Goal: Transaction & Acquisition: Download file/media

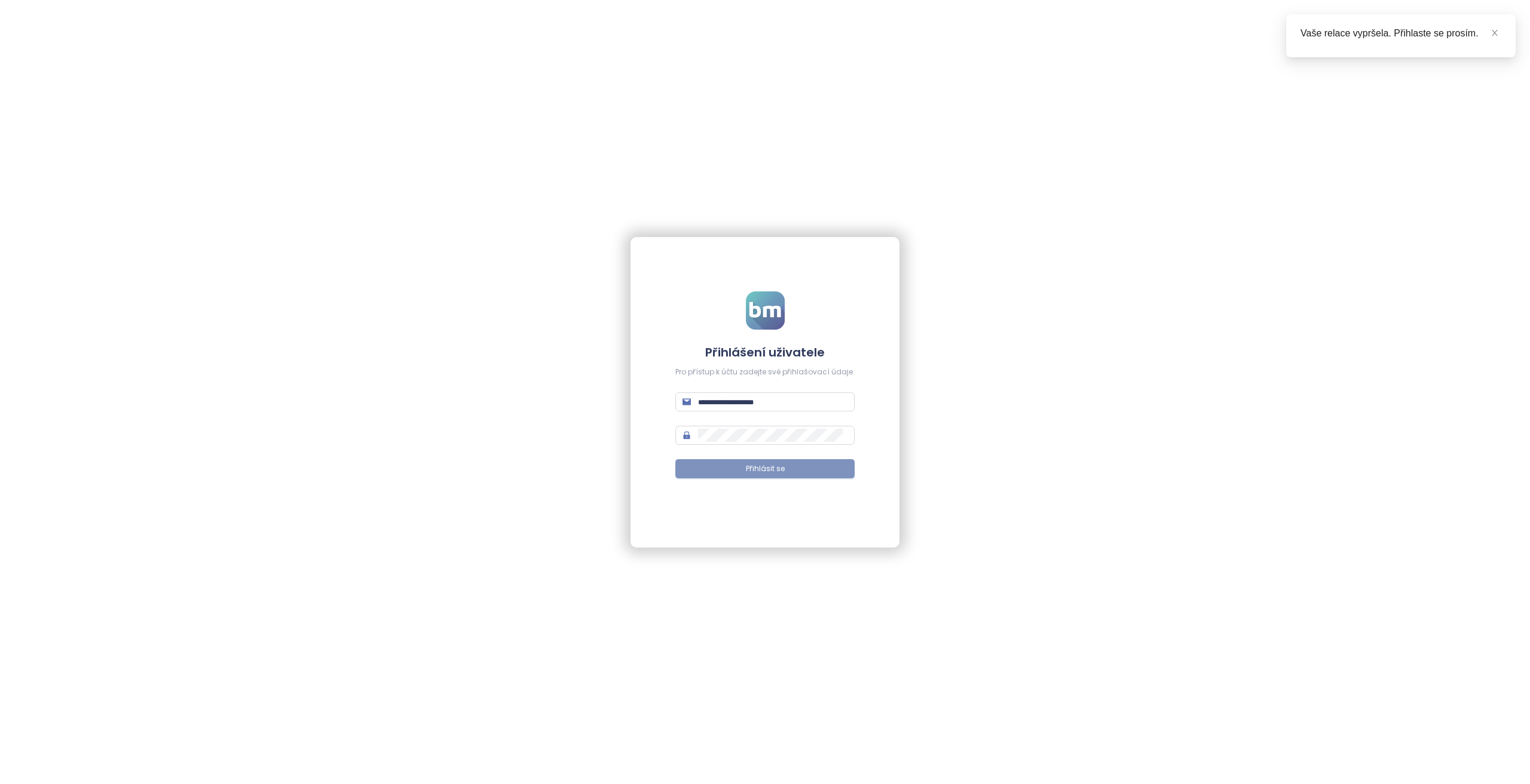
type input "**********"
click at [760, 474] on span "Přihlásit se" at bounding box center [765, 469] width 39 height 12
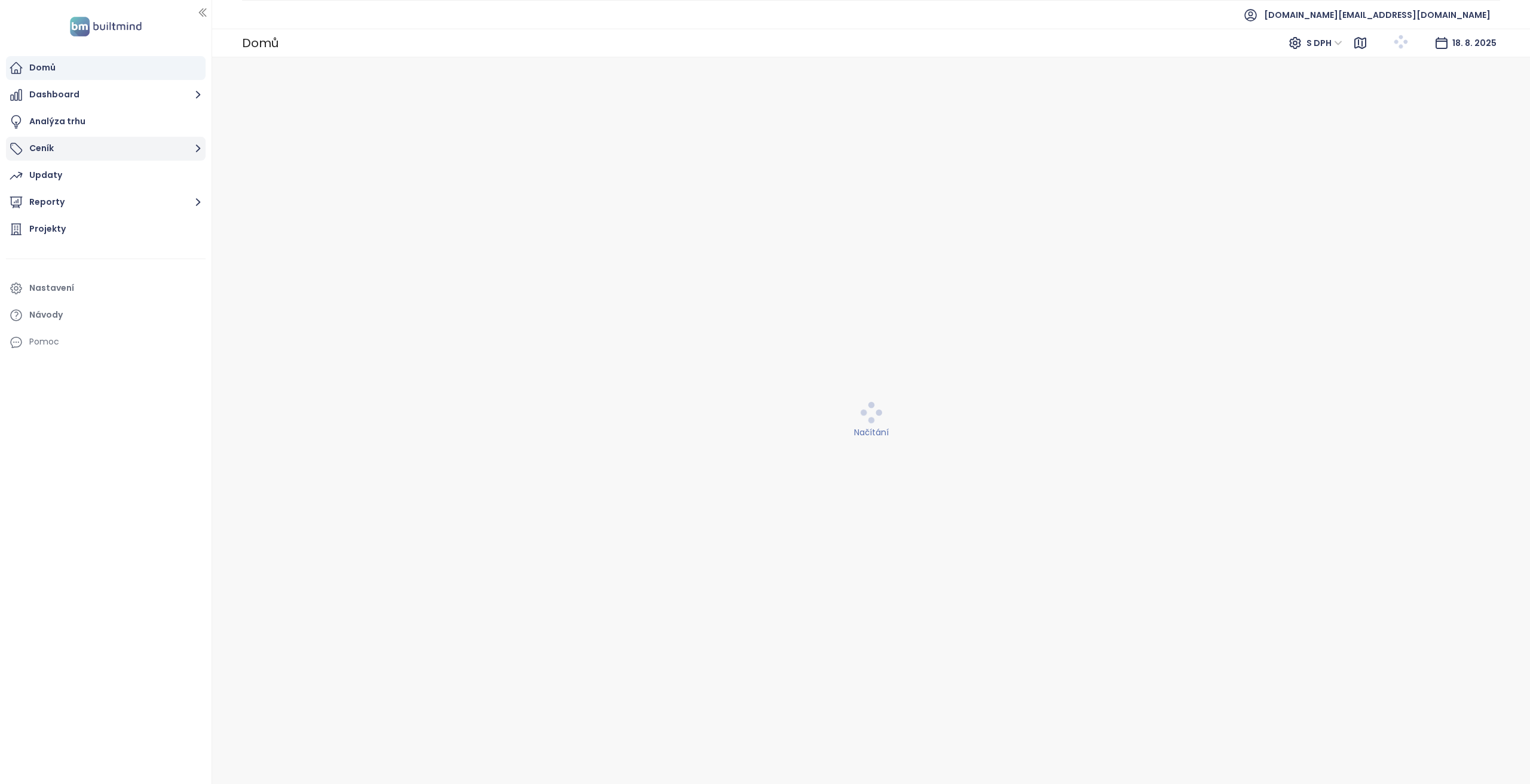
click at [86, 145] on button "Ceník" at bounding box center [105, 149] width 200 height 24
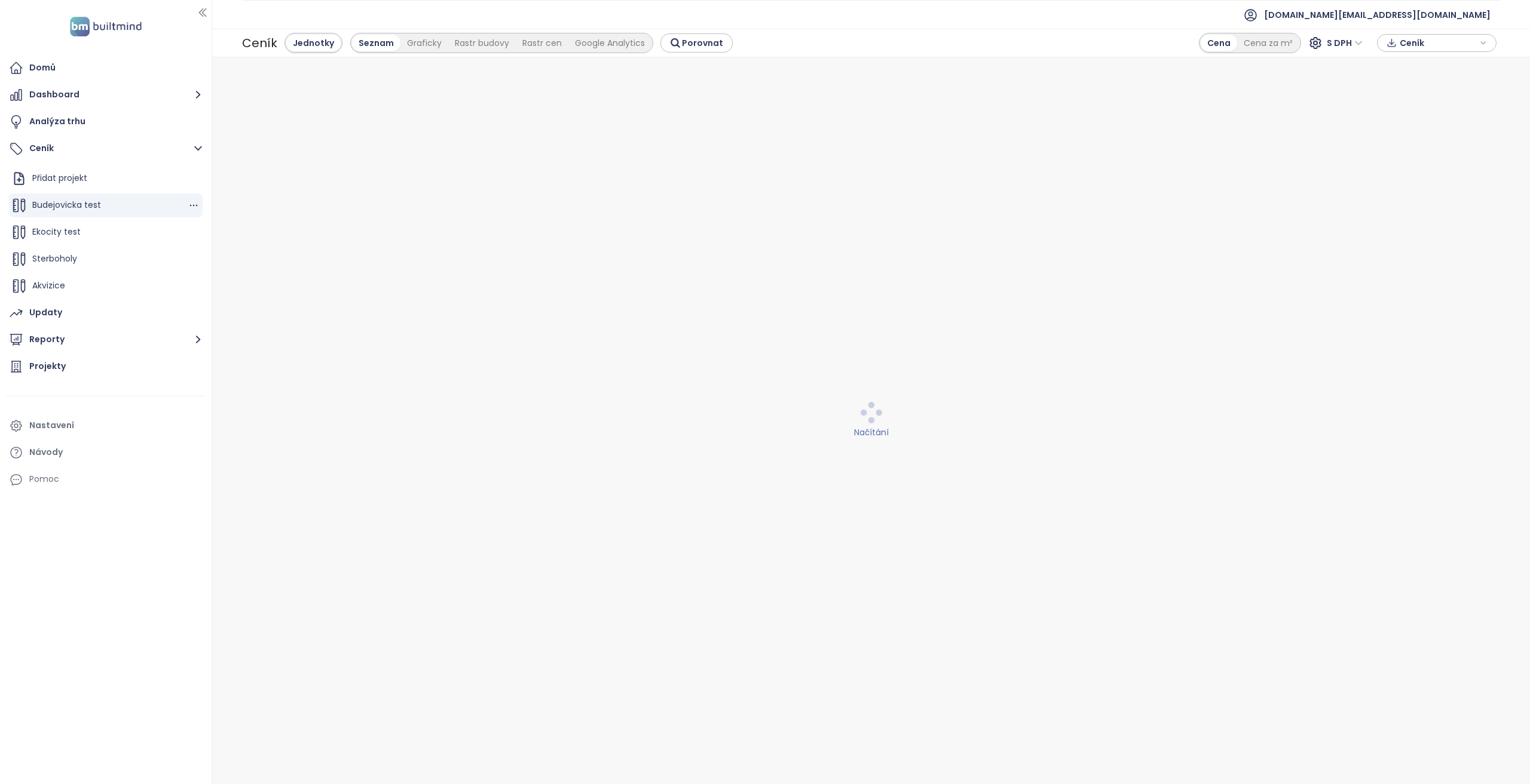
click at [190, 211] on button "button" at bounding box center [193, 206] width 12 height 12
click at [188, 206] on icon "button" at bounding box center [193, 206] width 12 height 12
click at [215, 259] on button "Odstranit" at bounding box center [235, 260] width 71 height 15
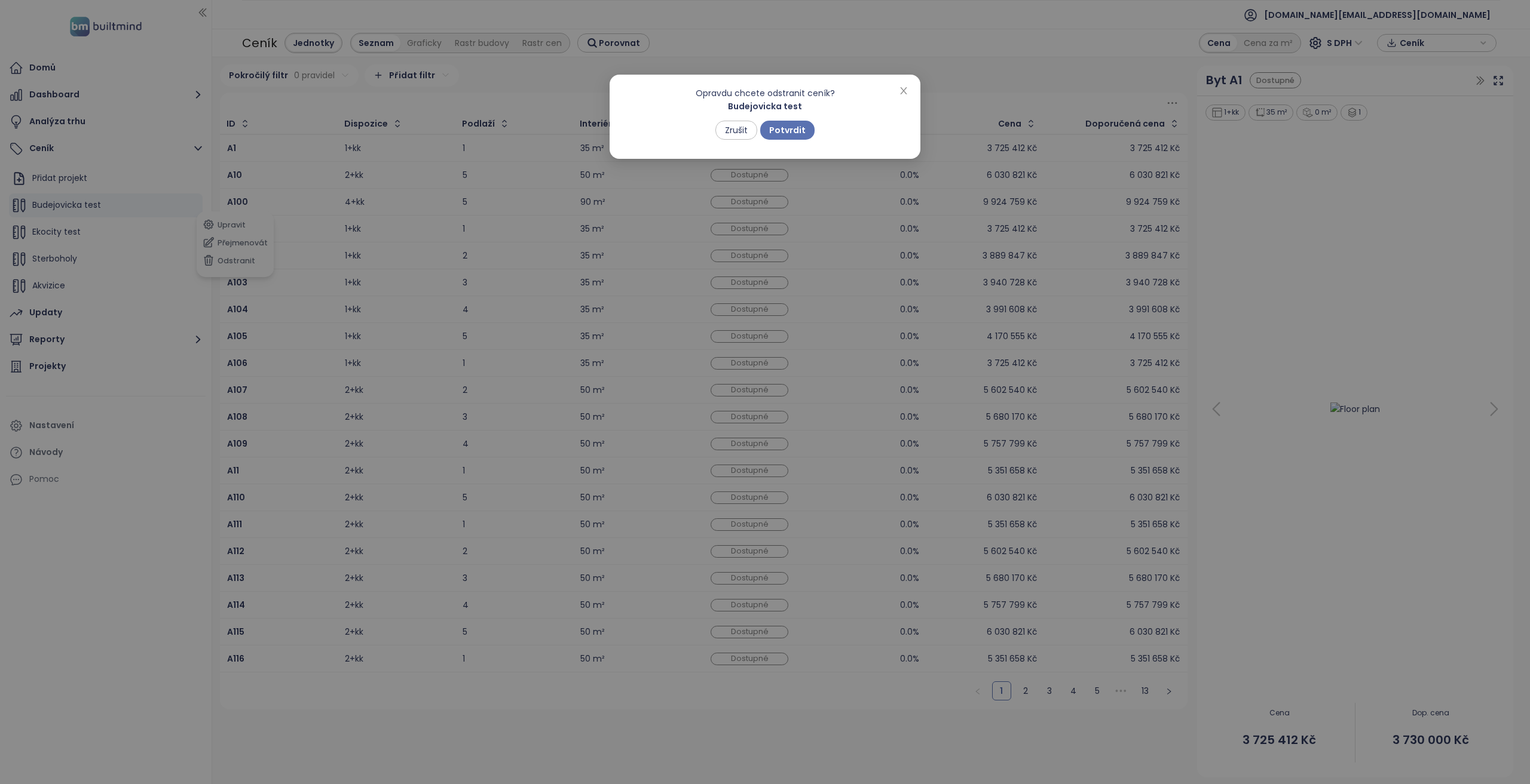
click at [782, 142] on div "Opravdu chcete odstranit ceník? Budejovicka test Zrušit Potvrdit" at bounding box center [765, 117] width 311 height 84
click at [782, 136] on button "Potvrdit" at bounding box center [787, 131] width 54 height 19
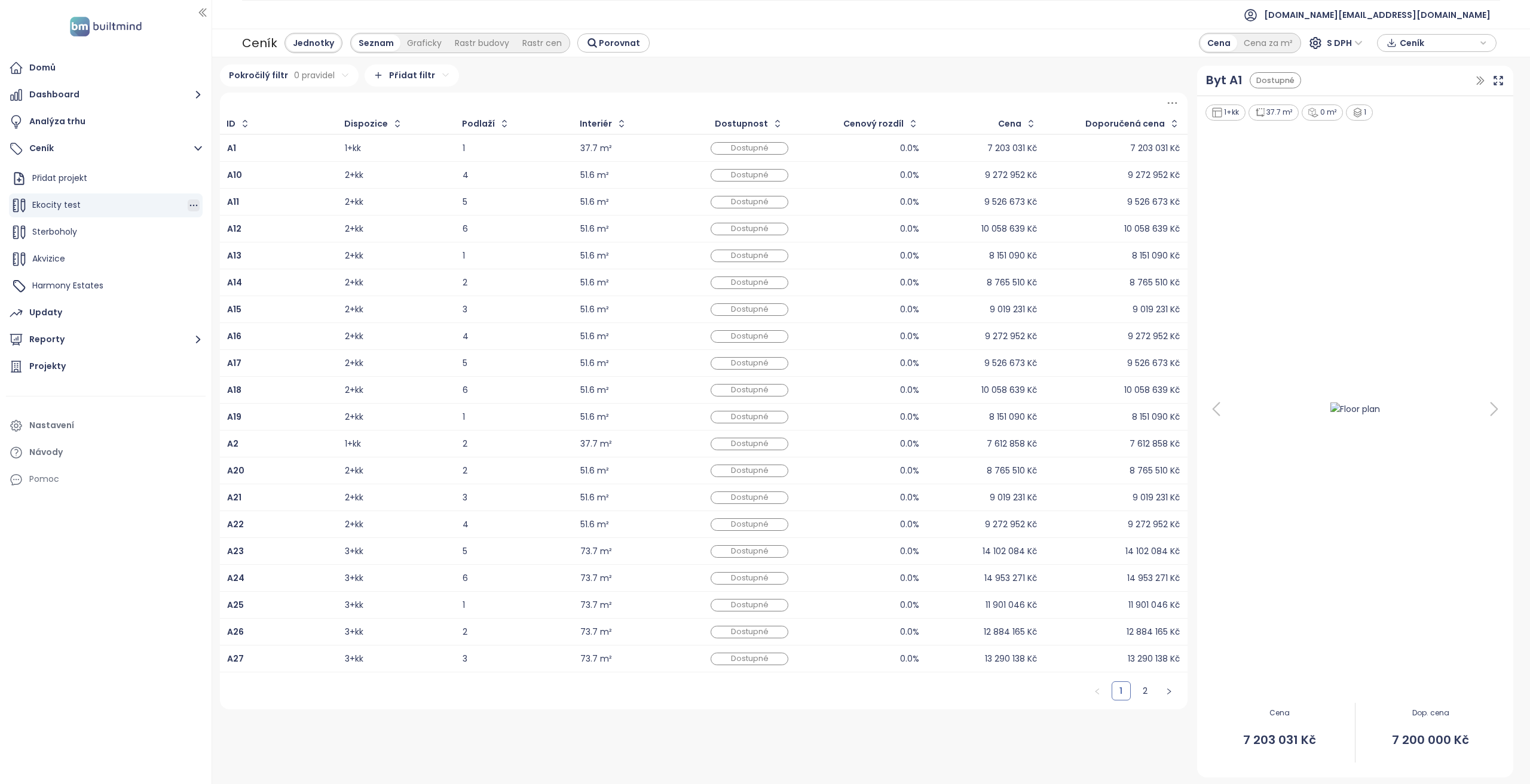
click at [190, 209] on icon "button" at bounding box center [193, 206] width 12 height 12
click at [226, 260] on button "Odstranit" at bounding box center [244, 260] width 71 height 15
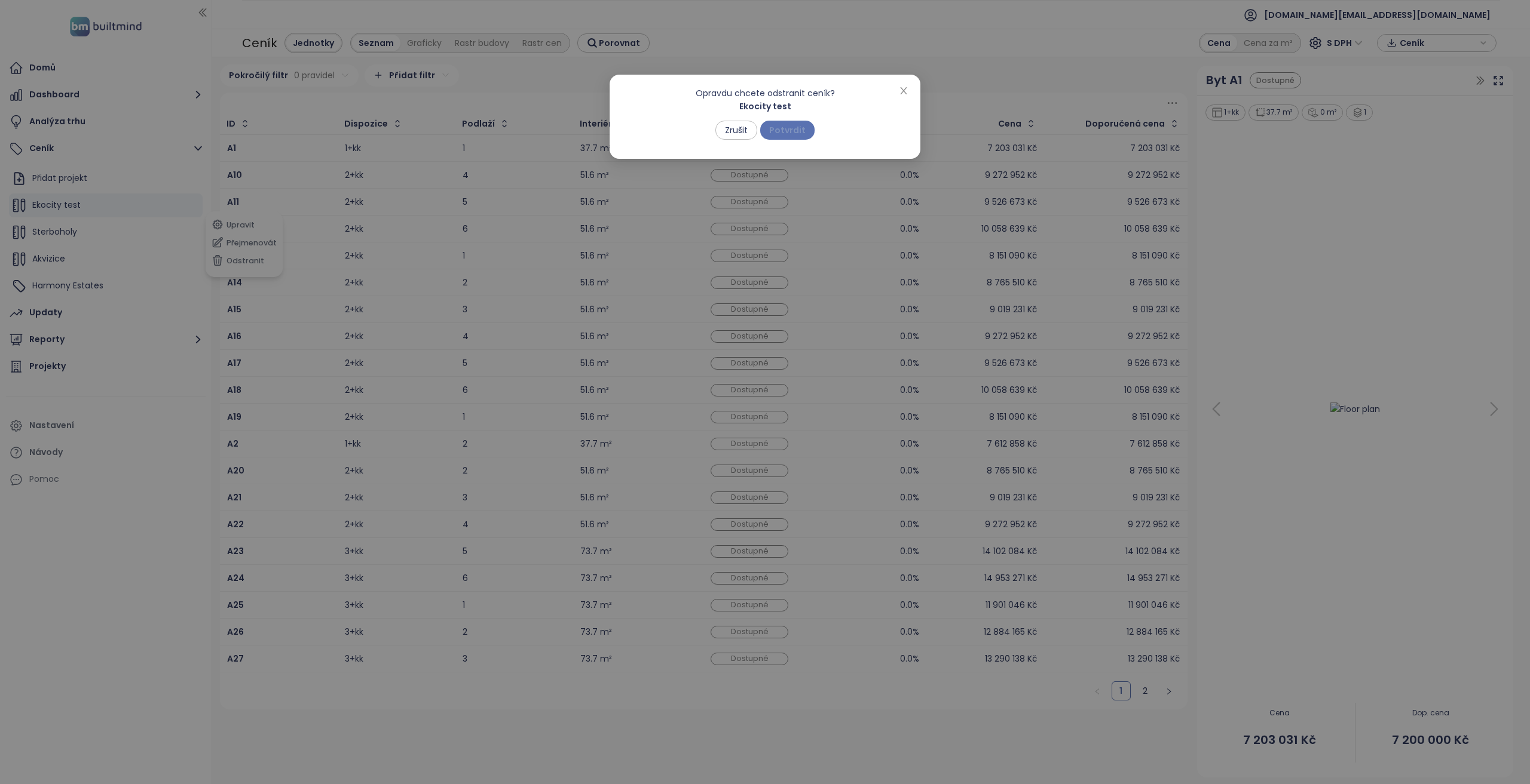
click at [781, 130] on span "Potvrdit" at bounding box center [787, 130] width 36 height 13
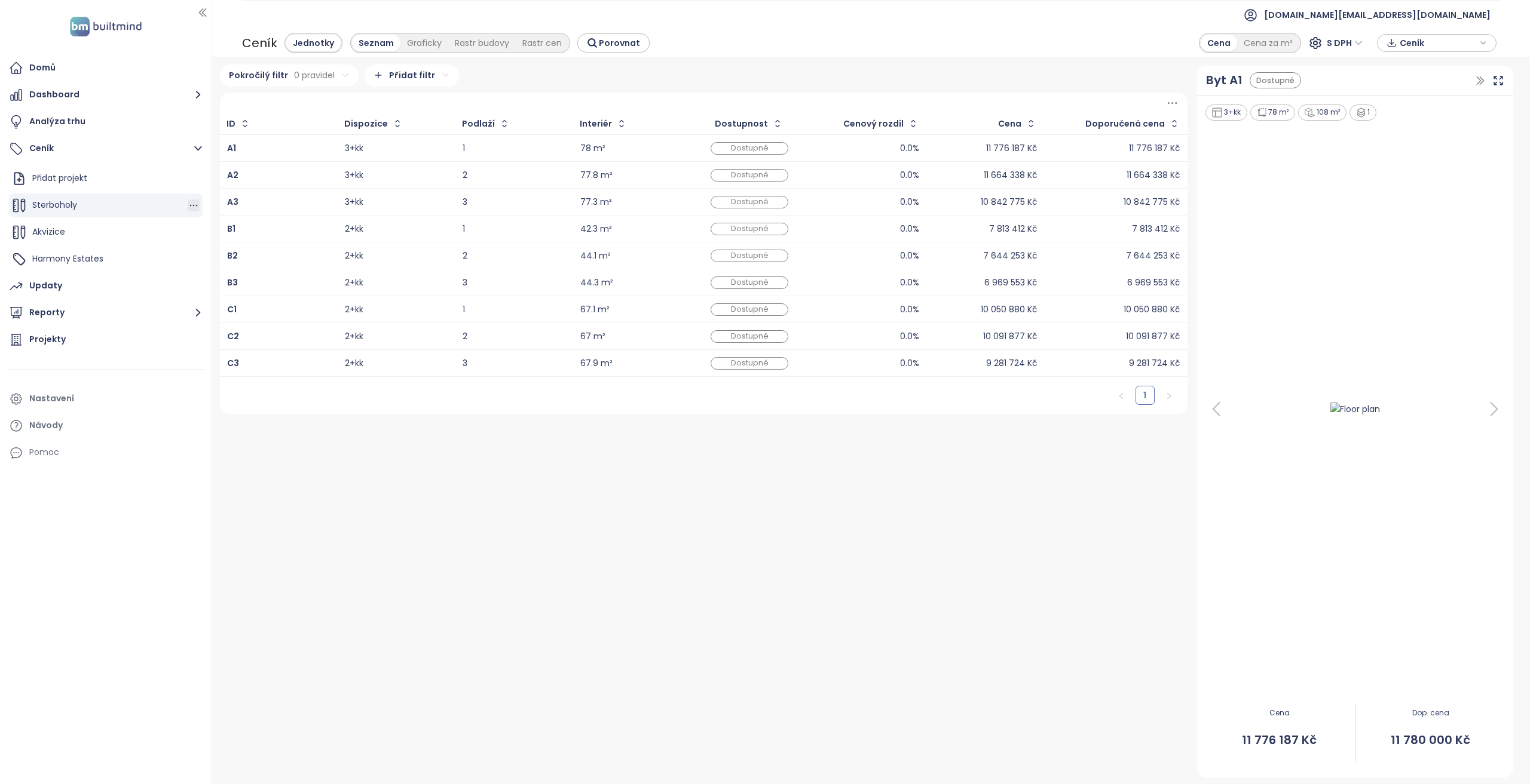
click at [195, 207] on icon "button" at bounding box center [193, 206] width 12 height 12
click at [102, 90] on button "Dashboard" at bounding box center [105, 94] width 200 height 24
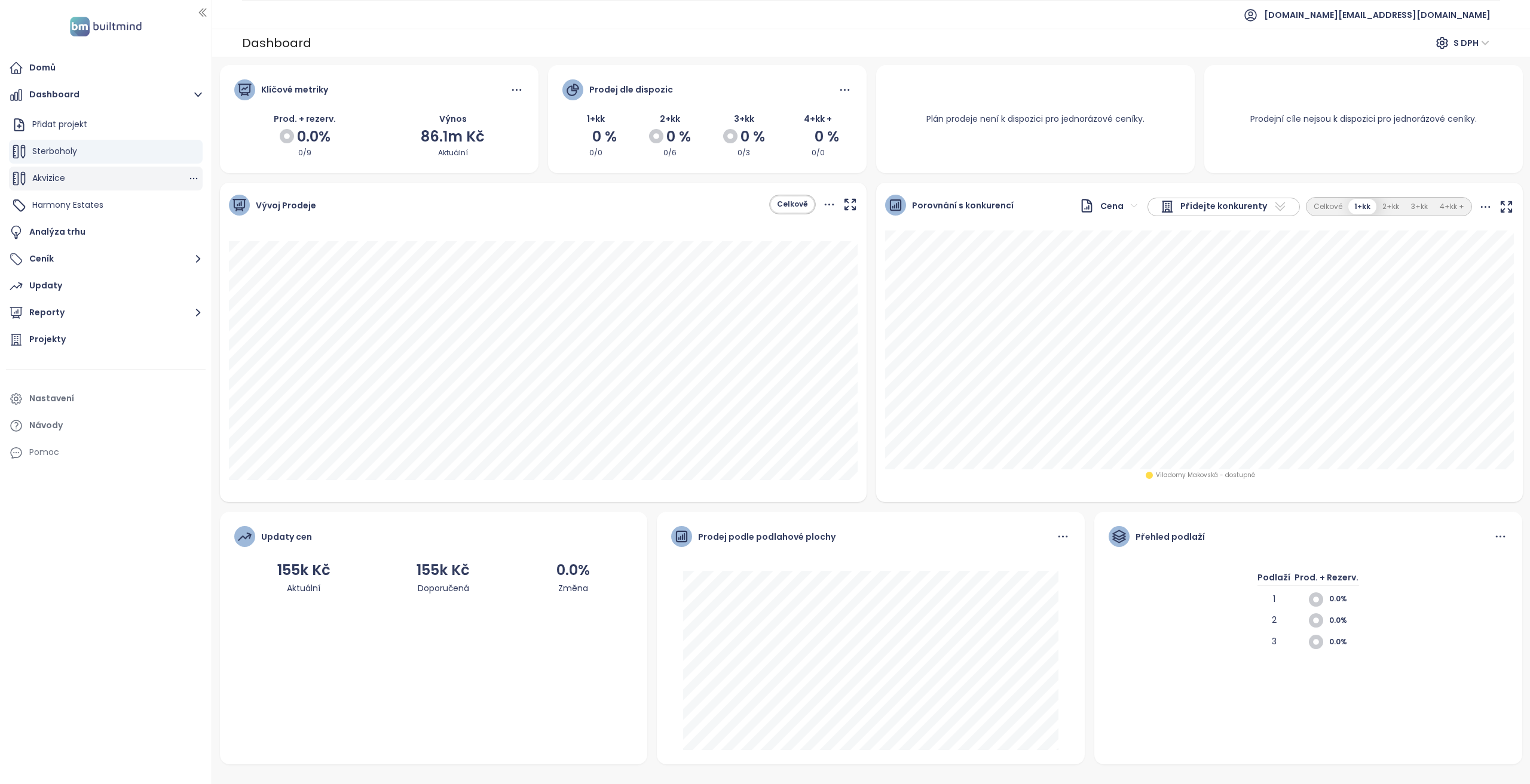
click at [91, 180] on div "Akvizice" at bounding box center [105, 178] width 193 height 24
click at [120, 153] on div "Sterboholy" at bounding box center [105, 151] width 193 height 24
click at [188, 153] on icon "button" at bounding box center [193, 151] width 12 height 12
click at [227, 175] on button "Upravit" at bounding box center [244, 171] width 71 height 15
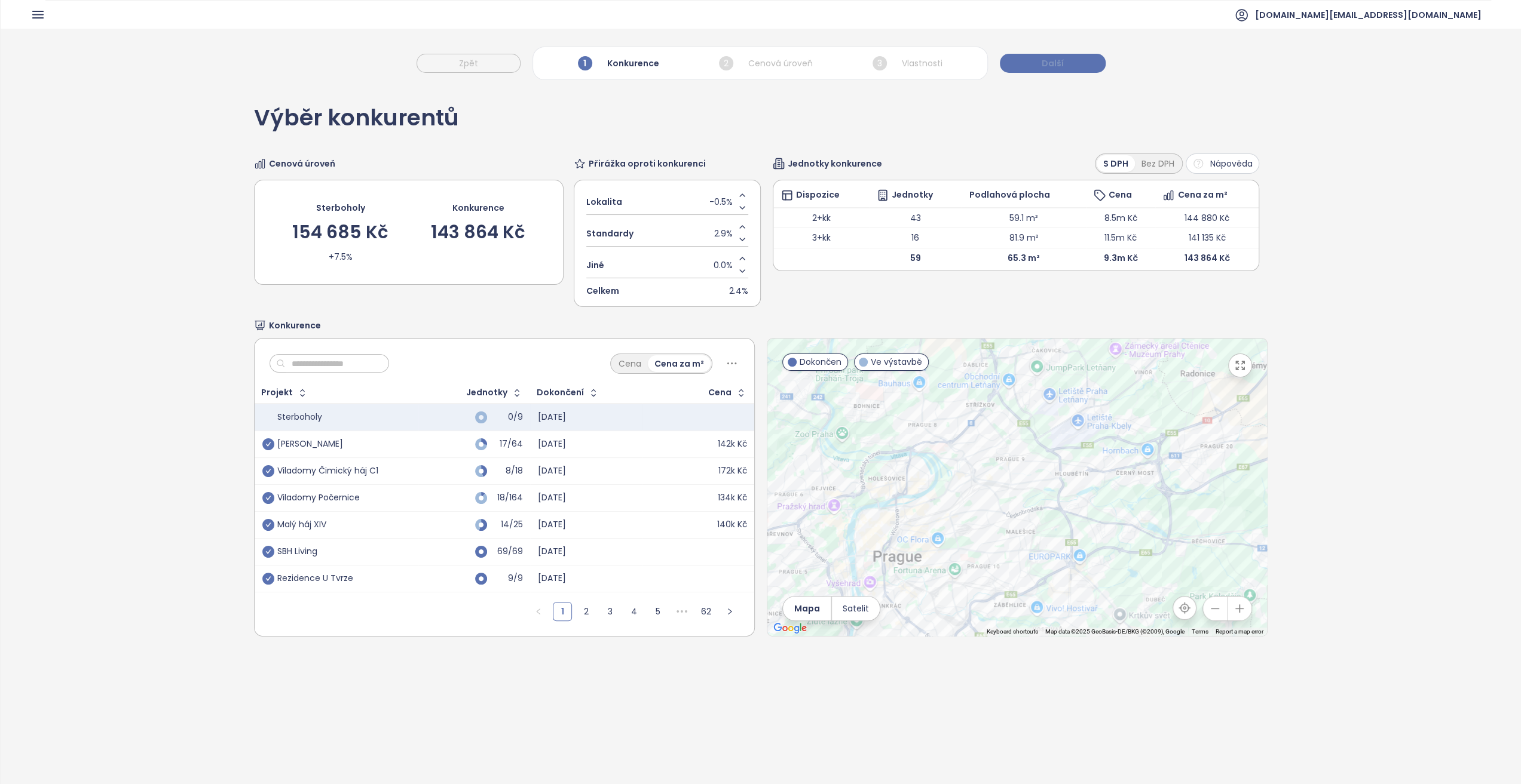
click at [1020, 57] on button "Další" at bounding box center [1053, 63] width 106 height 19
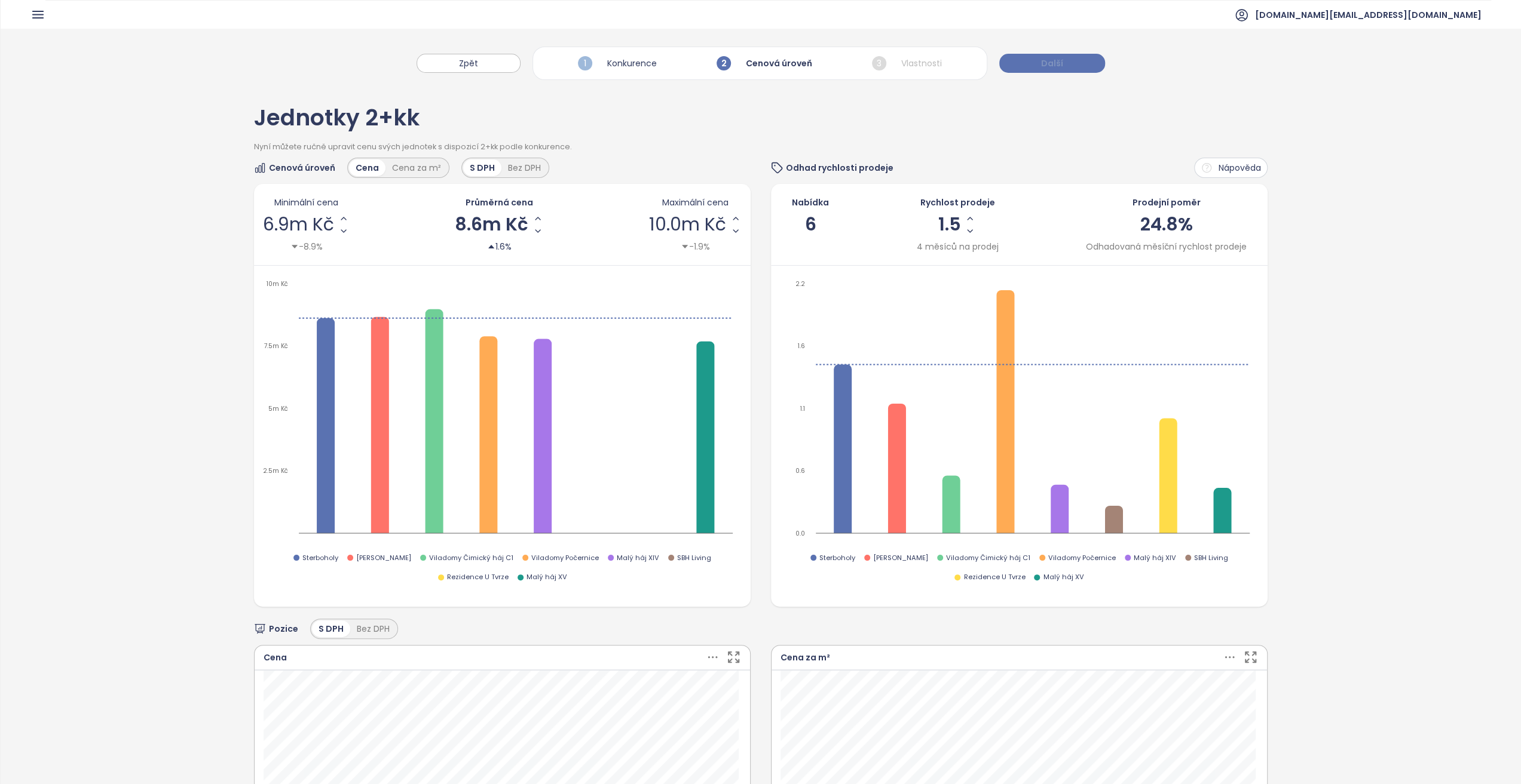
click at [1028, 56] on button "Další" at bounding box center [1052, 63] width 106 height 19
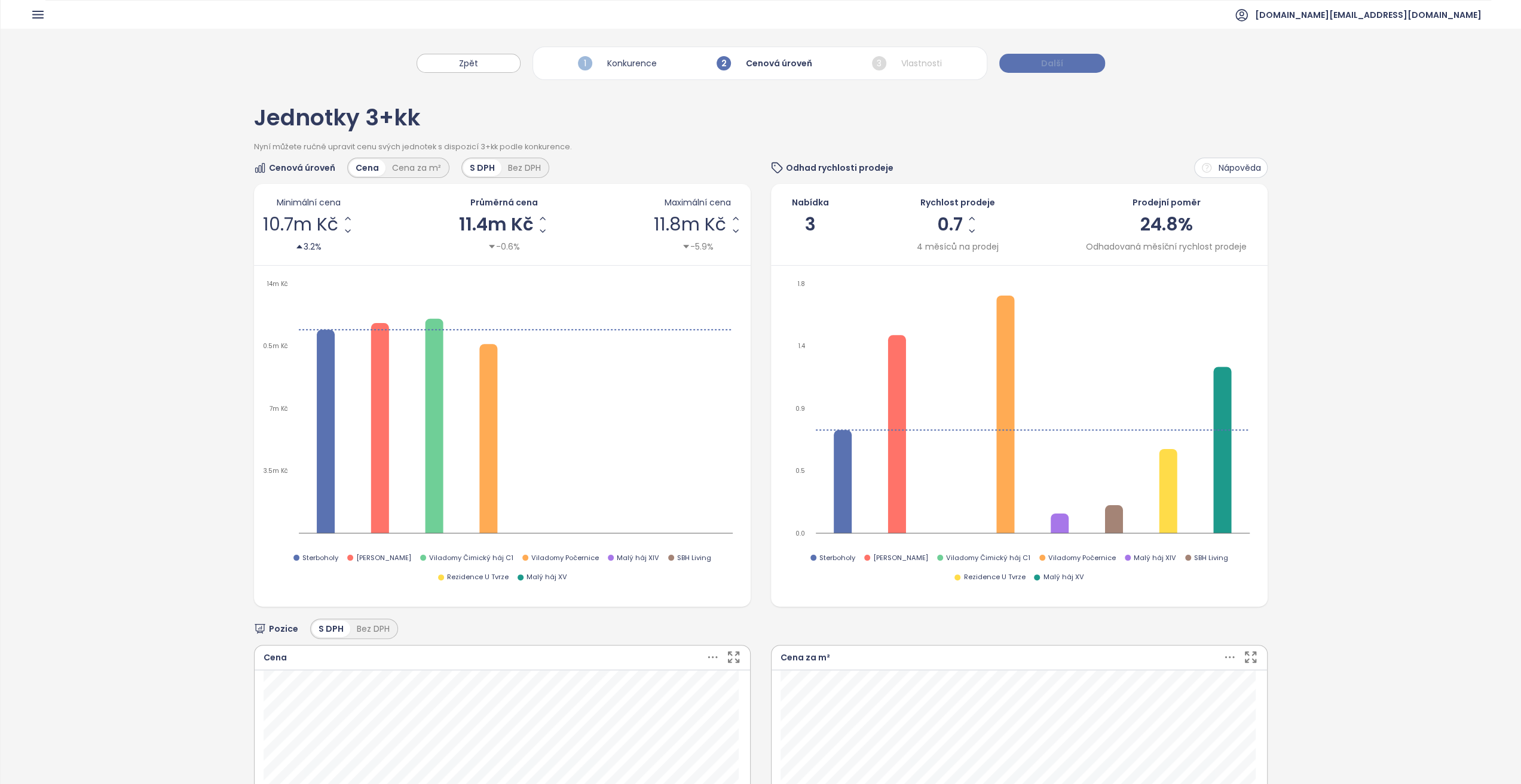
click at [1039, 63] on button "Další" at bounding box center [1052, 63] width 106 height 19
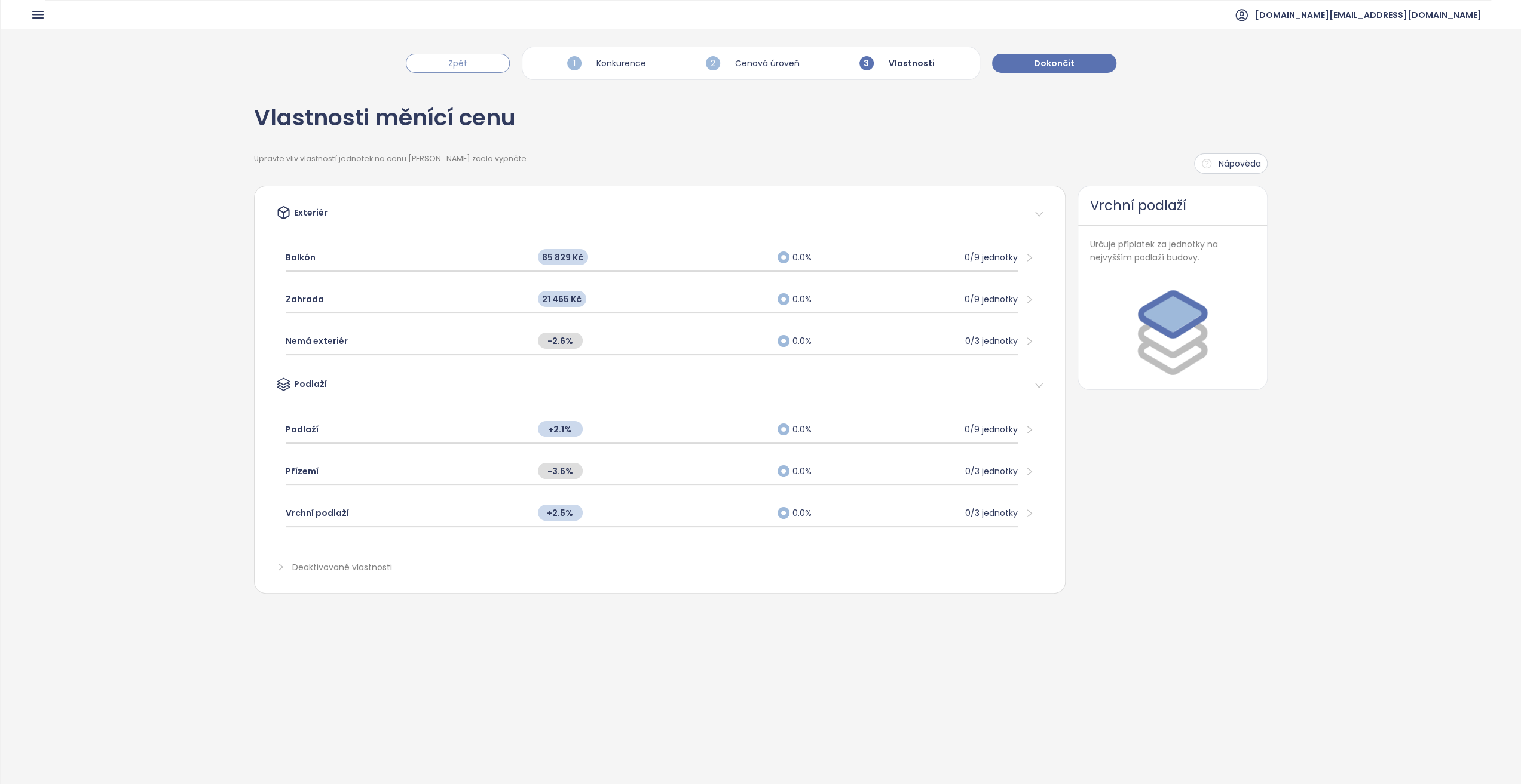
click at [491, 54] on button "Zpět" at bounding box center [457, 63] width 104 height 19
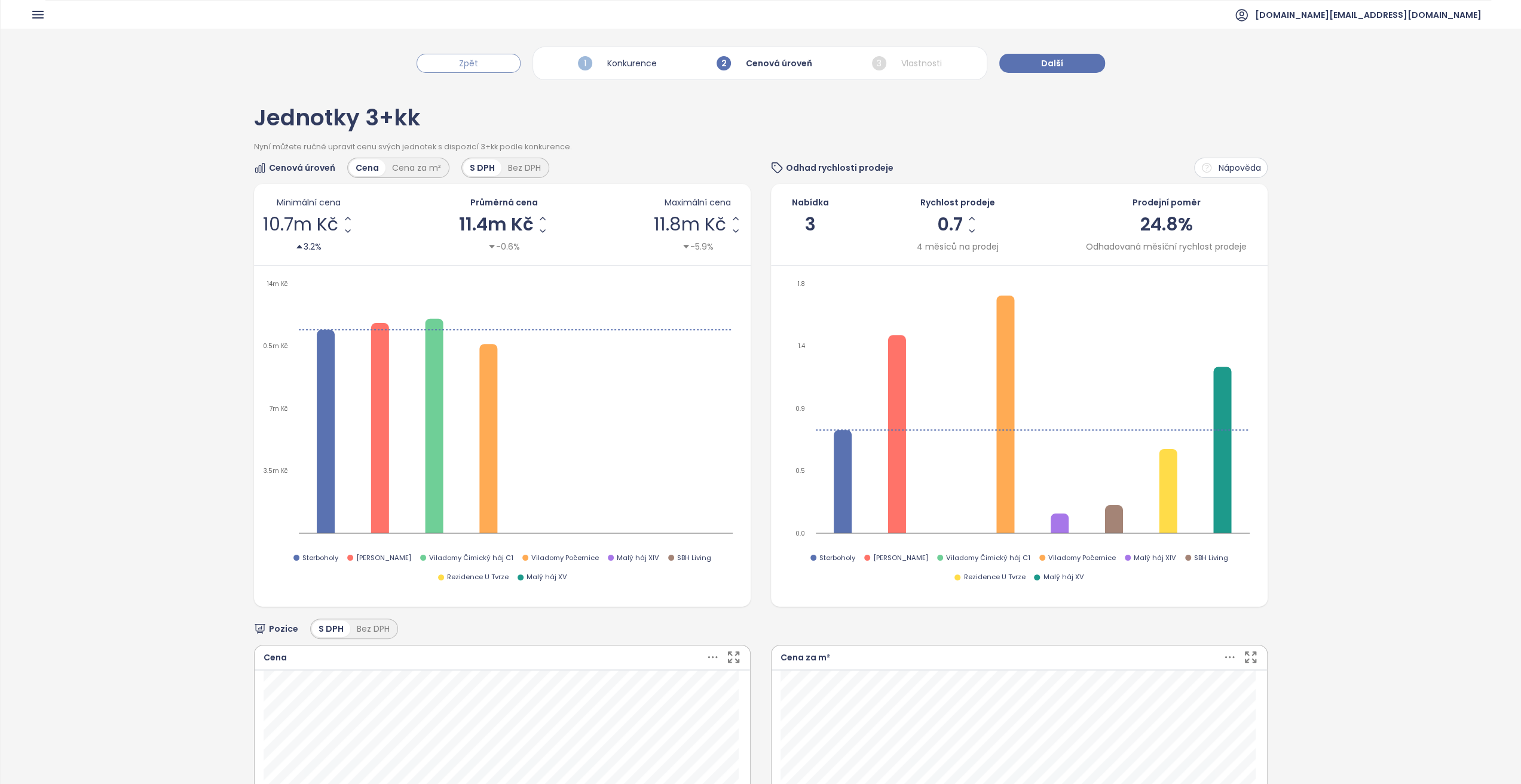
click at [487, 64] on button "Zpět" at bounding box center [468, 63] width 104 height 19
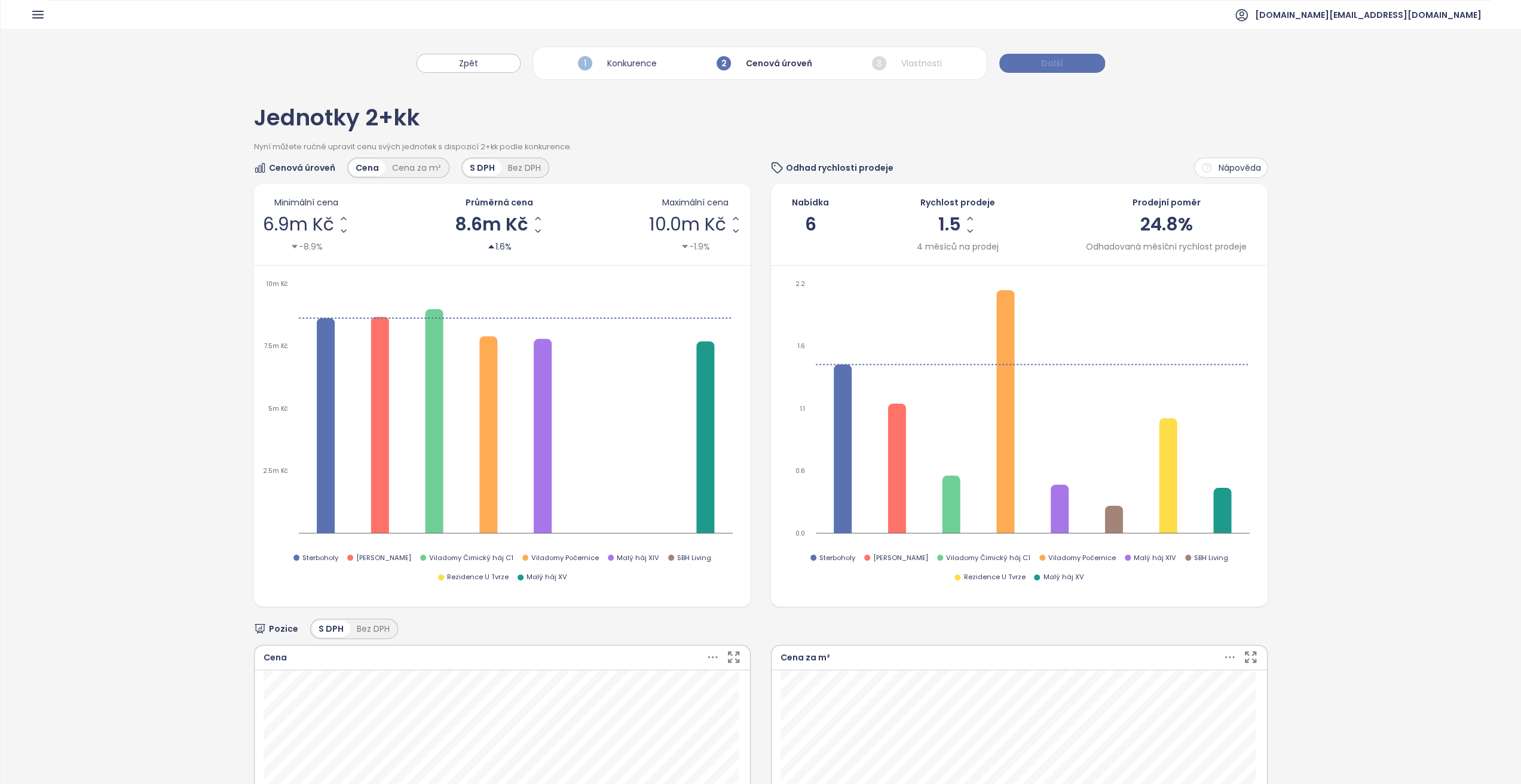
click at [1009, 66] on button "Další" at bounding box center [1052, 63] width 106 height 19
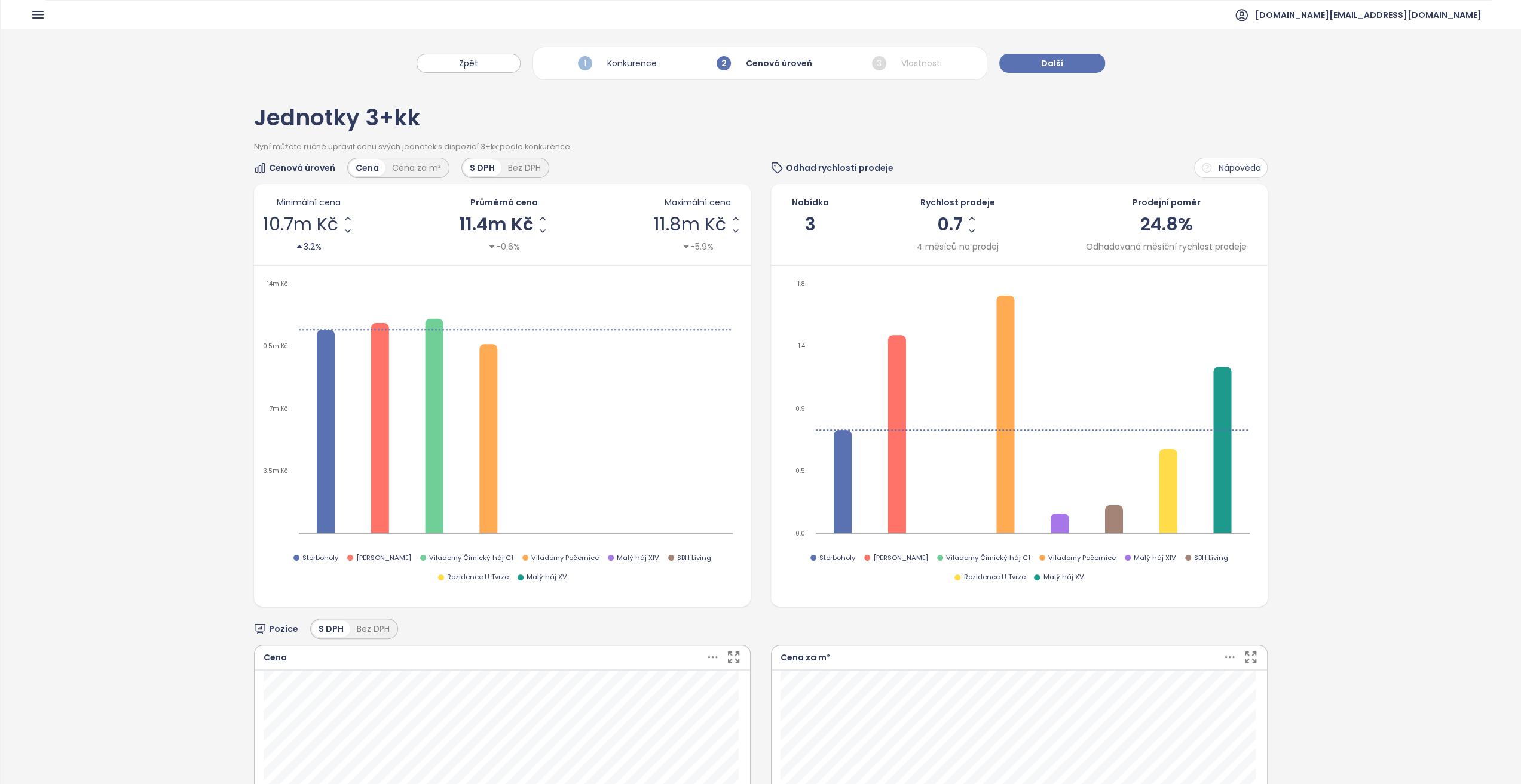
click at [475, 74] on div "Zpět 1 Konkurence 2 Cenová úroveň 3 Vlastnosti Další" at bounding box center [760, 57] width 1520 height 58
click at [478, 69] on span "Zpět" at bounding box center [469, 63] width 19 height 13
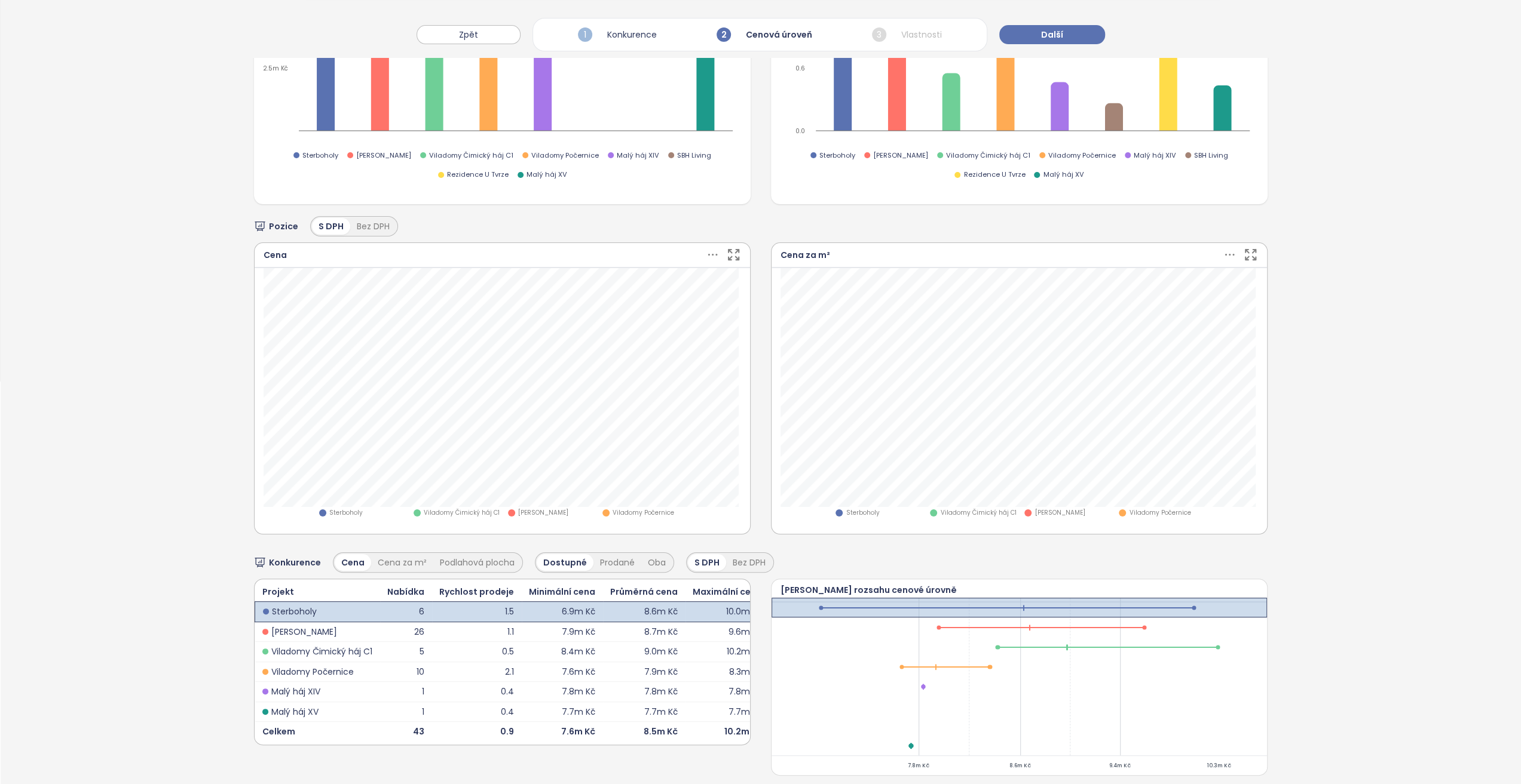
scroll to position [420, 0]
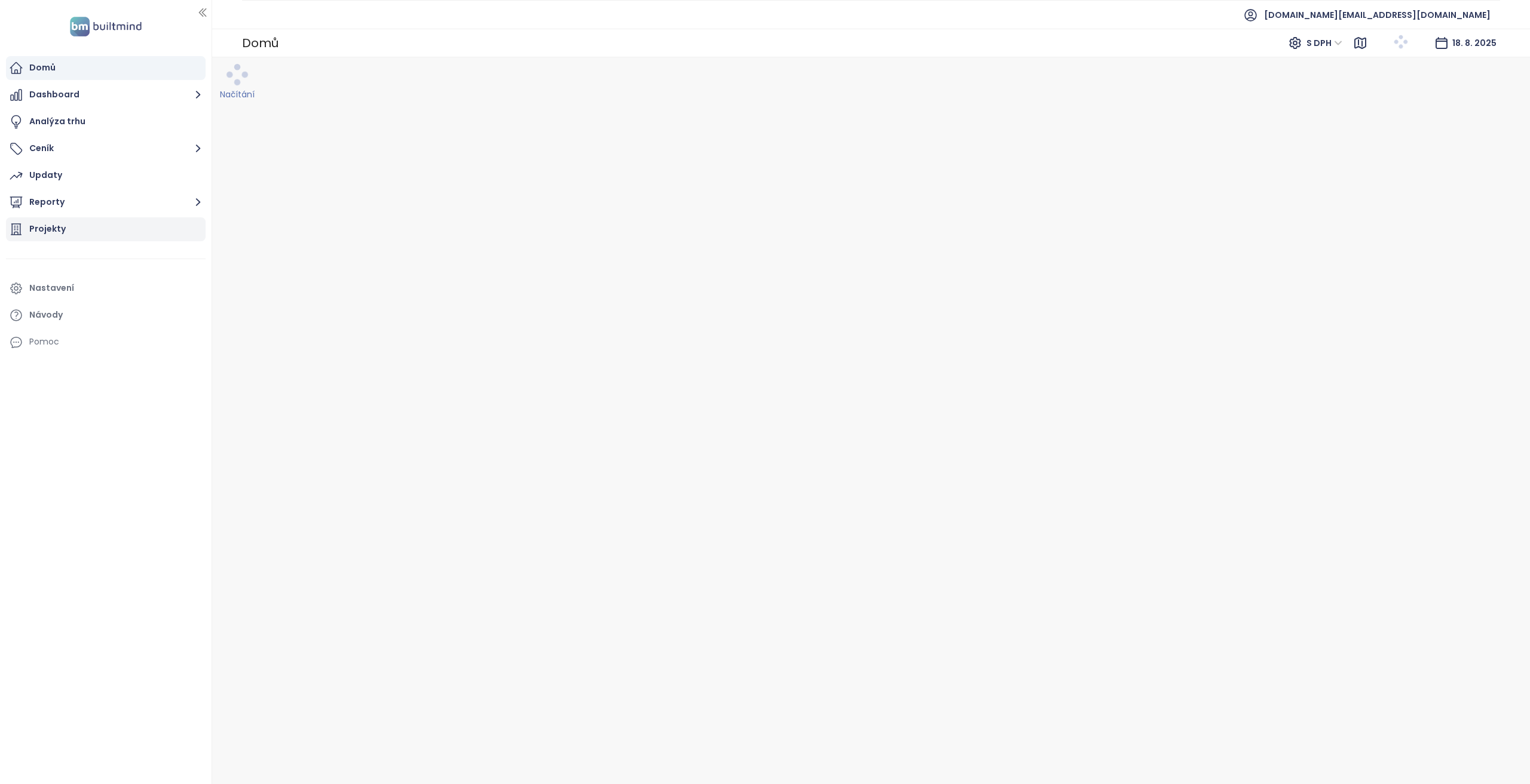
click at [82, 232] on div "Projekty" at bounding box center [105, 229] width 200 height 24
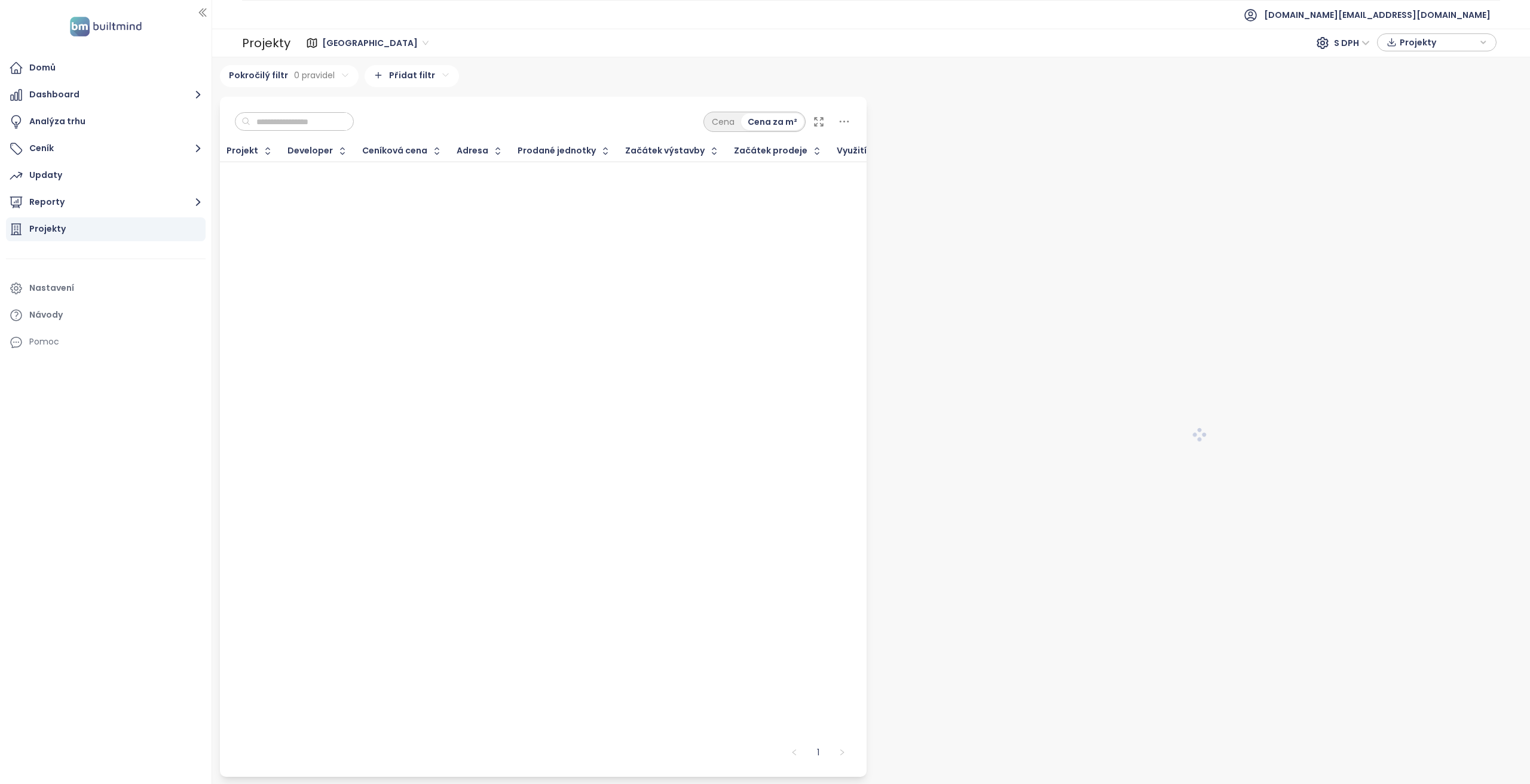
click at [274, 127] on input "text" at bounding box center [299, 122] width 97 height 18
type input "**********"
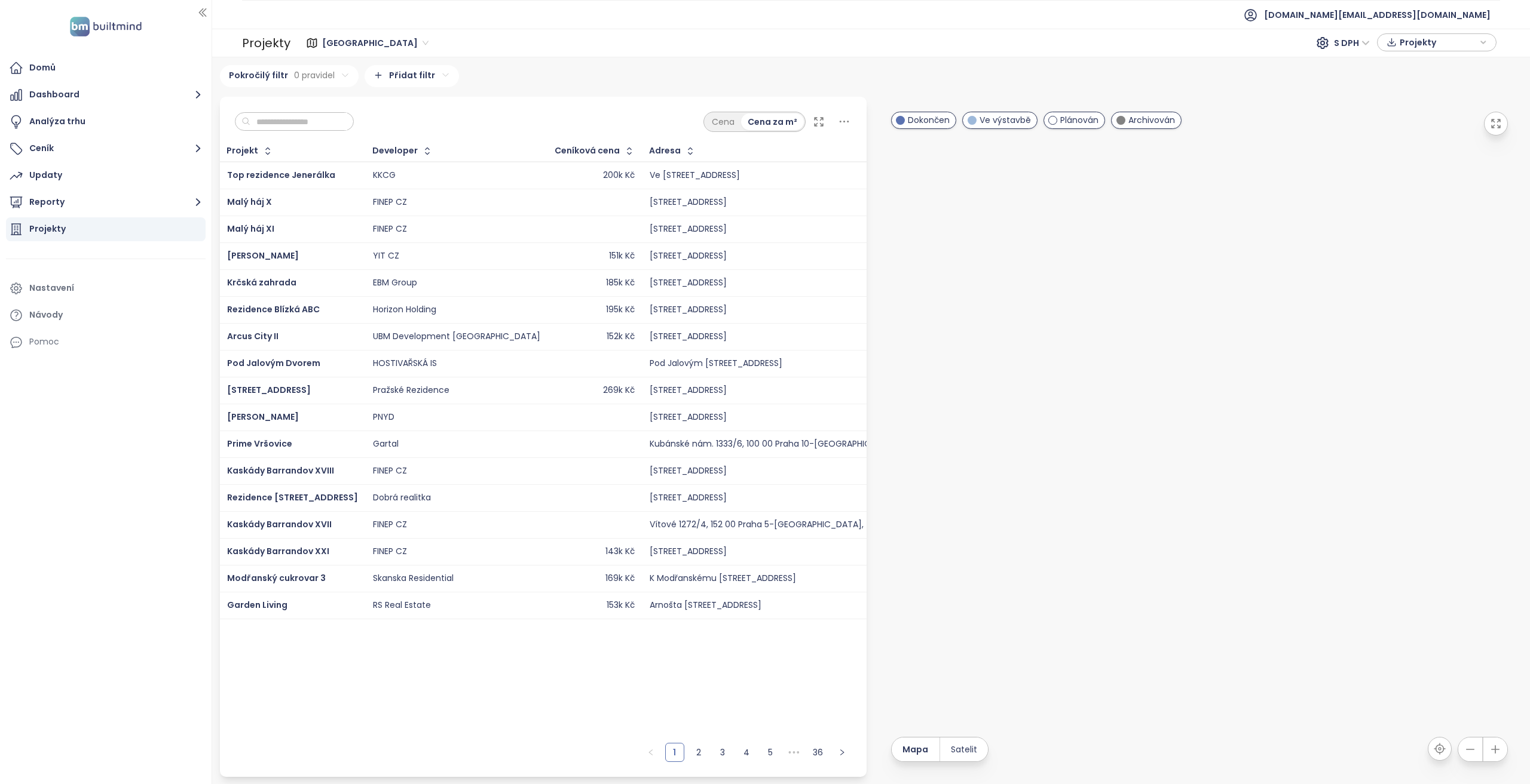
click at [581, 111] on div "Cena Cena za m²" at bounding box center [543, 119] width 647 height 44
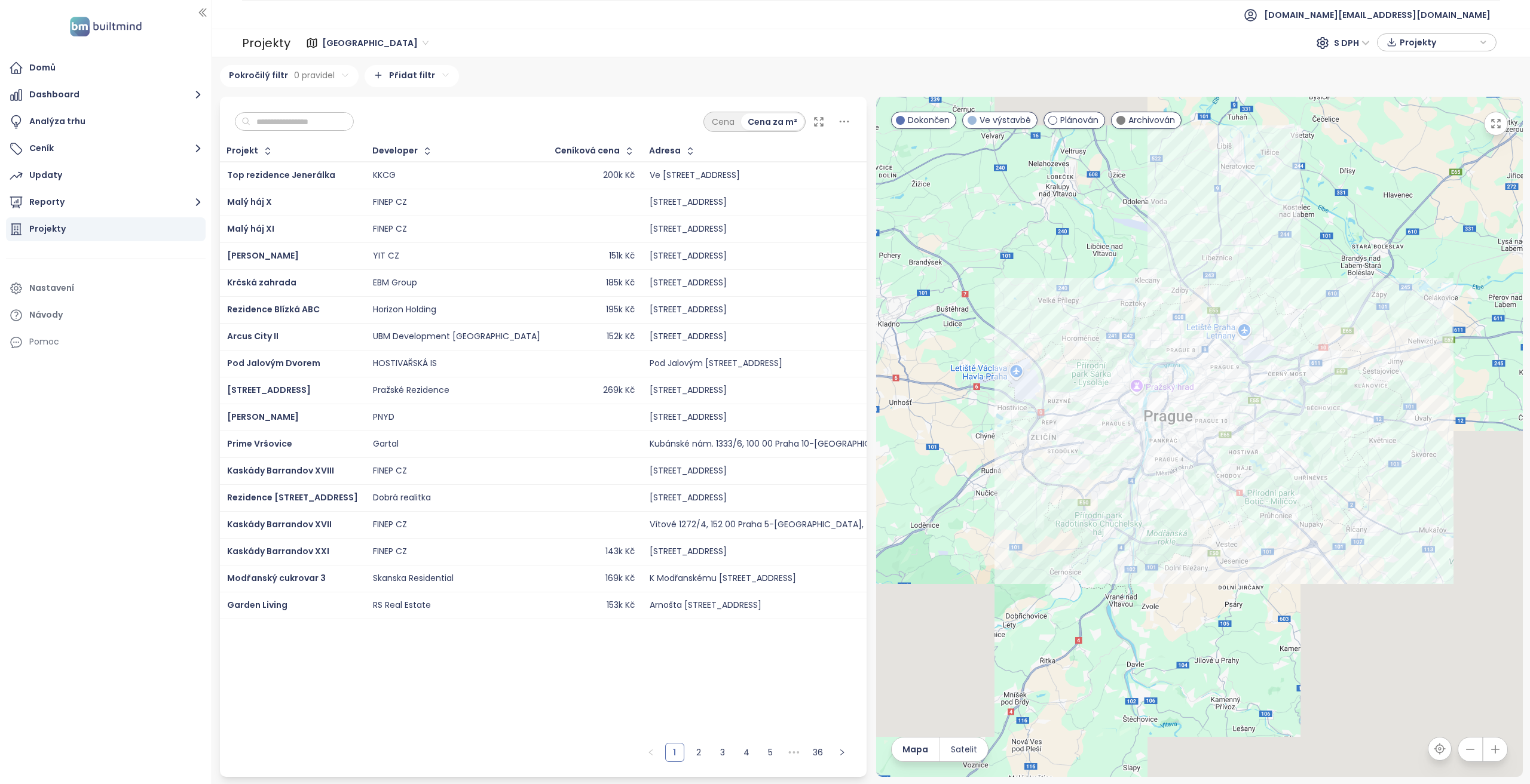
click at [343, 115] on input "text" at bounding box center [299, 122] width 97 height 18
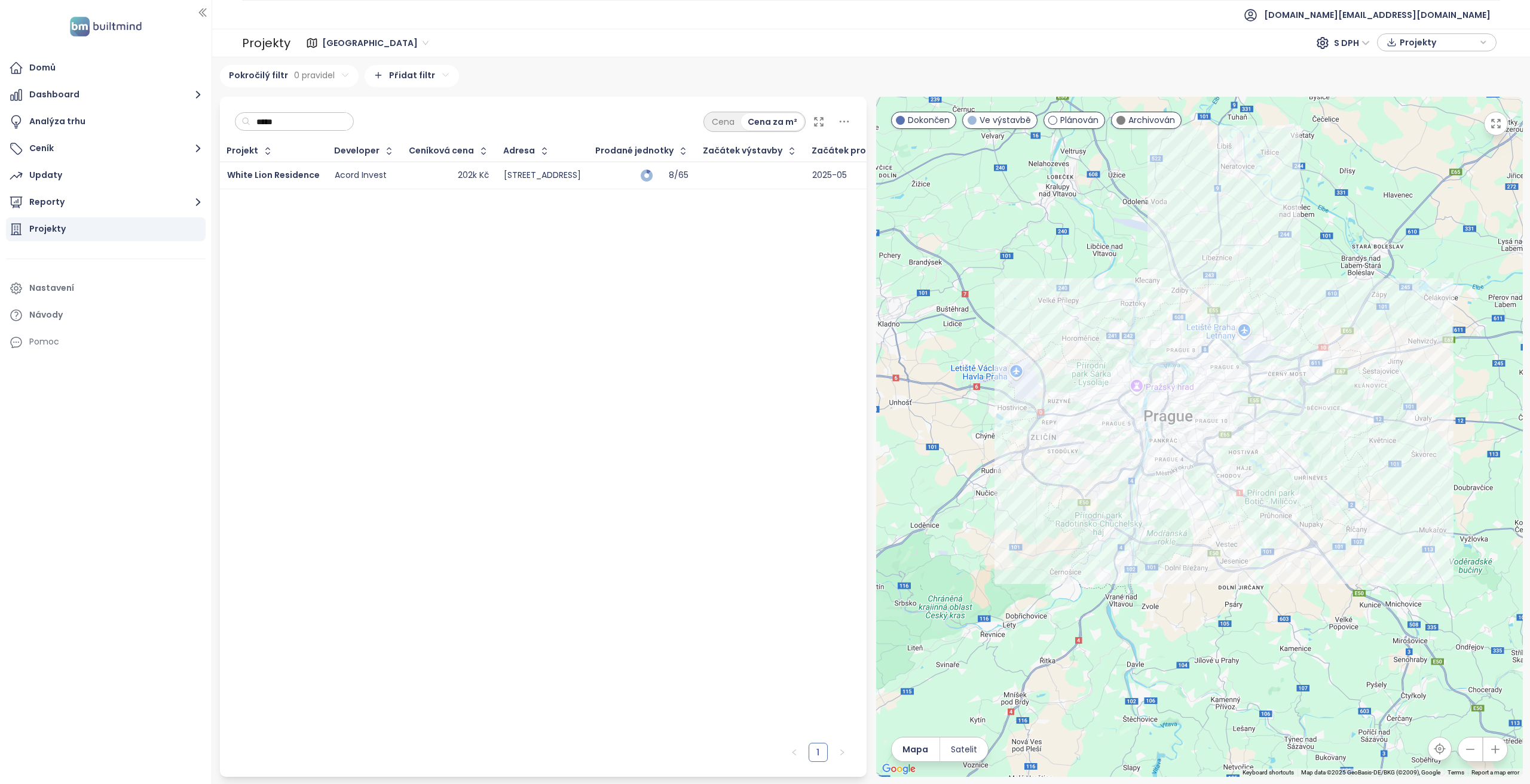
type input "*****"
click at [402, 177] on td "202k Kč" at bounding box center [449, 175] width 94 height 28
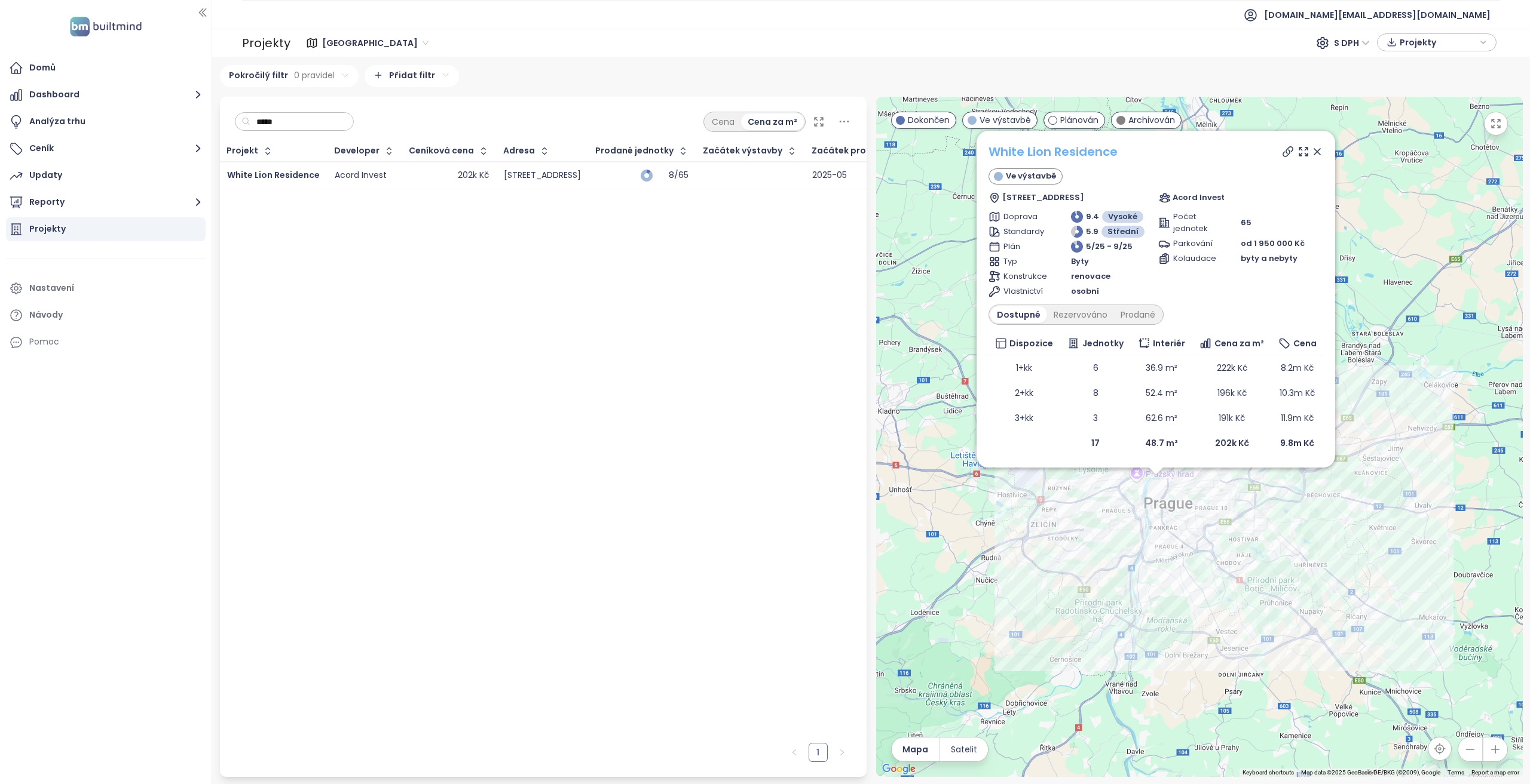
click at [1051, 153] on link "White Lion Residence" at bounding box center [1053, 152] width 129 height 17
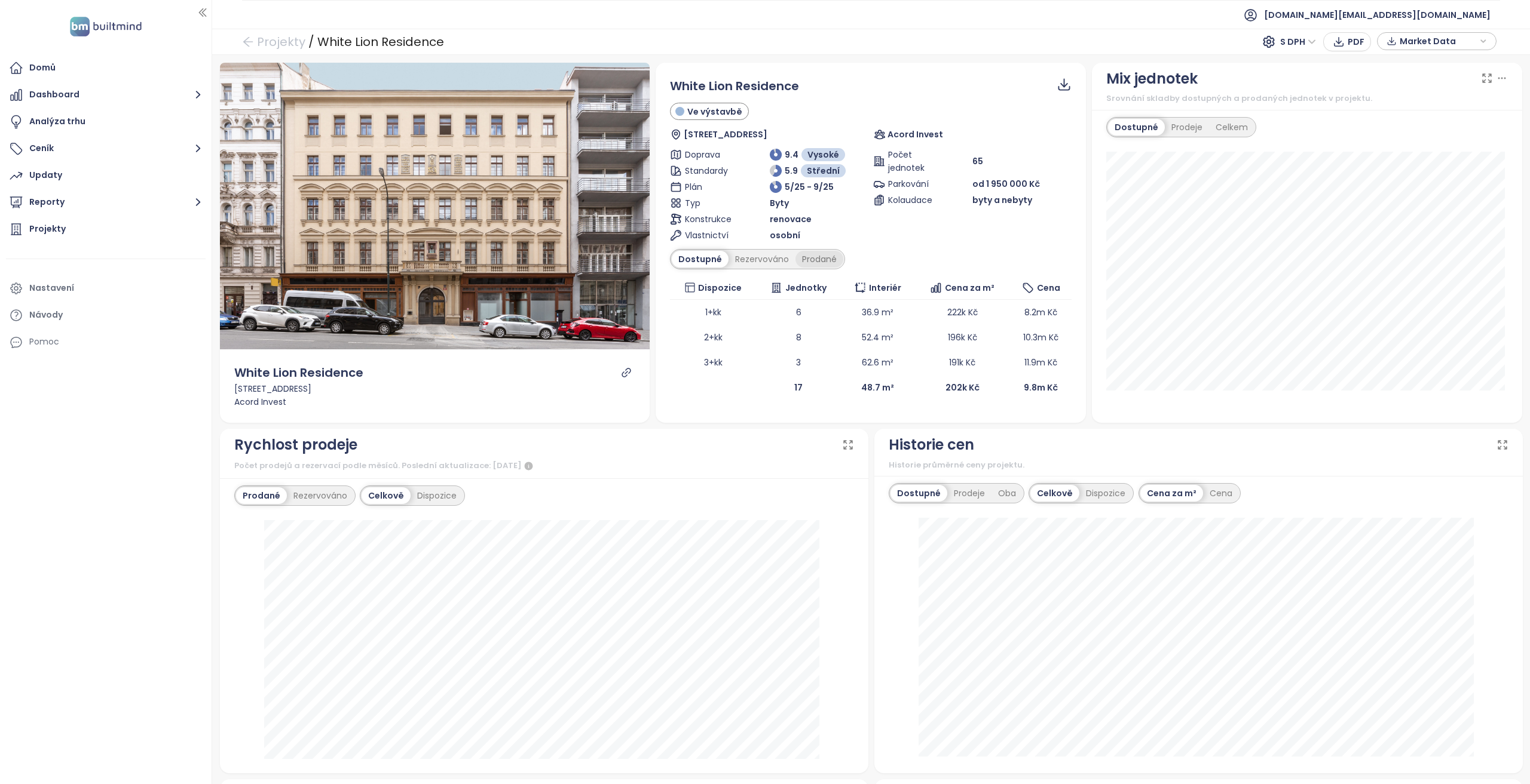
click at [824, 251] on div "Prodané" at bounding box center [819, 259] width 48 height 17
click at [761, 259] on div "Rezervováno" at bounding box center [759, 259] width 67 height 17
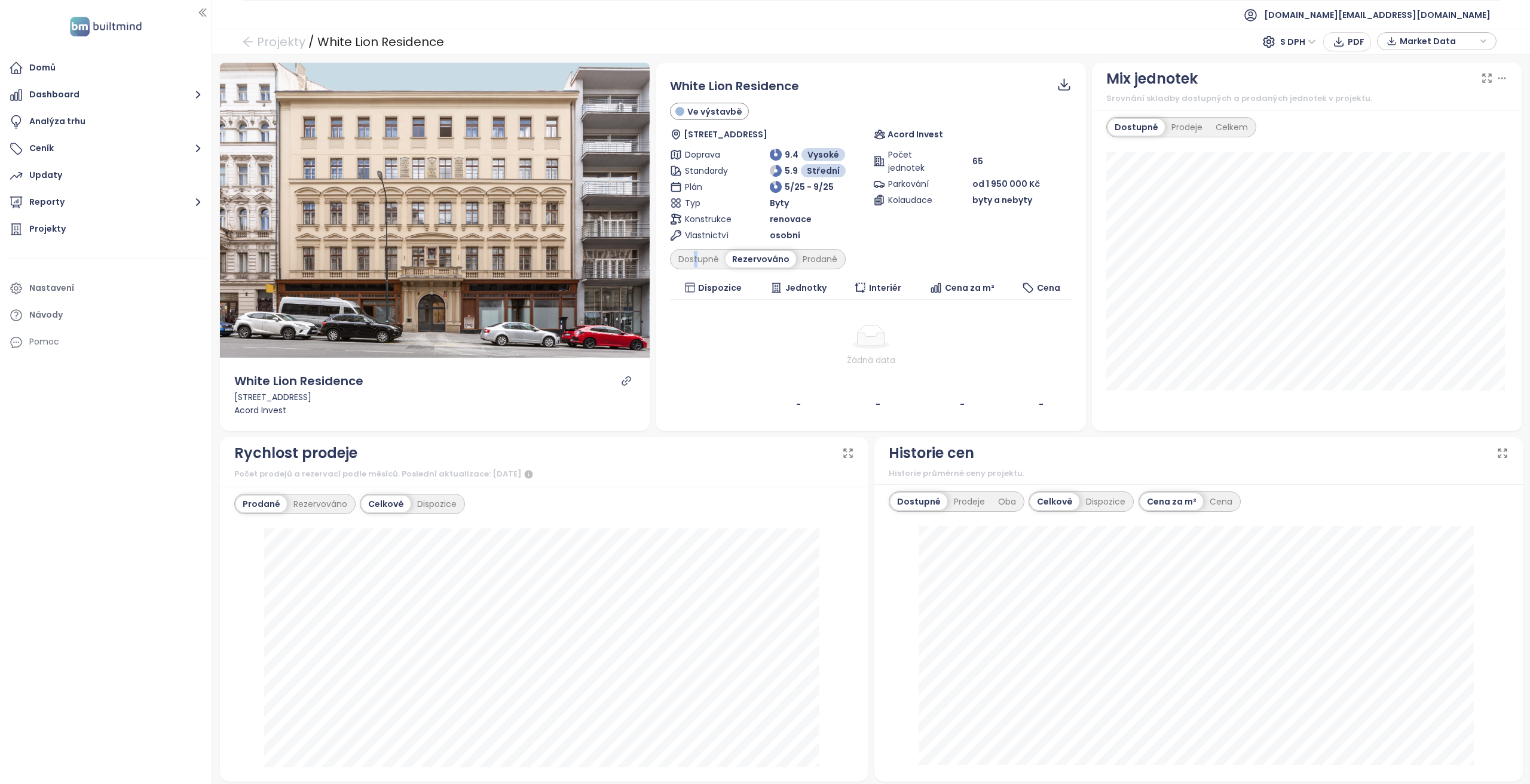
click at [692, 266] on div "Dostupné Rezervováno Prodané" at bounding box center [758, 259] width 176 height 20
click at [695, 262] on div "Dostupné" at bounding box center [698, 259] width 54 height 17
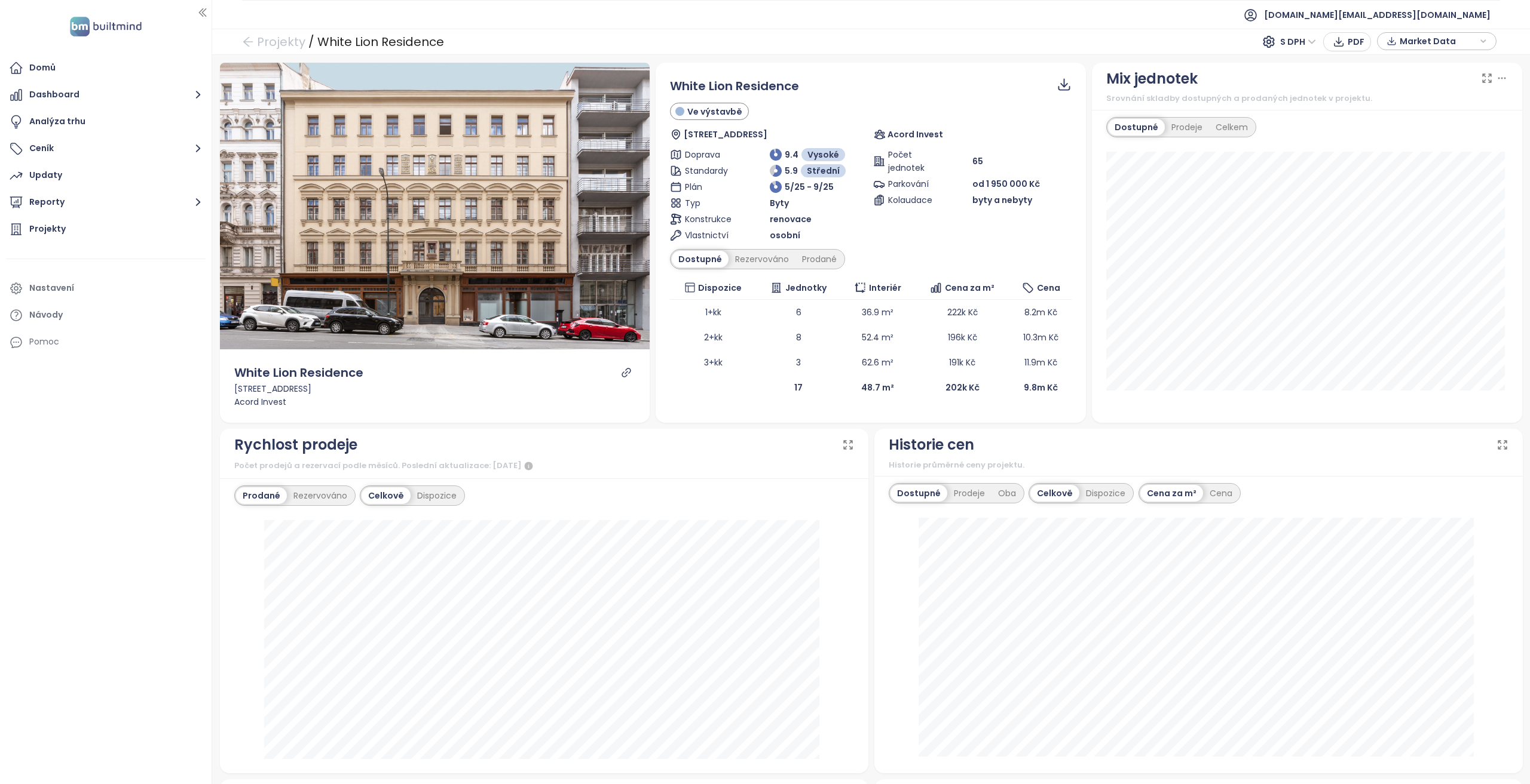
click at [623, 369] on icon "link" at bounding box center [626, 372] width 11 height 11
click at [96, 240] on div "Projekty" at bounding box center [105, 229] width 200 height 24
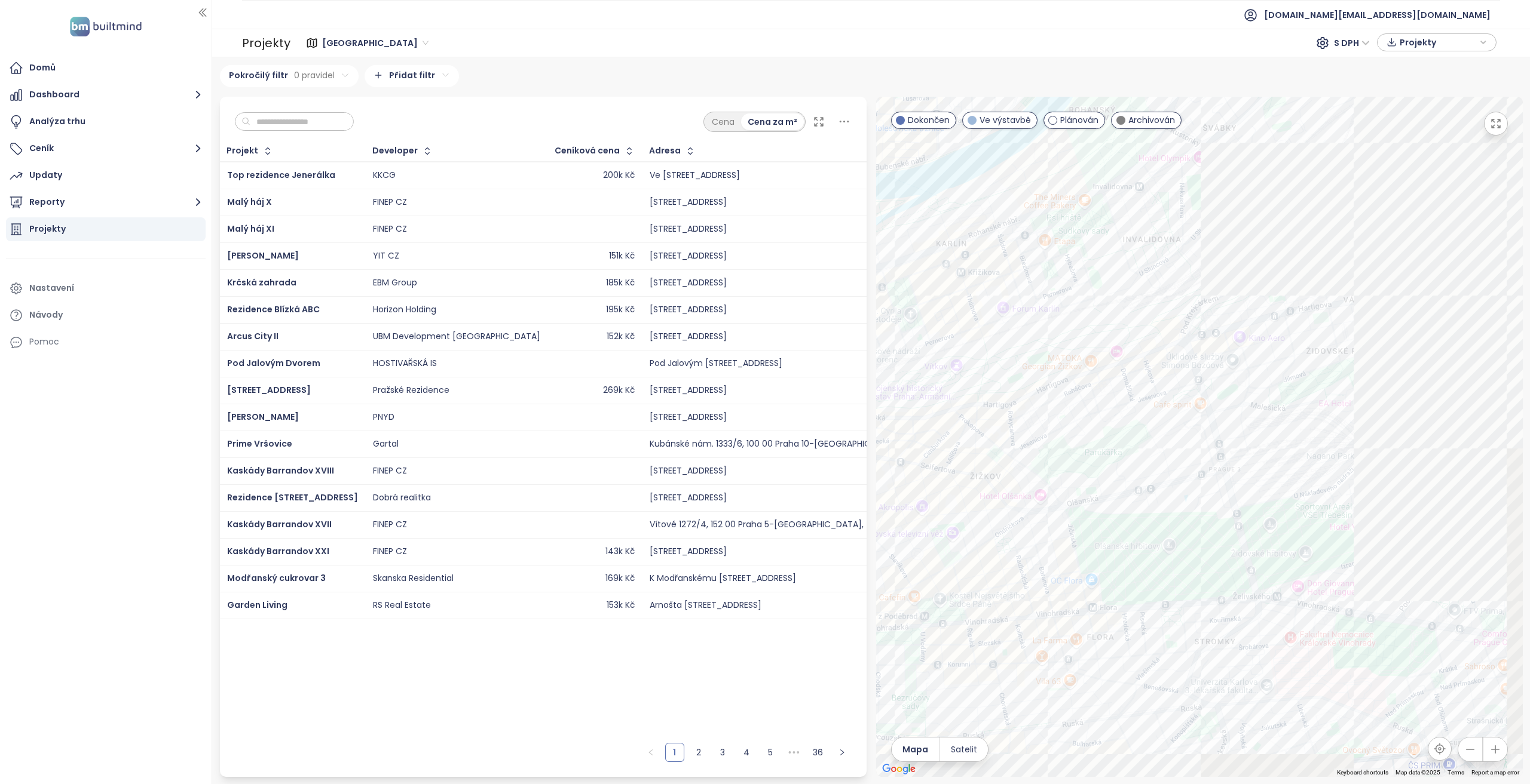
drag, startPoint x: 1467, startPoint y: 355, endPoint x: 958, endPoint y: 310, distance: 511.0
click at [958, 310] on div at bounding box center [1200, 437] width 647 height 681
click at [1232, 434] on div "Rezidence Parková čtvrť - etapa H" at bounding box center [1200, 437] width 647 height 681
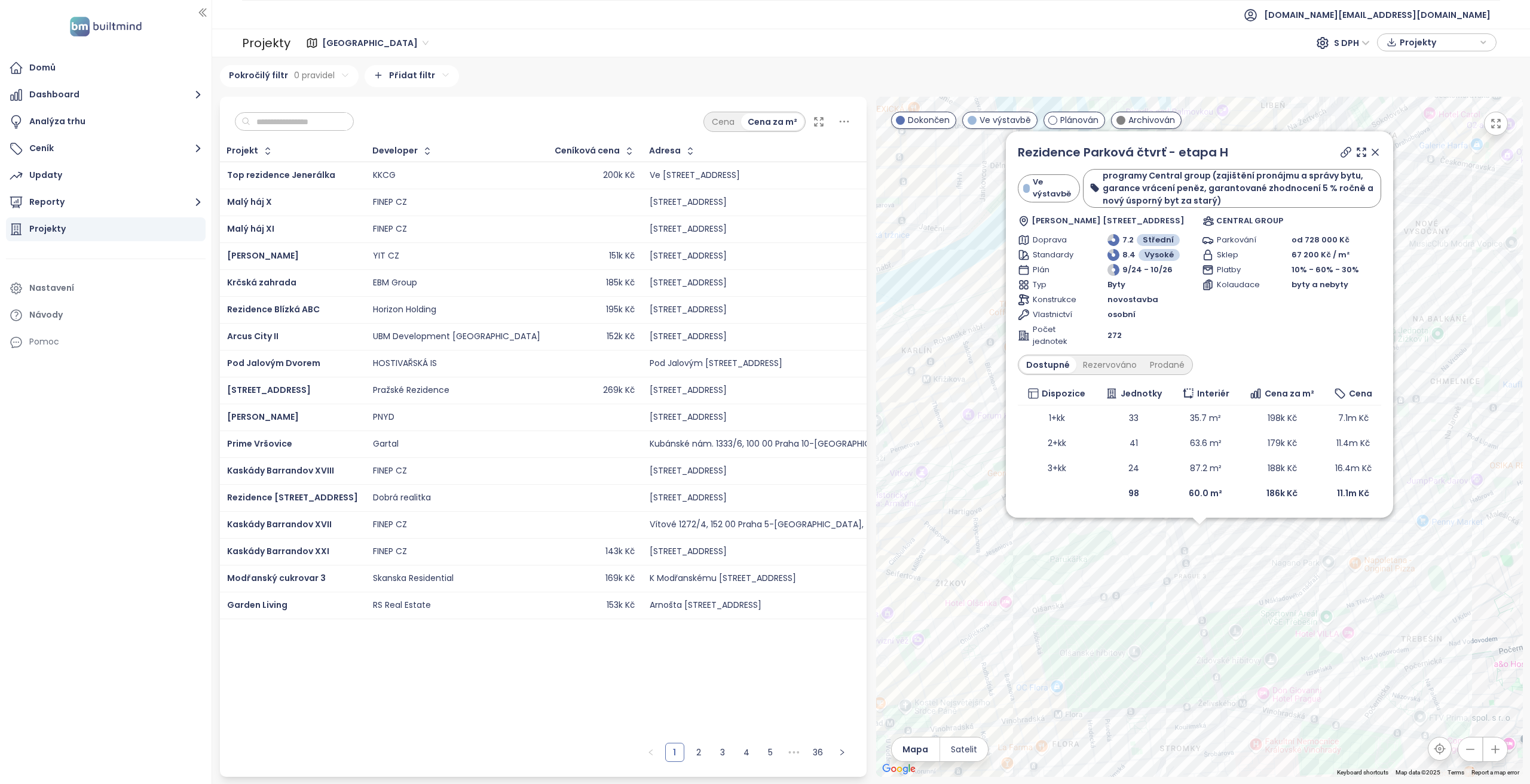
click at [1344, 151] on icon at bounding box center [1346, 152] width 12 height 12
click at [1156, 550] on div "Rezidence Parková čtvrť - etapa H Ve výstavbě programy Central group (zajištění…" at bounding box center [1200, 437] width 647 height 681
click at [1186, 525] on div "Rezidence Parková čtvrť - etapa H Ve výstavbě programy Central group (zajištění…" at bounding box center [1200, 437] width 647 height 681
click at [1189, 521] on div "Rezidence Parková čtvrť - etapa H Ve výstavbě programy Central group (zajištění…" at bounding box center [1200, 437] width 647 height 681
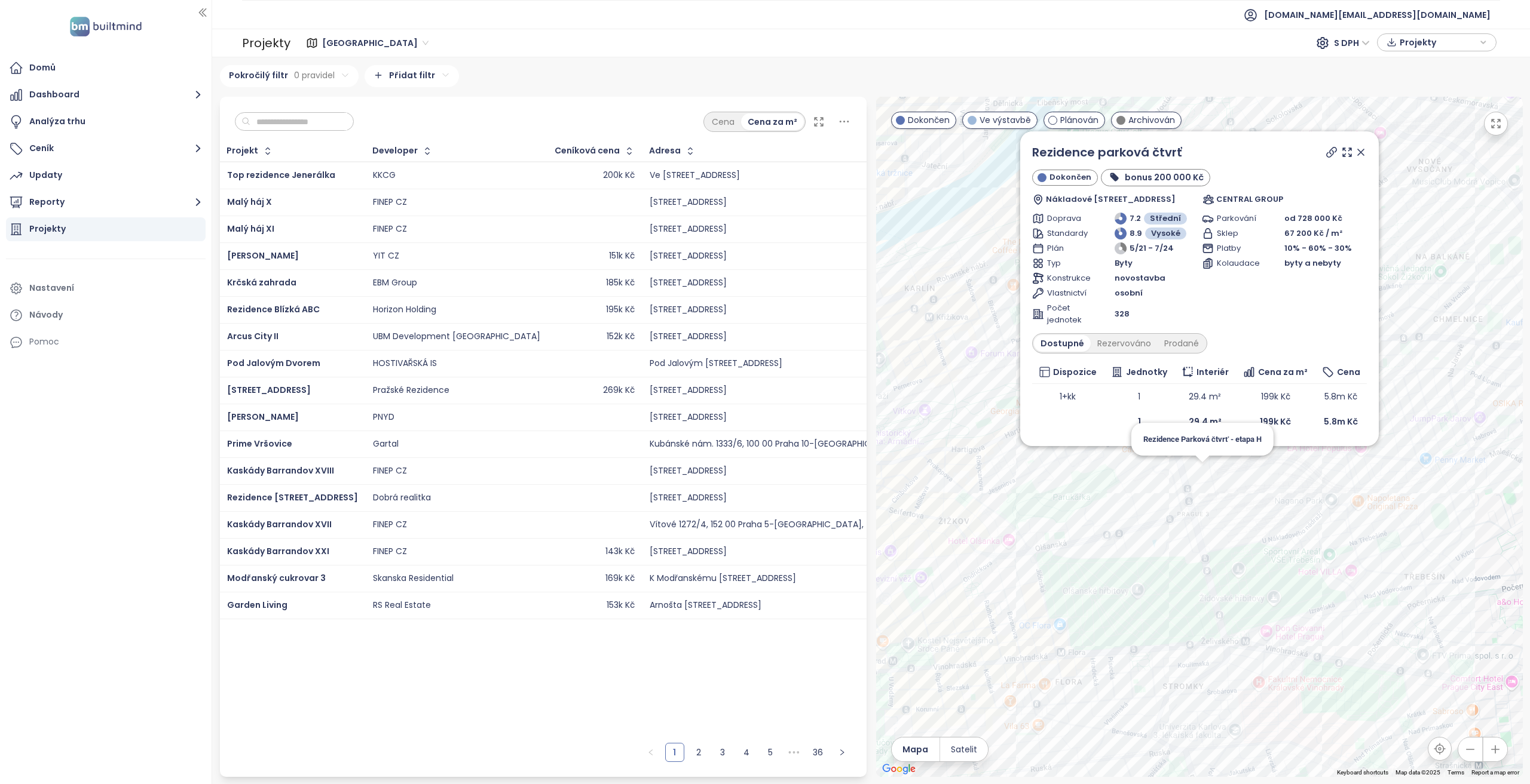
click at [1205, 474] on div "Rezidence parková čtvrť Dokončen bonus 200 000 Kč Nákladové nádraží Žižkov, 130…" at bounding box center [1200, 437] width 647 height 681
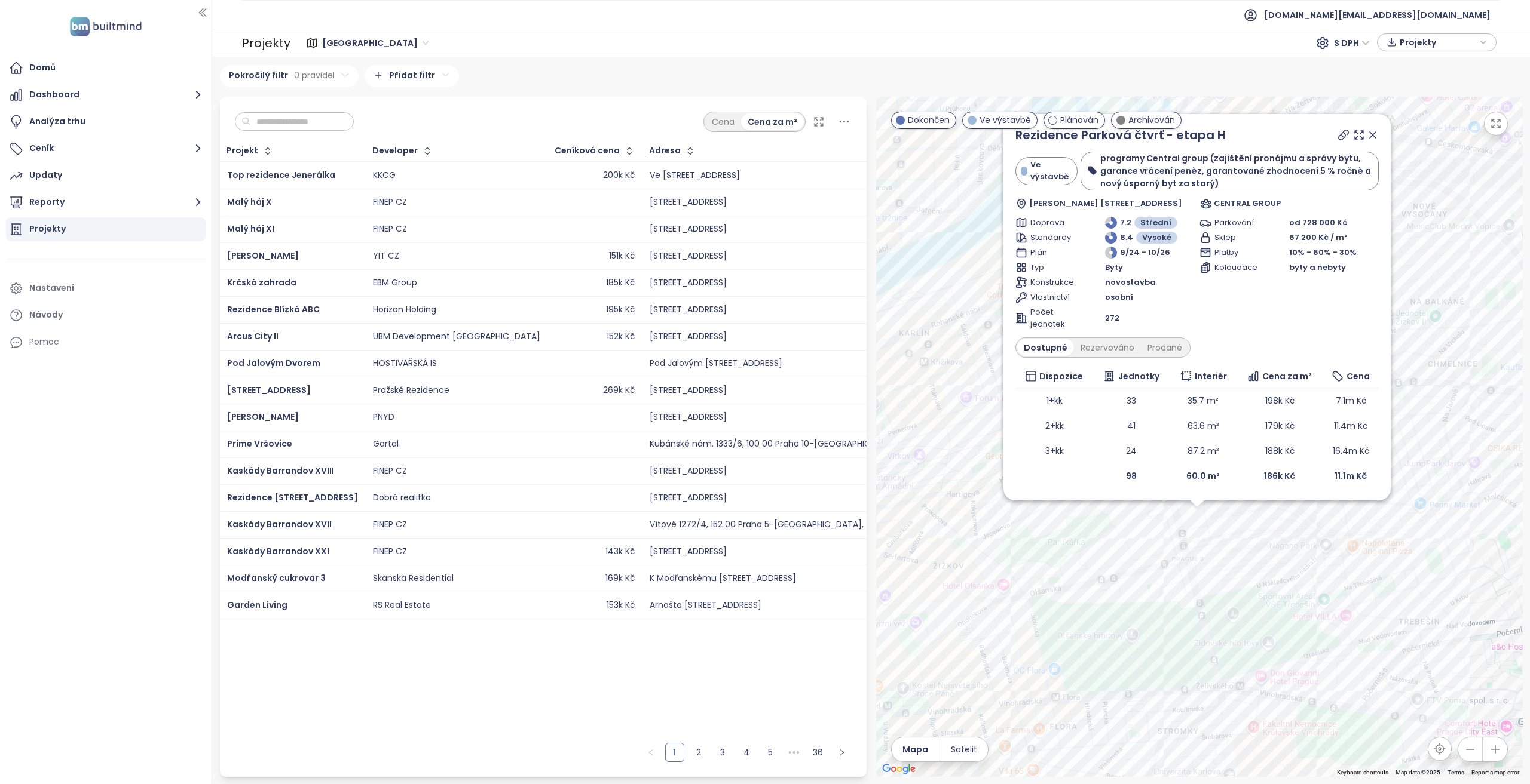
drag, startPoint x: 1234, startPoint y: 492, endPoint x: 1231, endPoint y: 592, distance: 100.0
click at [1231, 592] on div "Rezidence Parková čtvrť - etapa H Ve výstavbě programy Central group (zajištění…" at bounding box center [1200, 437] width 647 height 681
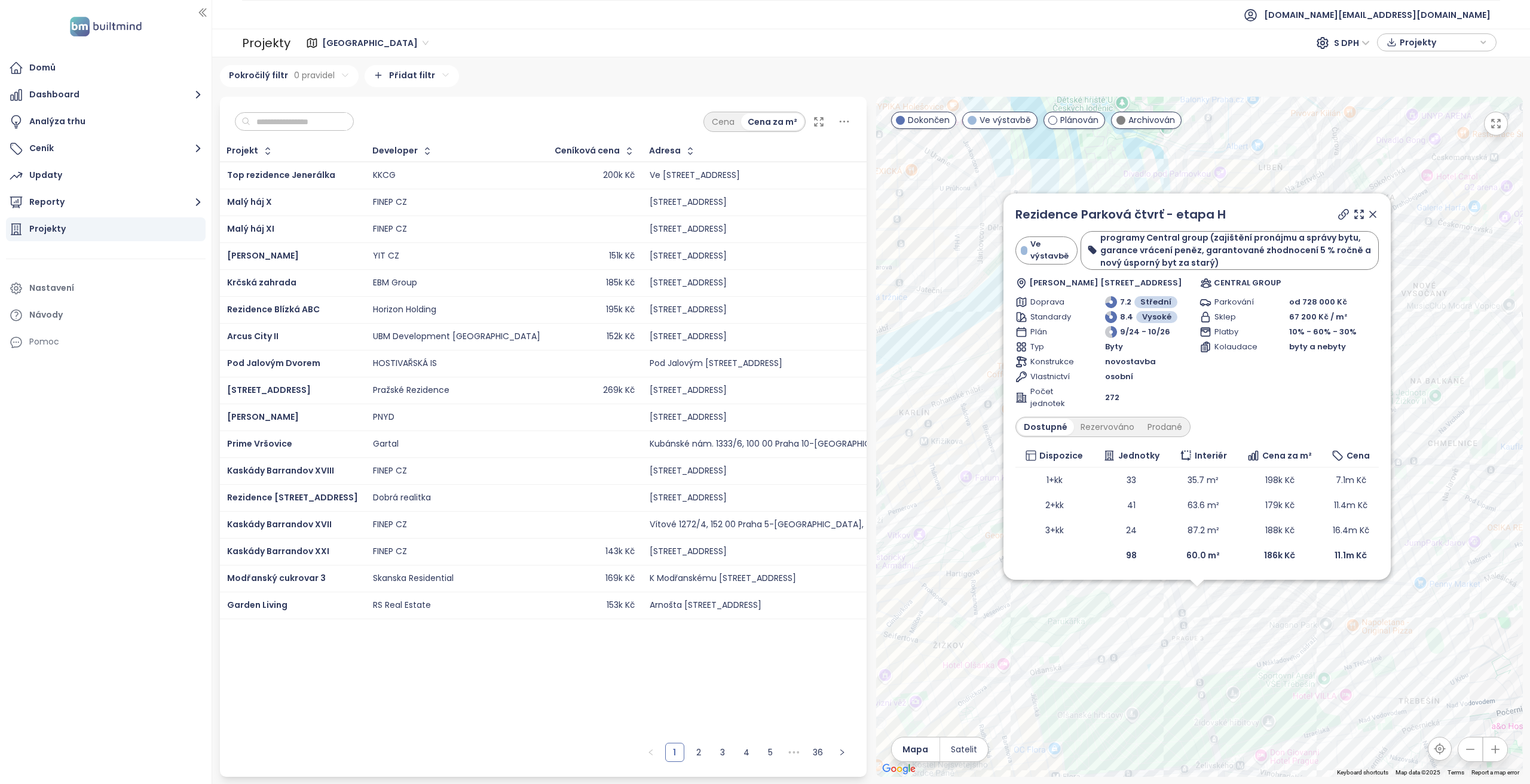
click at [1373, 215] on icon at bounding box center [1372, 214] width 6 height 6
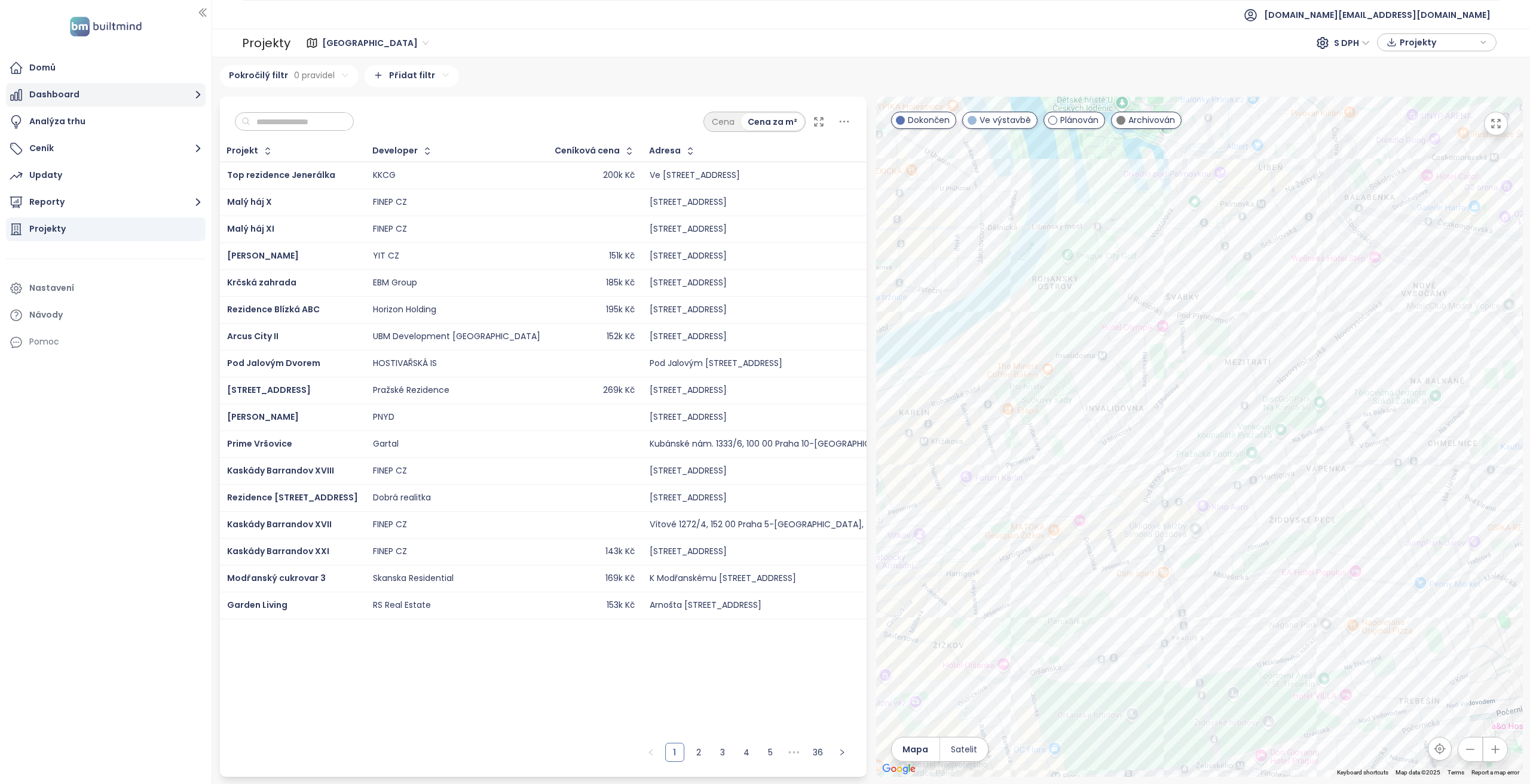
click at [122, 101] on button "Dashboard" at bounding box center [105, 94] width 200 height 24
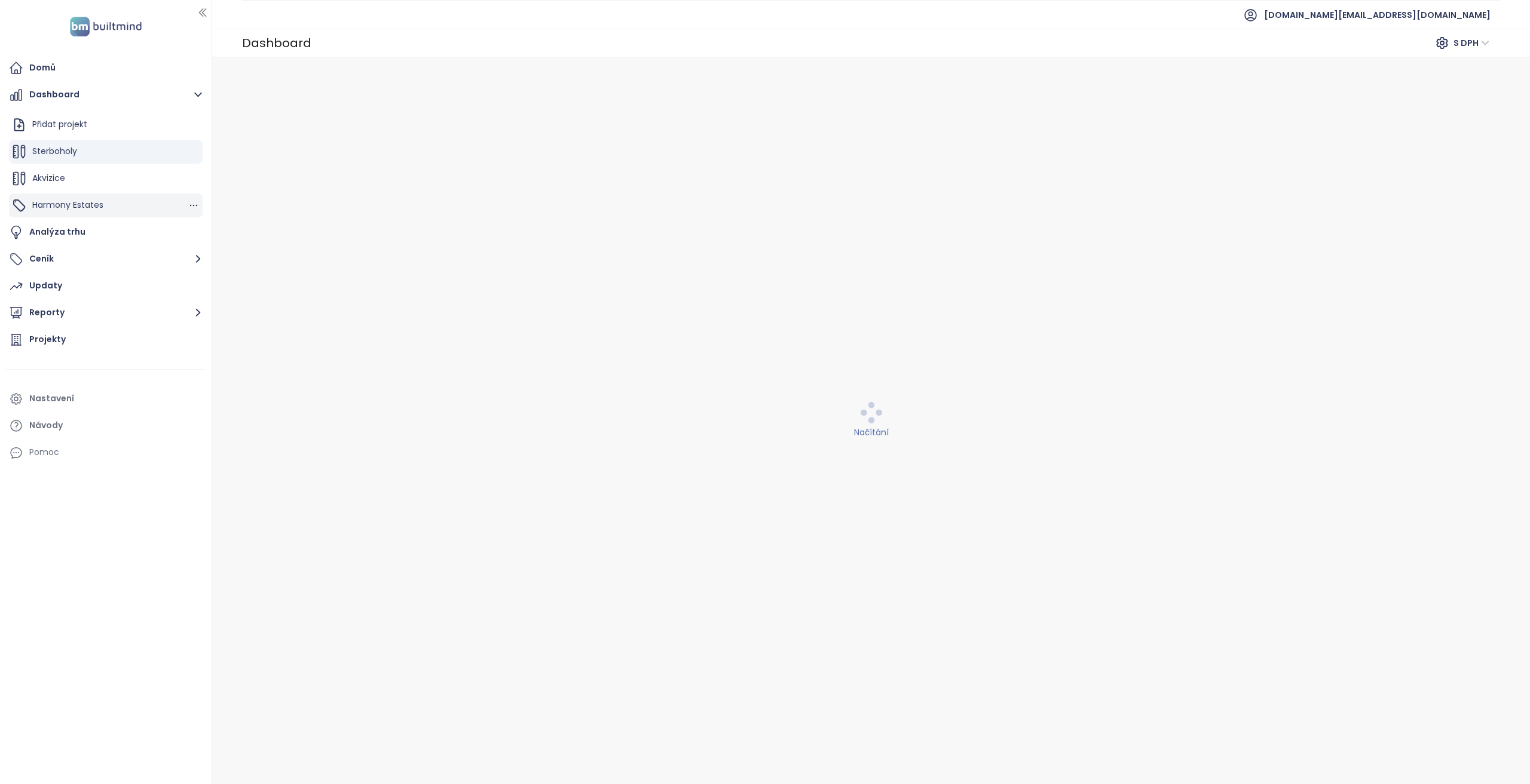
click at [101, 211] on span "Harmony Estates" at bounding box center [68, 205] width 71 height 12
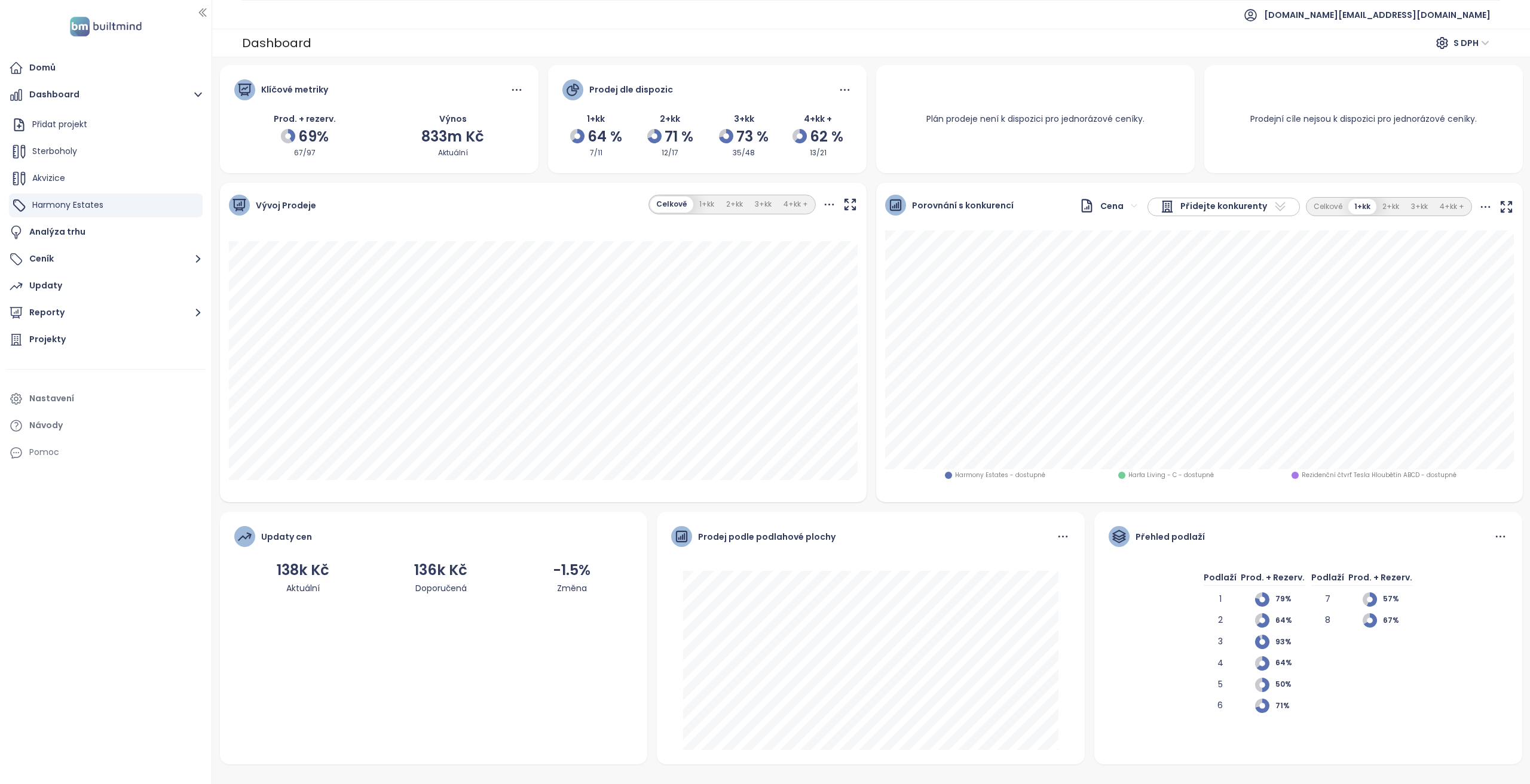
click at [1273, 207] on icon at bounding box center [1280, 207] width 14 height 14
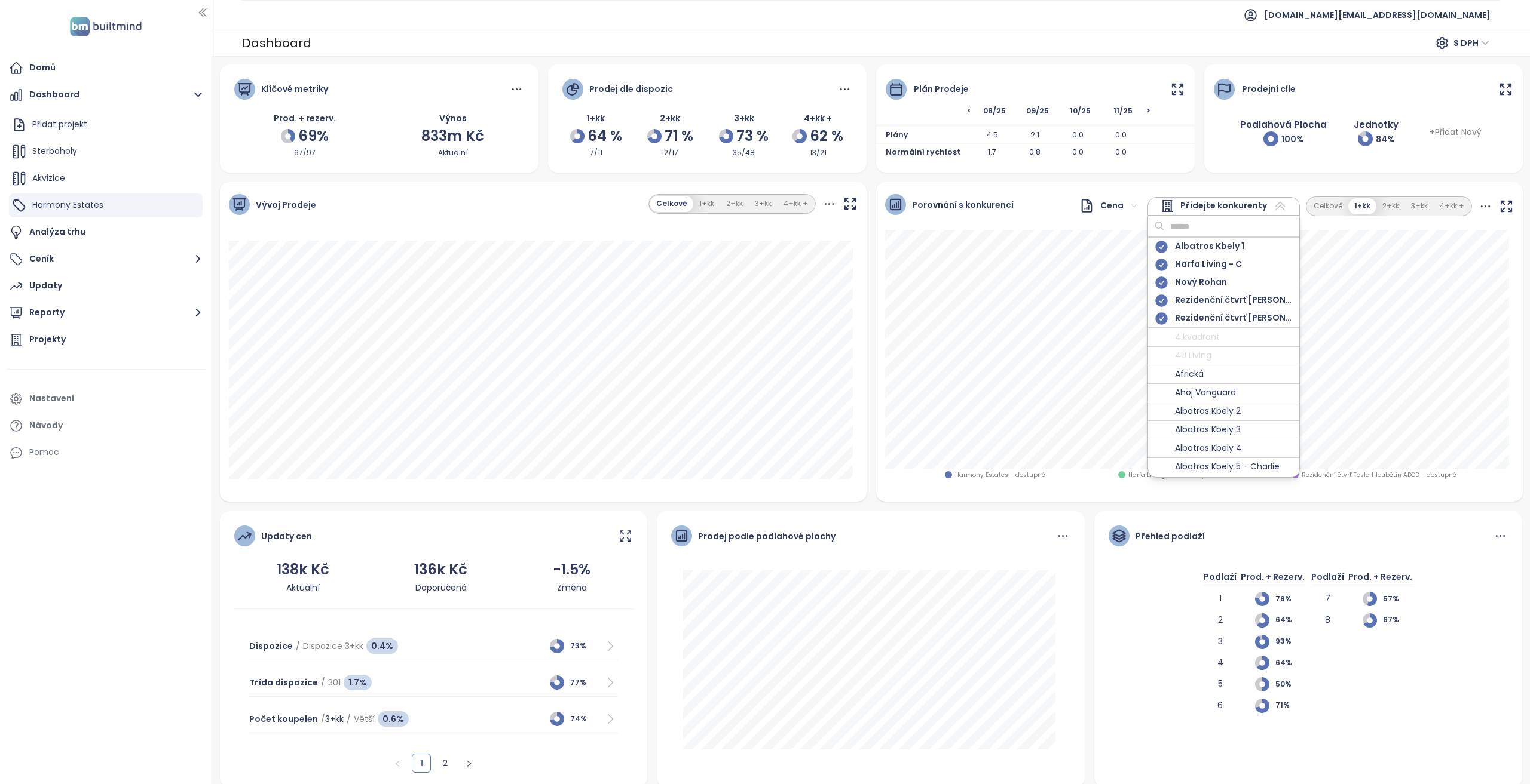
click at [1156, 281] on icon at bounding box center [1161, 282] width 12 height 12
click at [1158, 248] on icon at bounding box center [1161, 247] width 15 height 15
click at [1178, 231] on input "text" at bounding box center [1212, 226] width 97 height 18
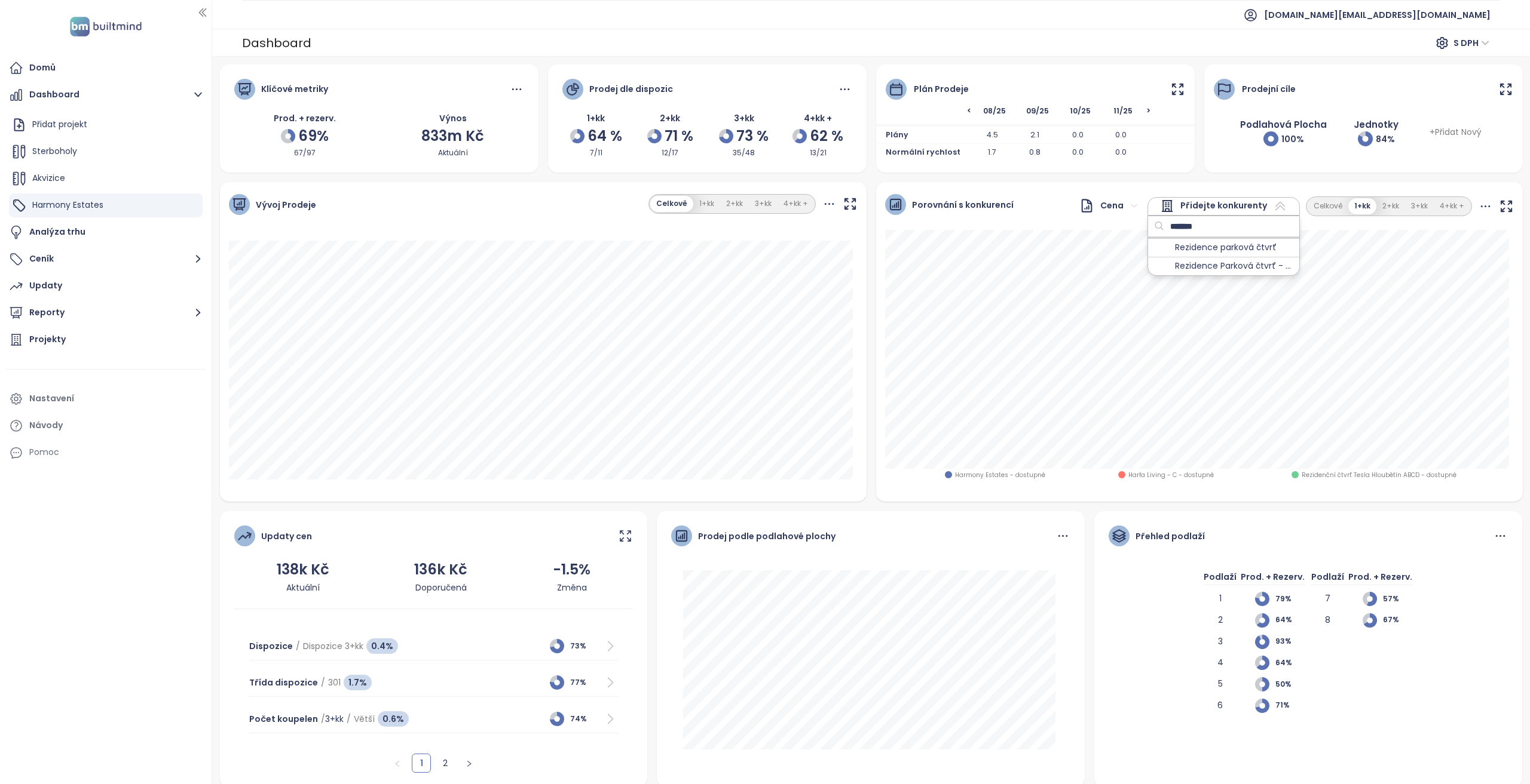
type input "*******"
click at [1157, 266] on div at bounding box center [1161, 266] width 15 height 15
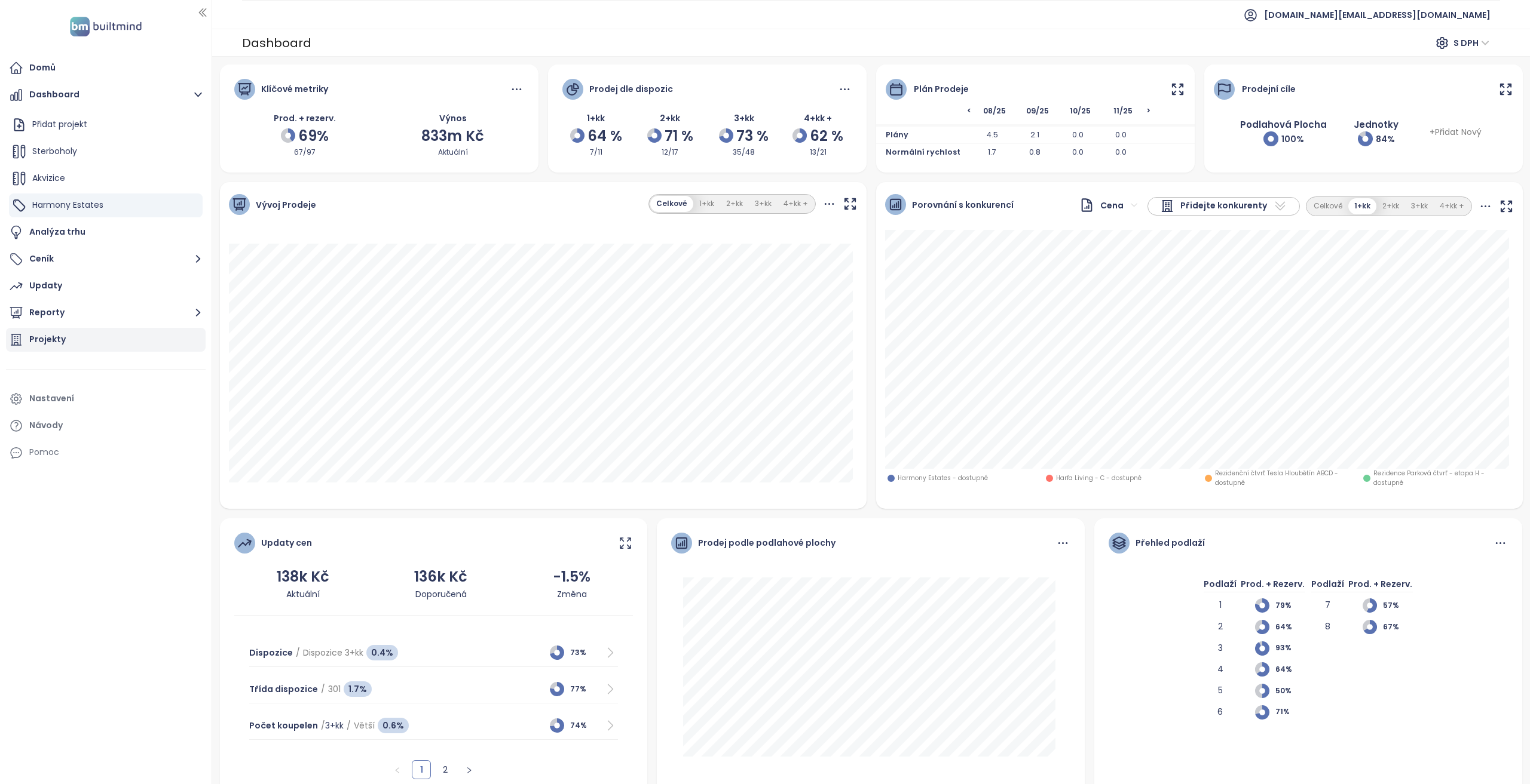
click at [104, 334] on div "Projekty" at bounding box center [105, 339] width 200 height 24
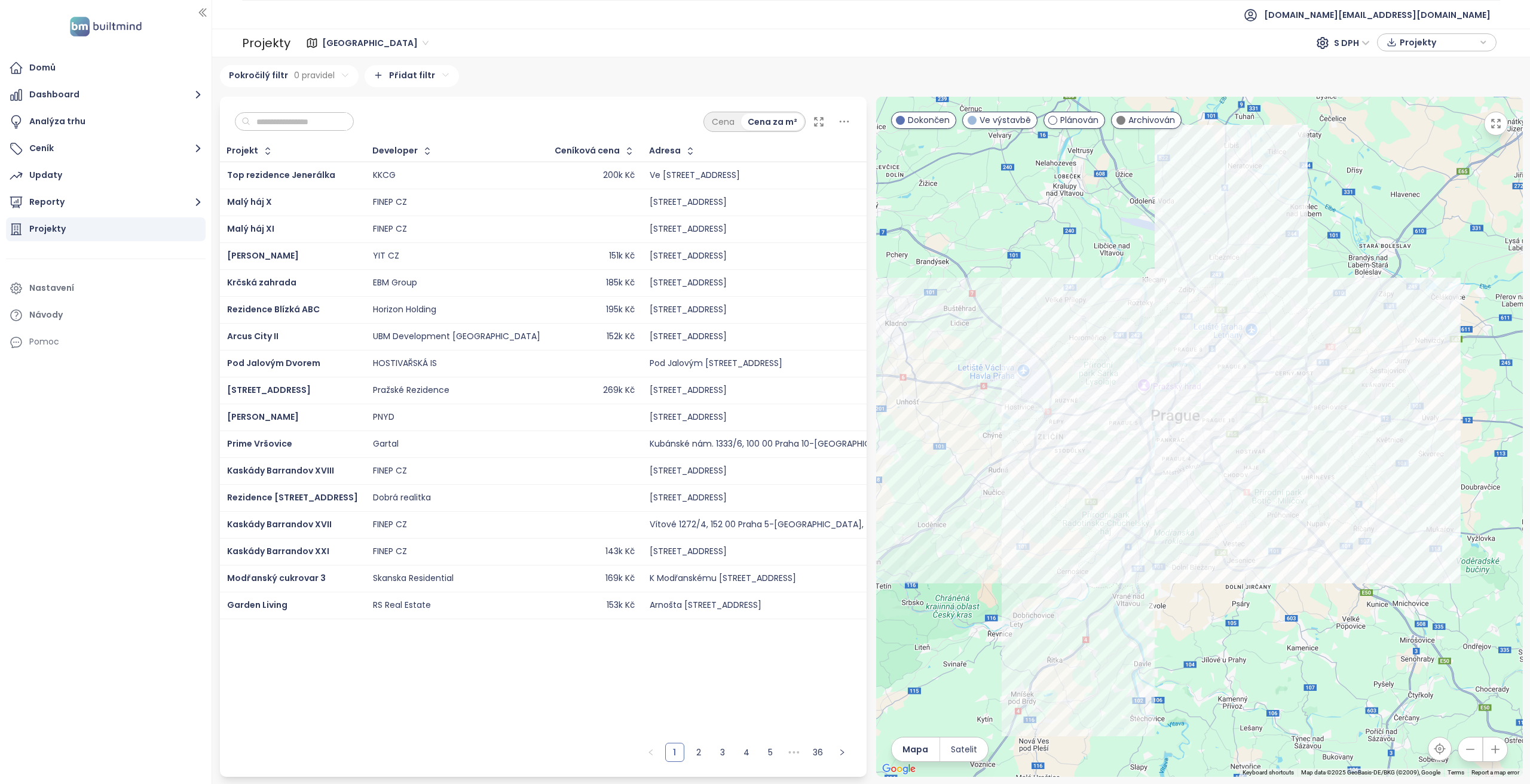
click at [332, 112] on div at bounding box center [294, 122] width 120 height 19
click at [333, 122] on input "text" at bounding box center [299, 122] width 97 height 18
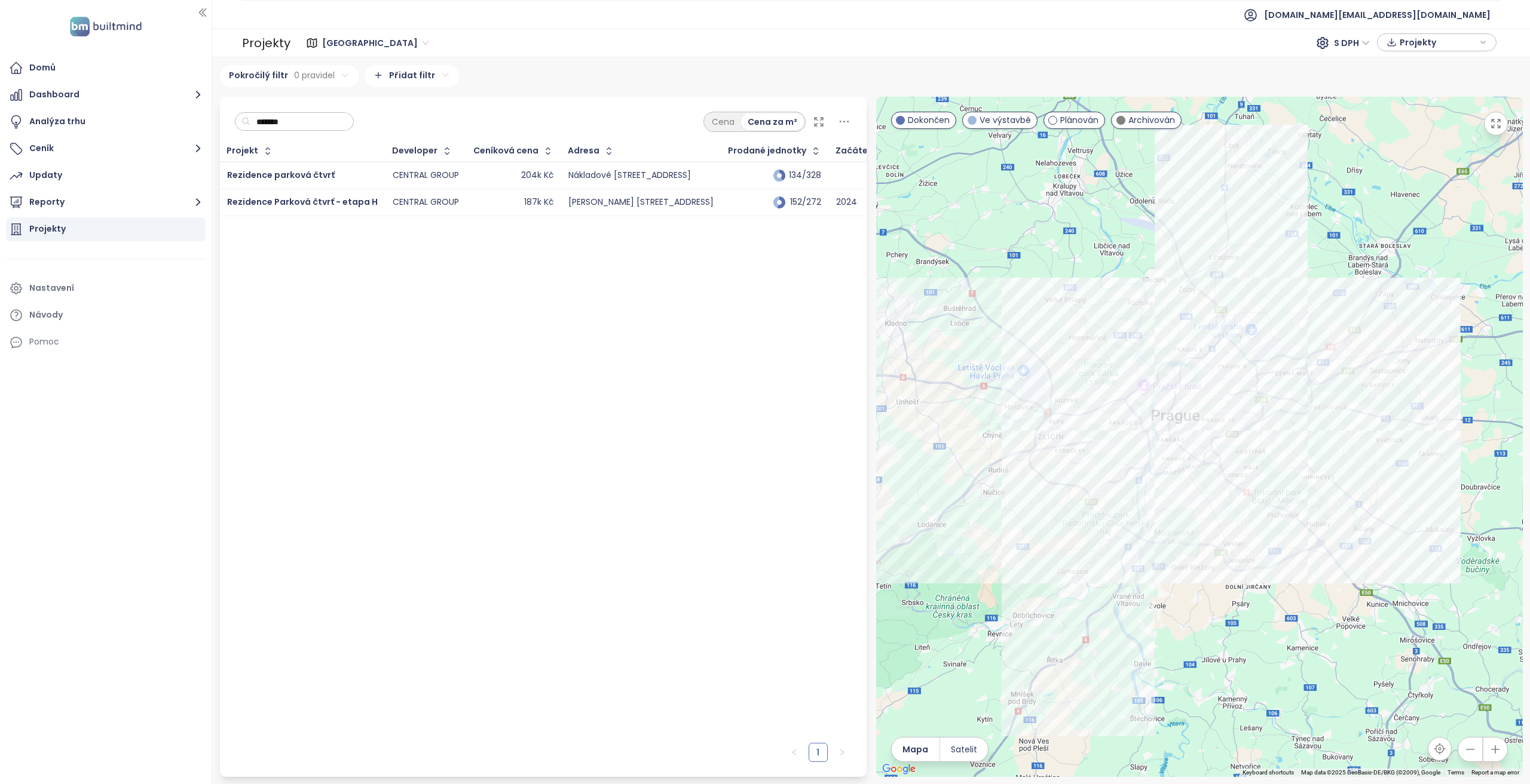
type input "*******"
click at [477, 176] on div "204k Kč" at bounding box center [513, 176] width 80 height 14
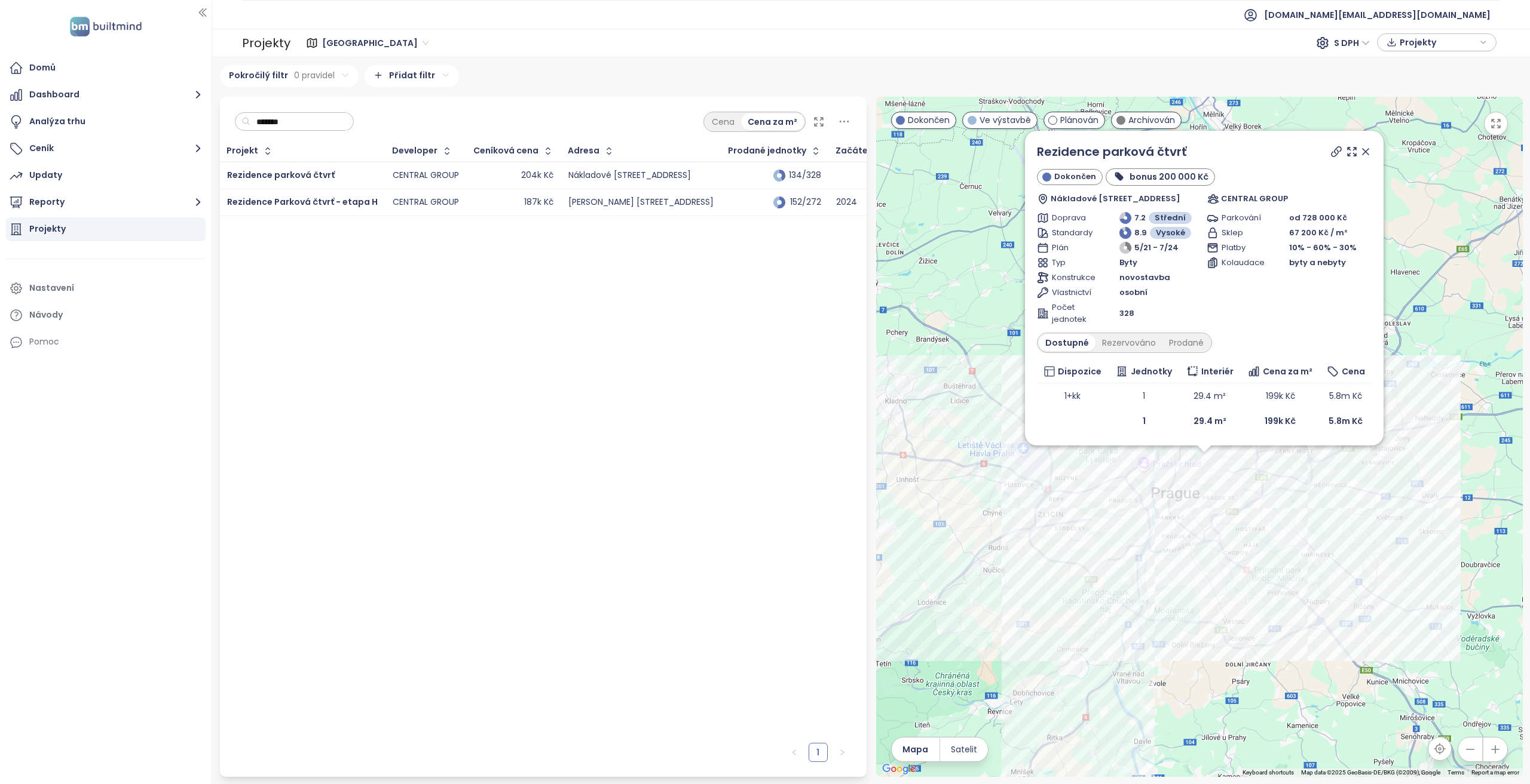
click at [489, 198] on div "187k Kč" at bounding box center [513, 202] width 80 height 14
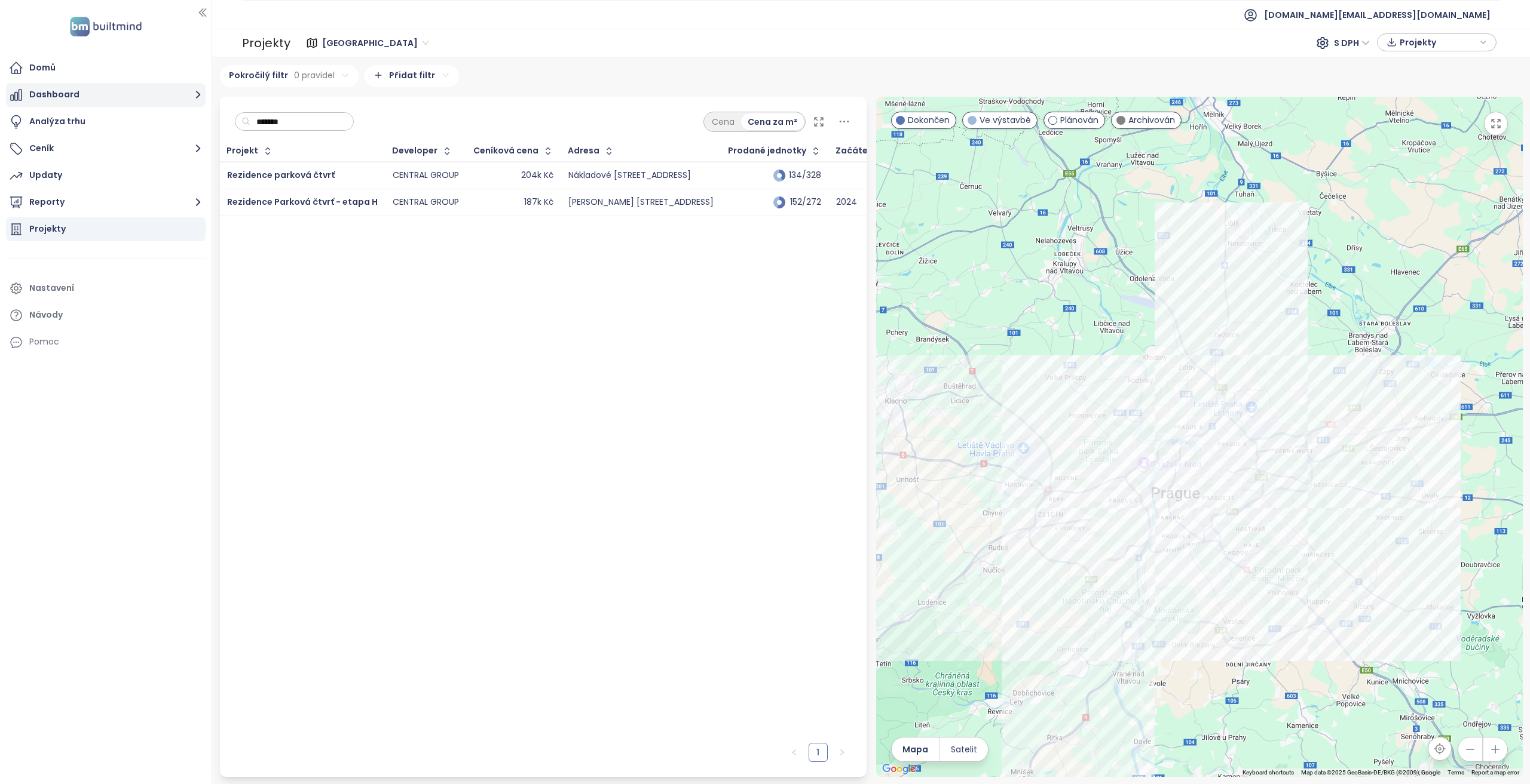
click at [74, 94] on button "Dashboard" at bounding box center [105, 94] width 200 height 24
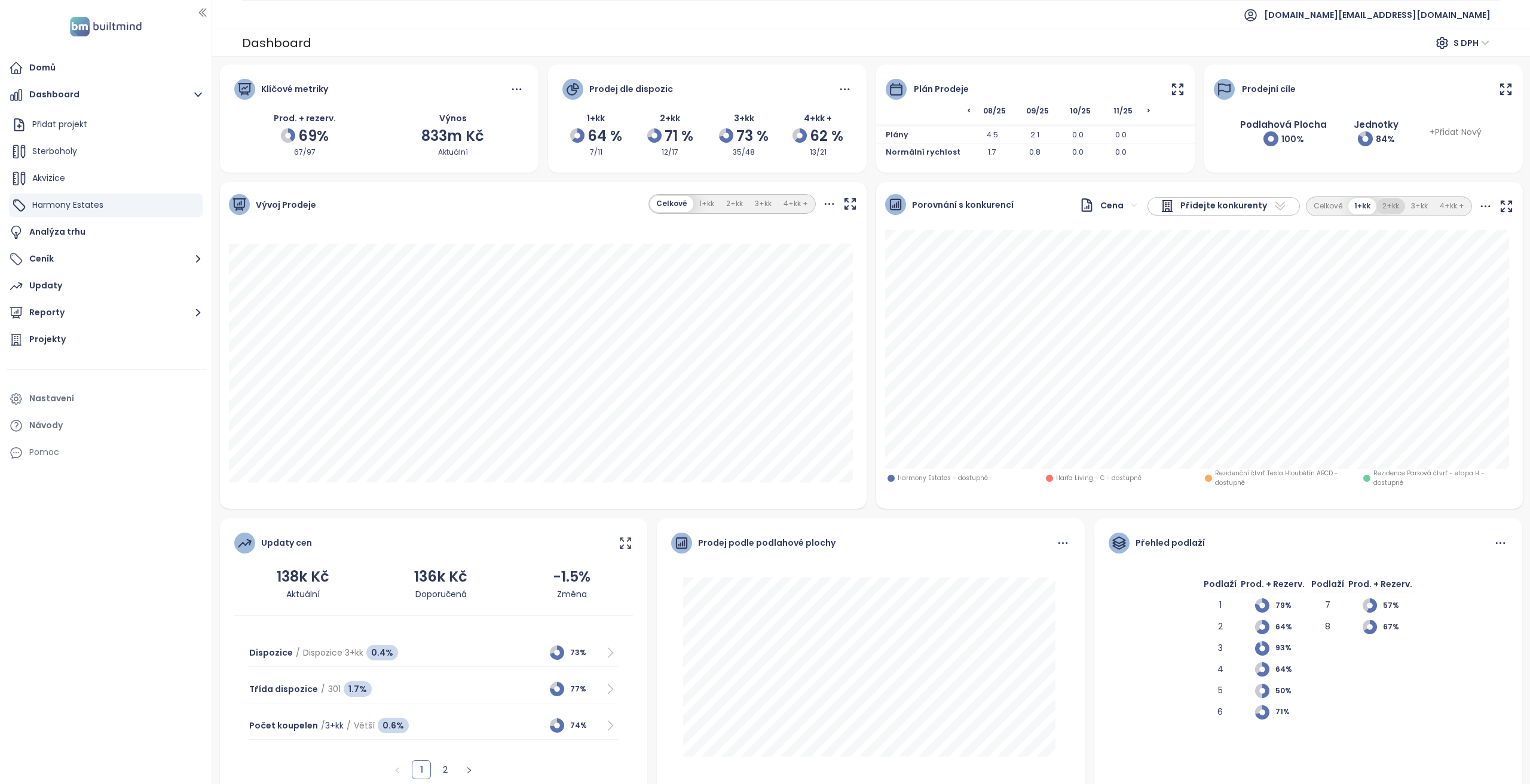
click at [1377, 206] on button "2+kk" at bounding box center [1390, 206] width 28 height 16
click at [1405, 209] on button "3+kk" at bounding box center [1419, 206] width 28 height 16
click at [1438, 209] on button "4+kk +" at bounding box center [1452, 206] width 36 height 16
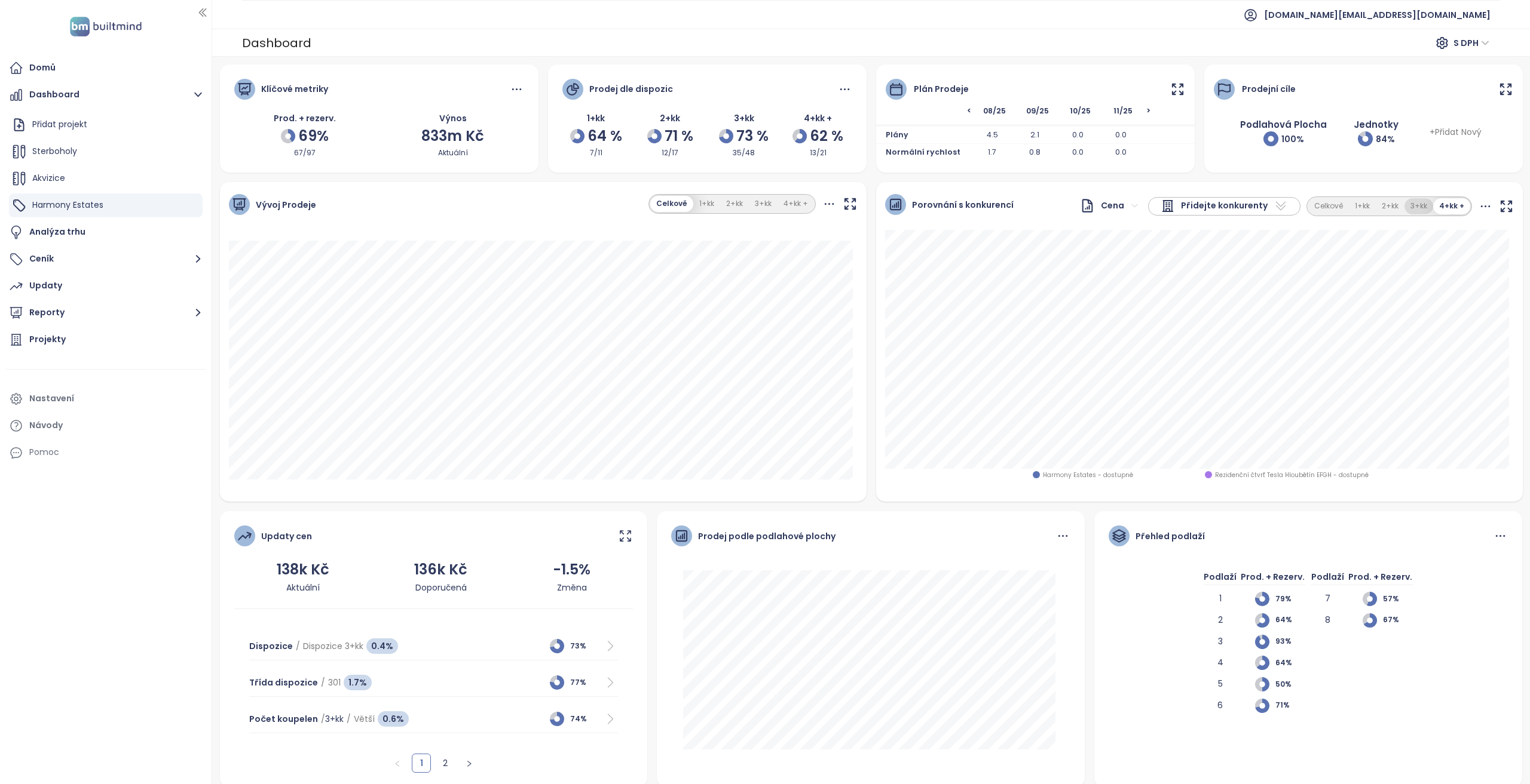
click at [1420, 206] on button "3+kk" at bounding box center [1419, 206] width 28 height 16
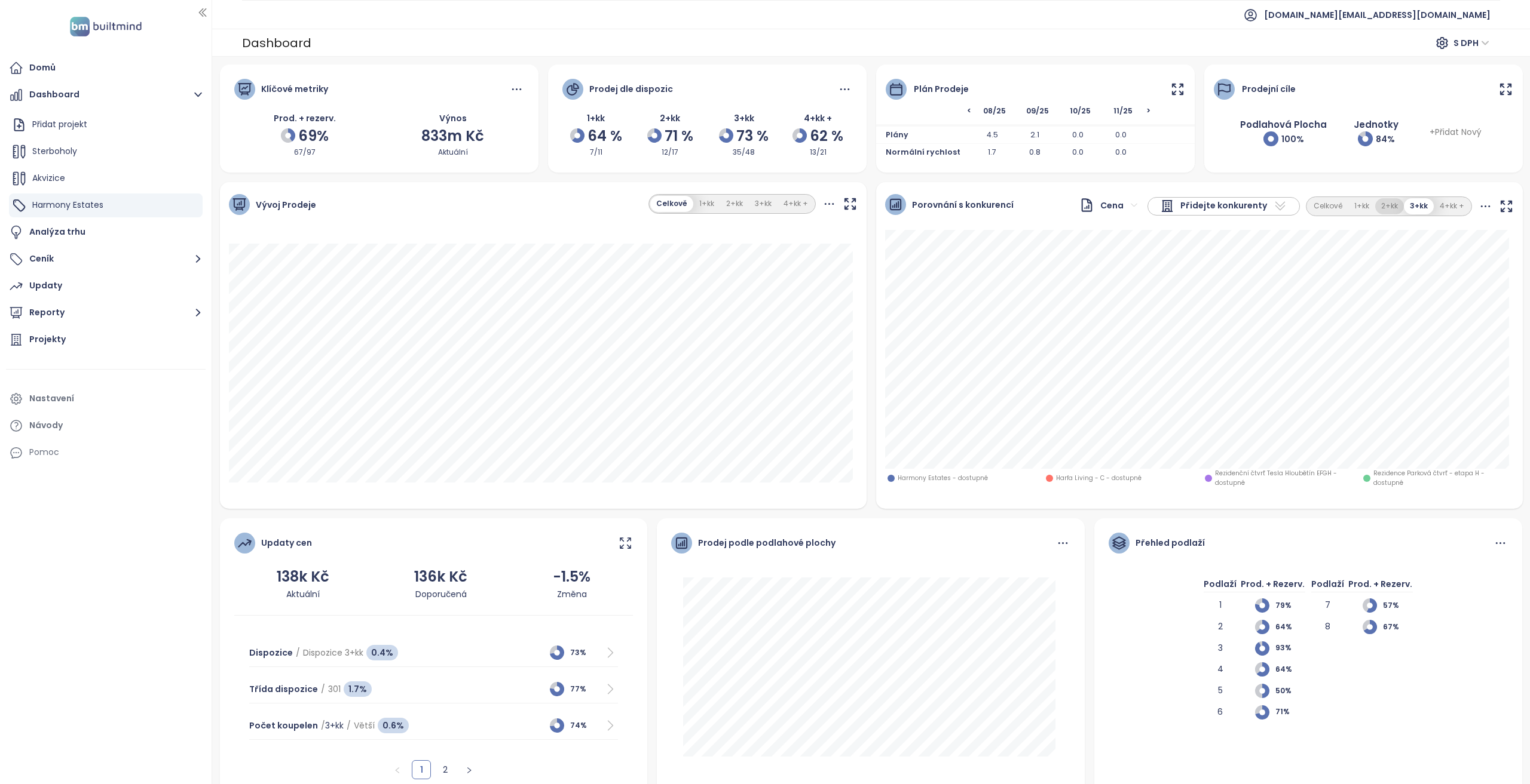
click at [1375, 207] on button "2+kk" at bounding box center [1389, 206] width 28 height 16
click at [1359, 207] on button "1+kk" at bounding box center [1363, 206] width 27 height 16
click at [1379, 209] on button "2+kk" at bounding box center [1390, 206] width 28 height 16
click at [1364, 205] on button "1+kk" at bounding box center [1363, 206] width 27 height 16
click at [1273, 210] on icon at bounding box center [1280, 206] width 14 height 14
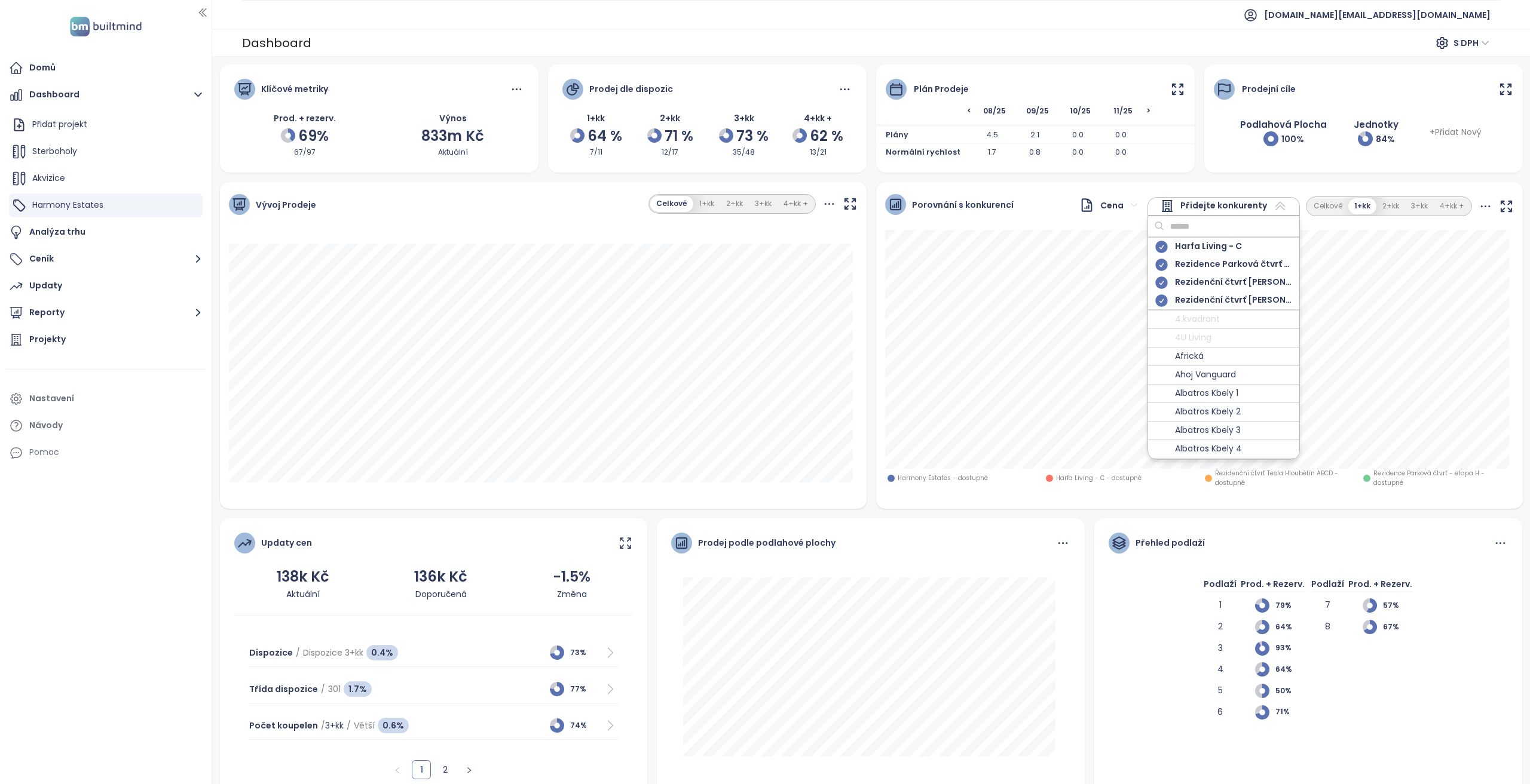
click at [1233, 225] on input "text" at bounding box center [1212, 226] width 97 height 18
type input "*****"
click at [1163, 282] on div at bounding box center [1161, 284] width 15 height 15
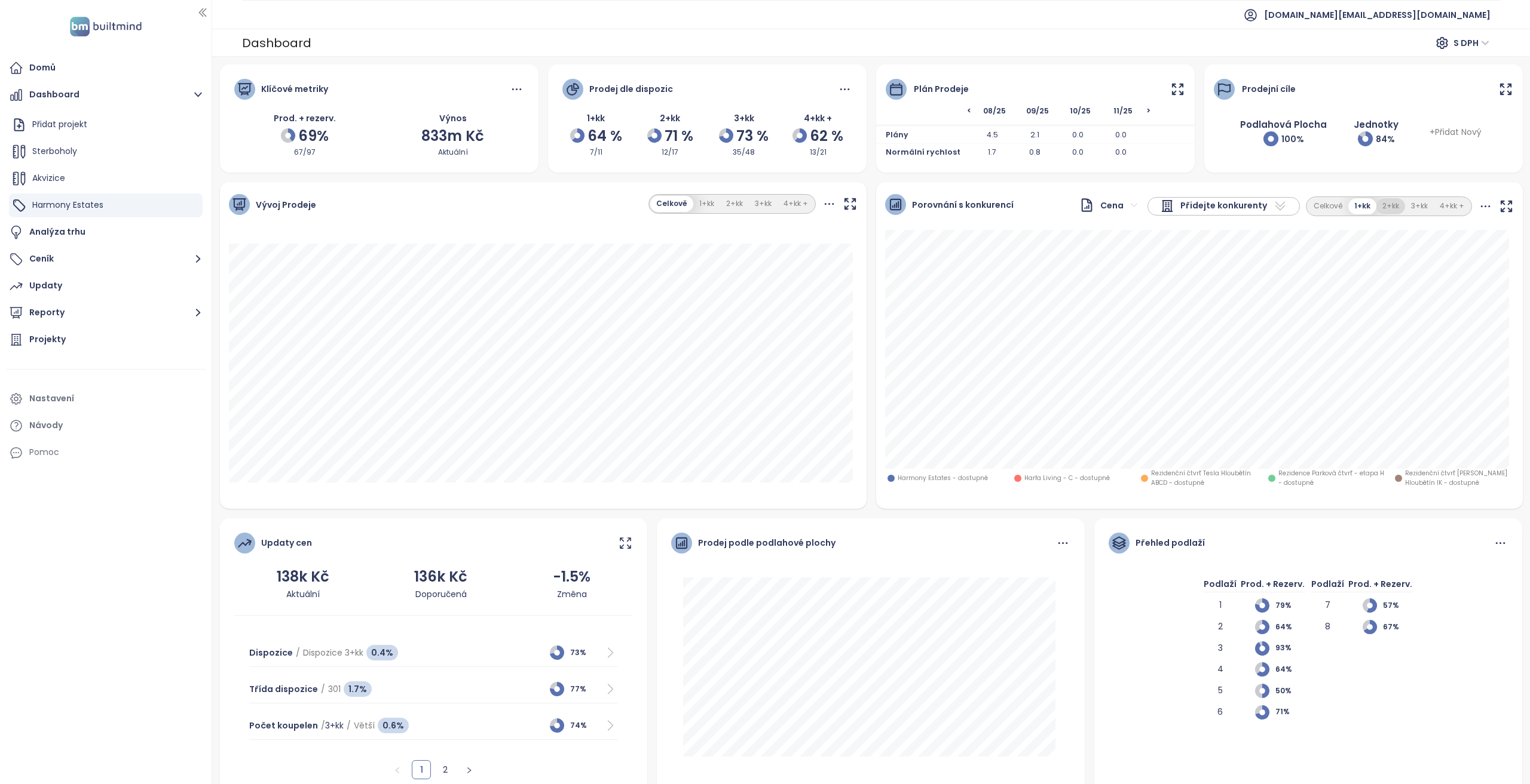
click at [1378, 211] on button "2+kk" at bounding box center [1390, 206] width 28 height 16
click at [1360, 209] on button "1+kk" at bounding box center [1363, 206] width 27 height 16
click at [1381, 207] on button "2+kk" at bounding box center [1390, 206] width 28 height 16
click at [1366, 206] on button "1+kk" at bounding box center [1363, 206] width 27 height 16
click at [1382, 211] on button "2+kk" at bounding box center [1390, 206] width 28 height 16
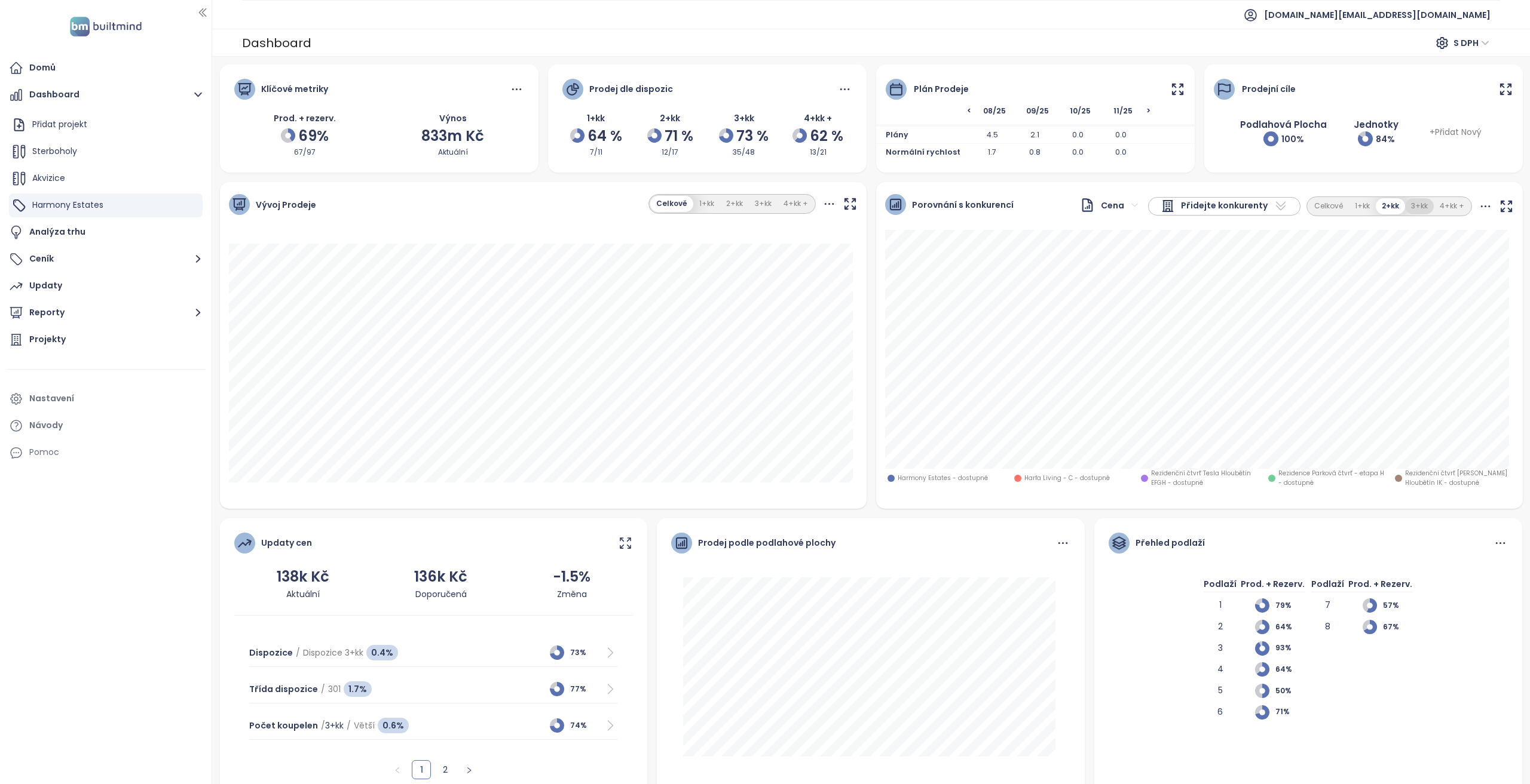
click at [1406, 198] on button "3+kk" at bounding box center [1419, 206] width 28 height 16
click at [1439, 201] on button "4+kk +" at bounding box center [1452, 206] width 36 height 16
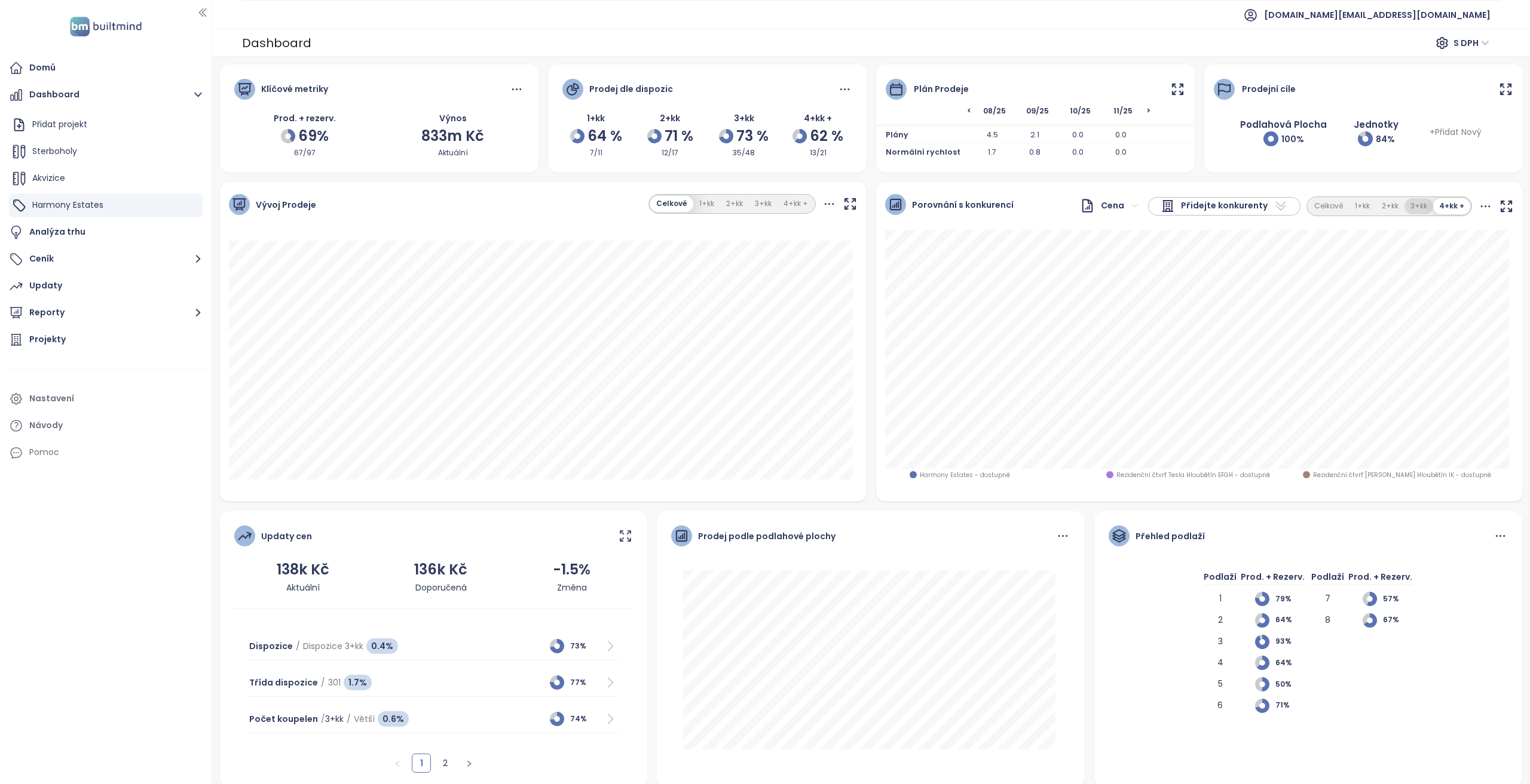
click at [1410, 207] on button "3+kk" at bounding box center [1419, 206] width 28 height 16
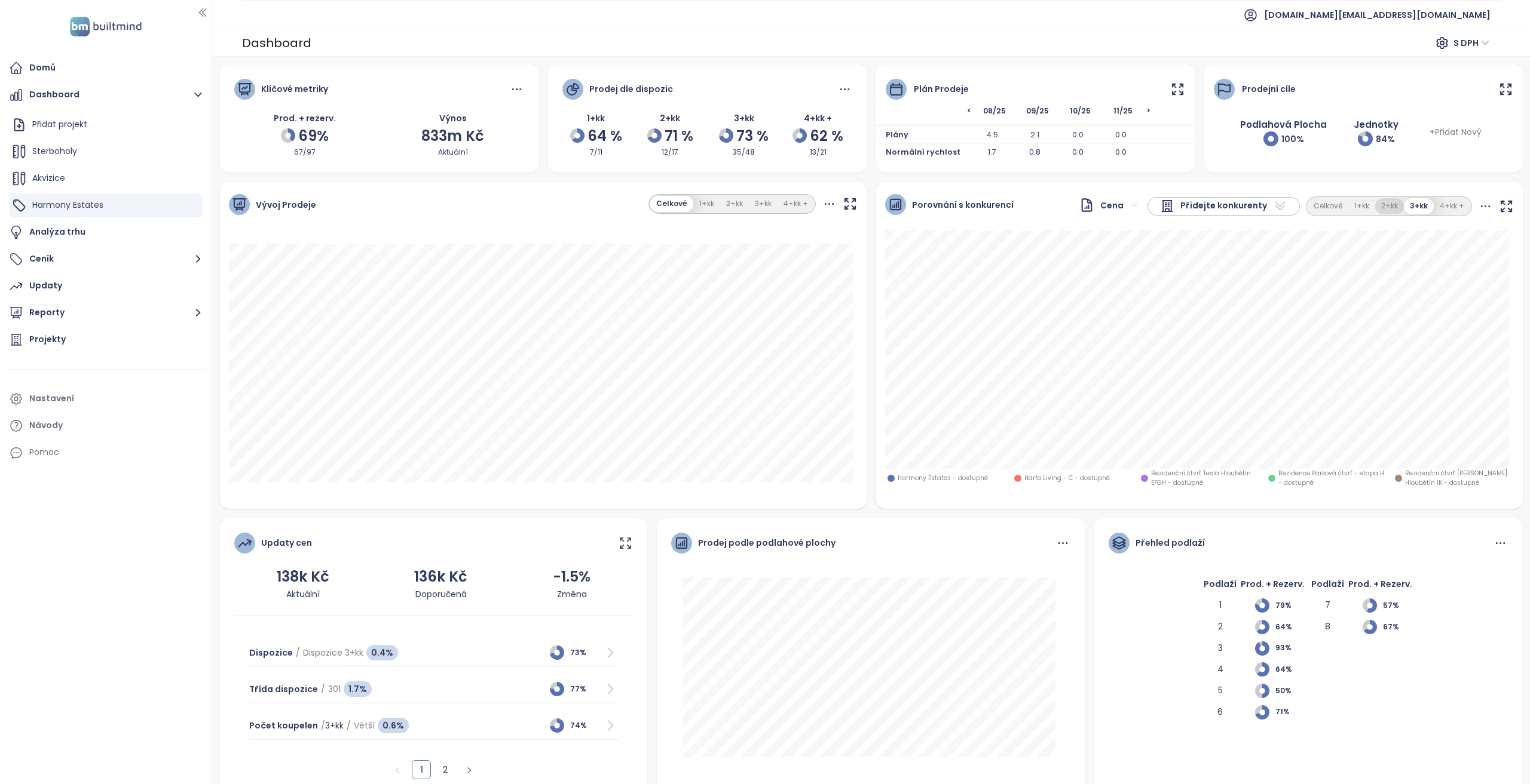
click at [1377, 207] on button "2+kk" at bounding box center [1389, 206] width 28 height 16
click at [1352, 208] on button "1+kk" at bounding box center [1363, 206] width 27 height 16
click at [1391, 218] on div "Porovnání s konkurencí Cena Přidejte konkurenty Celkově 1+kk 2+kk 3+kk 4+kk +" at bounding box center [1200, 206] width 647 height 48
click at [1384, 206] on button "2+kk" at bounding box center [1390, 206] width 28 height 16
click at [1412, 202] on button "3+kk" at bounding box center [1419, 206] width 28 height 16
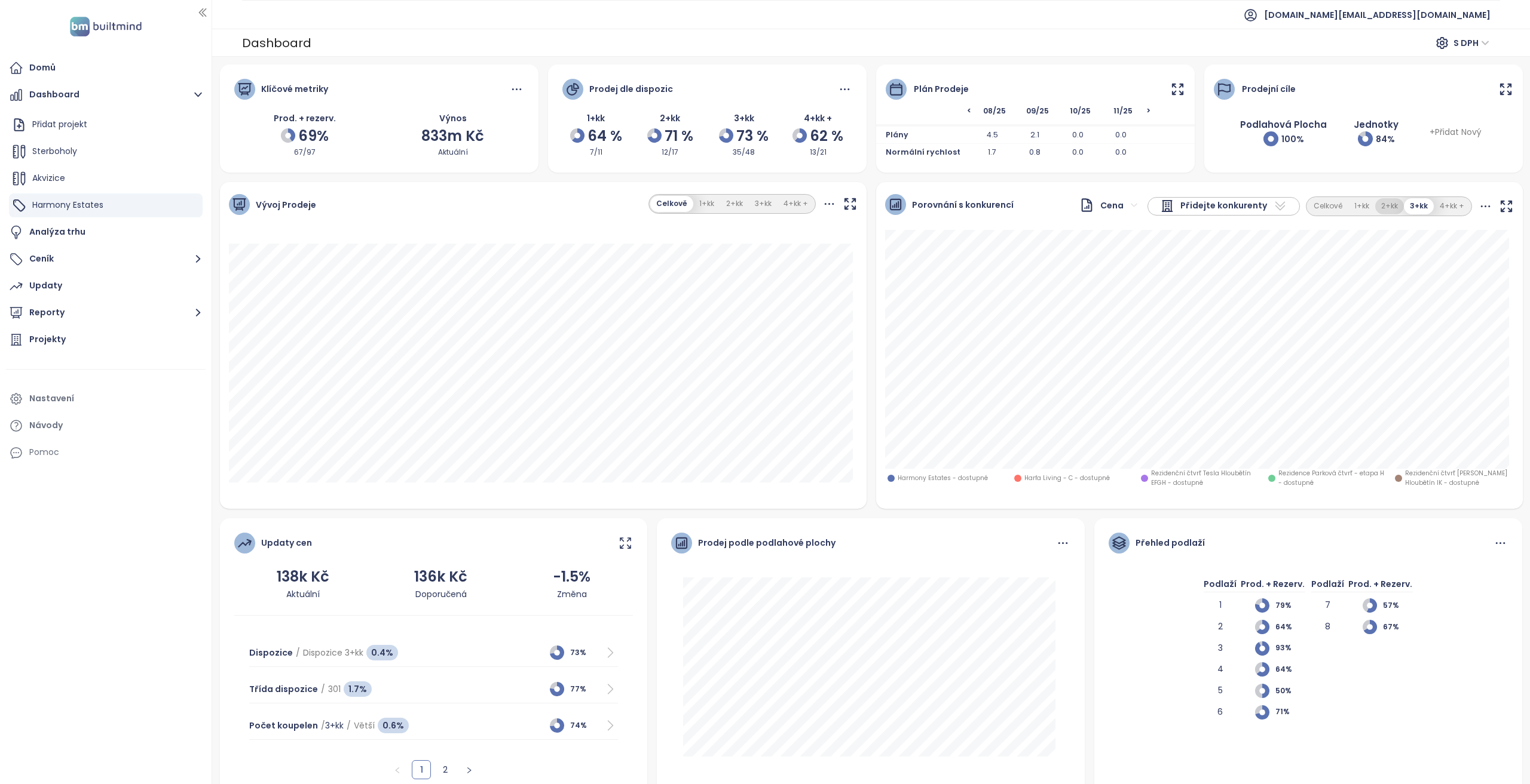
click at [1381, 208] on button "2+kk" at bounding box center [1389, 206] width 28 height 16
click at [1359, 209] on button "1+kk" at bounding box center [1363, 206] width 27 height 16
click at [1382, 207] on button "2+kk" at bounding box center [1390, 206] width 28 height 16
click at [1410, 207] on button "3+kk" at bounding box center [1419, 206] width 28 height 16
click at [1375, 211] on button "2+kk" at bounding box center [1389, 206] width 28 height 16
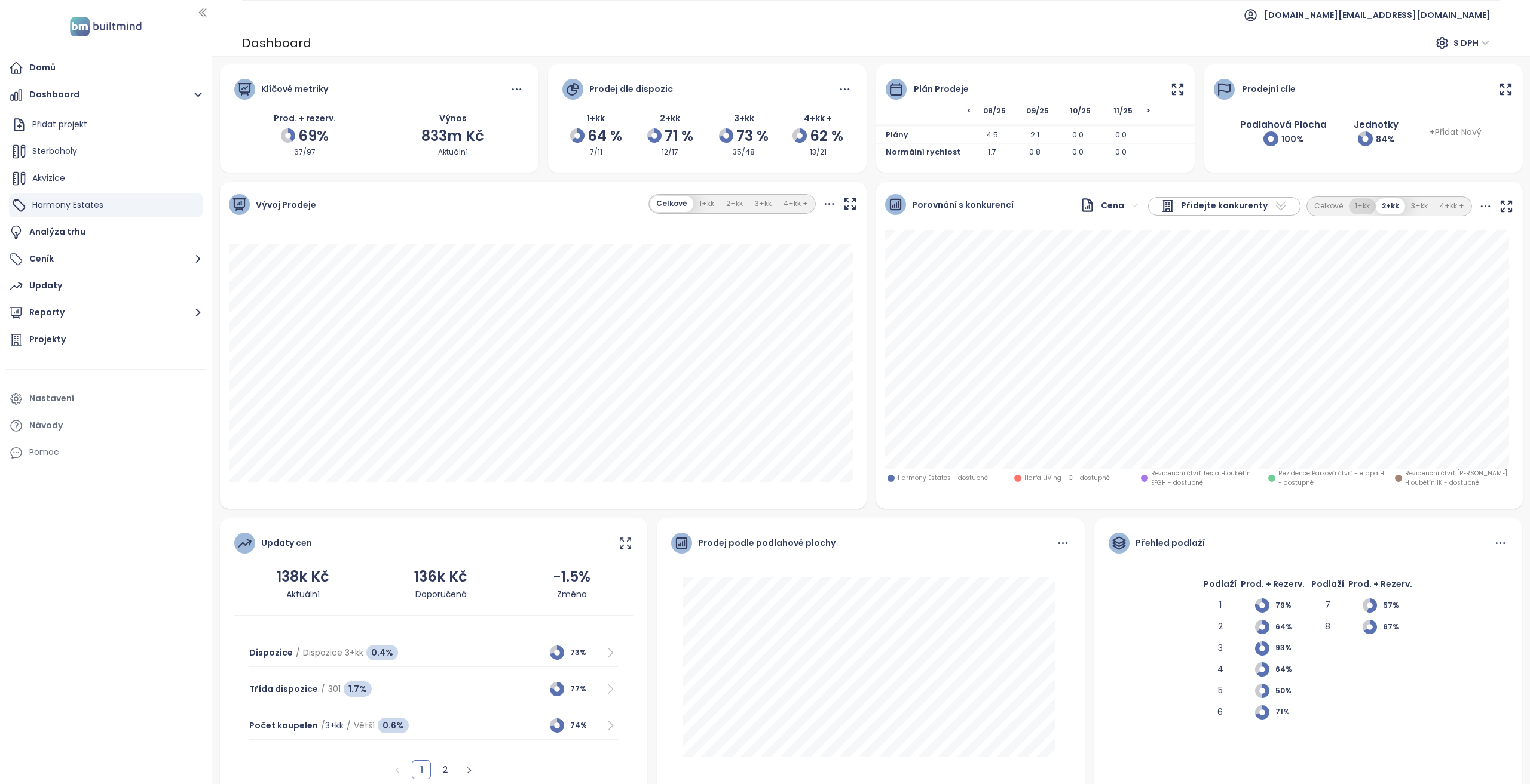
click at [1357, 207] on button "1+kk" at bounding box center [1363, 206] width 27 height 16
click at [1379, 204] on button "2+kk" at bounding box center [1390, 206] width 28 height 16
click at [1337, 209] on button "Celkově" at bounding box center [1328, 206] width 41 height 16
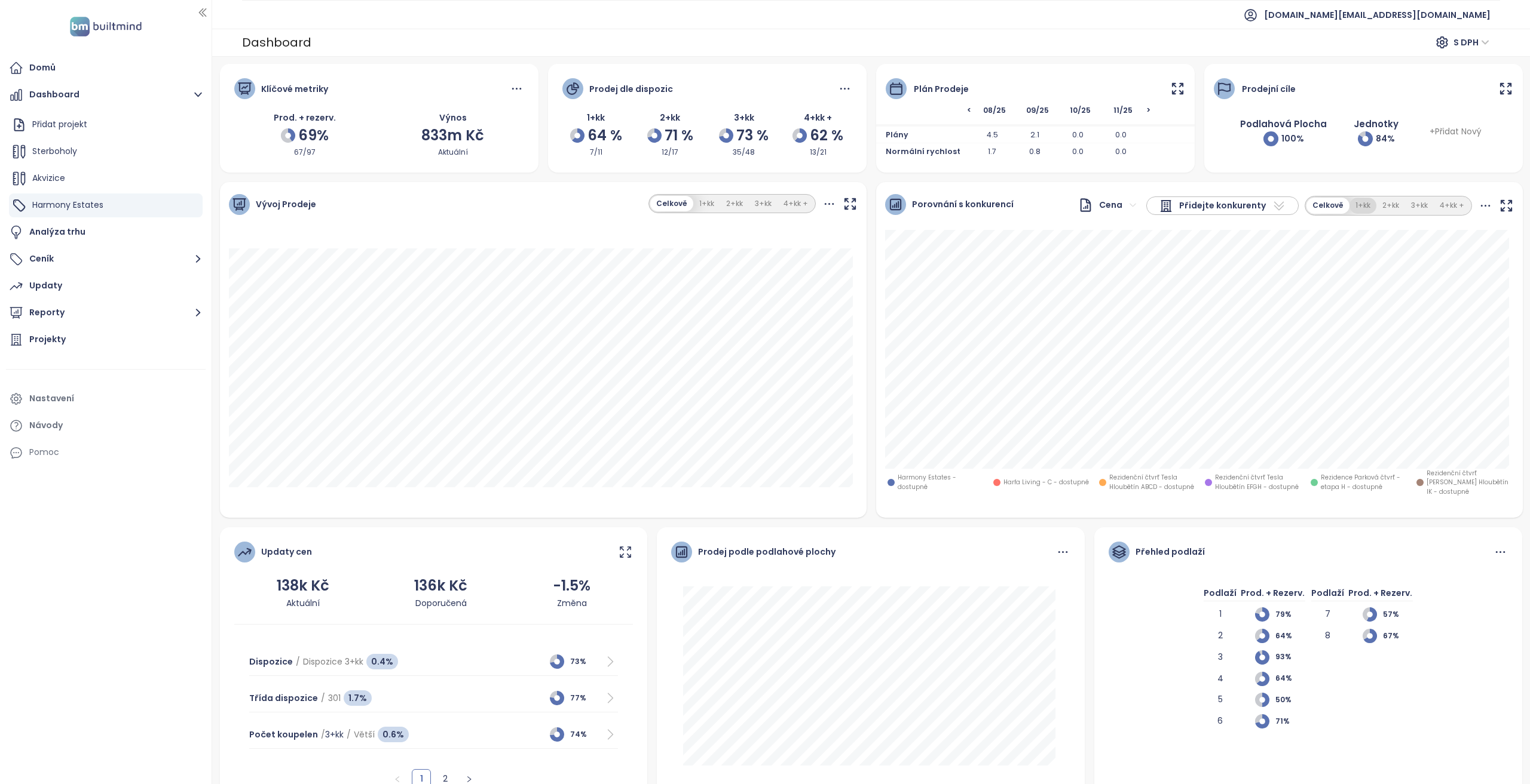
click at [1350, 206] on button "1+kk" at bounding box center [1363, 206] width 27 height 16
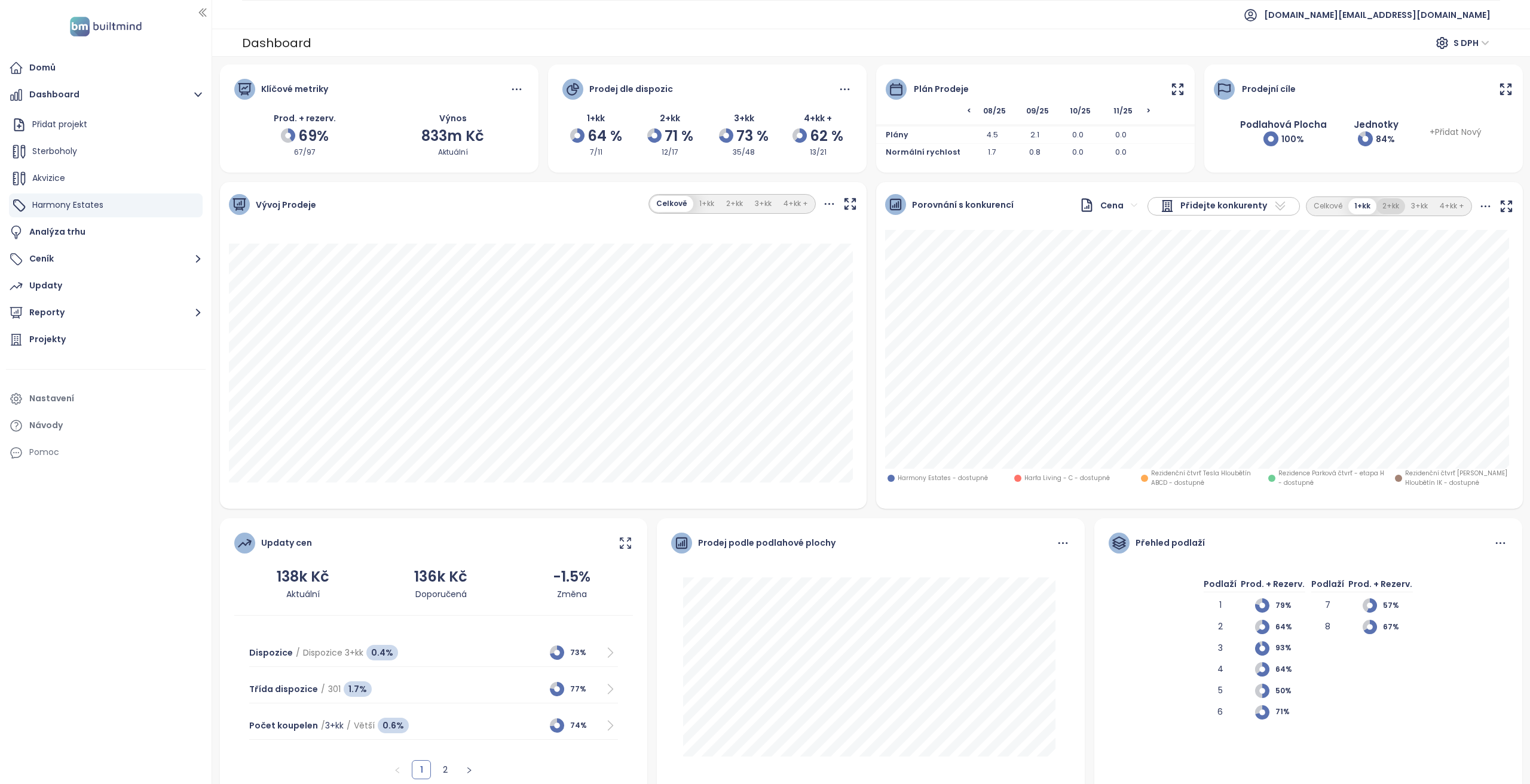
click at [1383, 213] on button "2+kk" at bounding box center [1390, 206] width 28 height 16
click at [1360, 209] on button "1+kk" at bounding box center [1363, 206] width 27 height 16
click at [1386, 205] on button "2+kk" at bounding box center [1390, 206] width 28 height 16
click at [1353, 202] on button "1+kk" at bounding box center [1363, 206] width 27 height 16
click at [1383, 209] on button "2+kk" at bounding box center [1390, 206] width 28 height 16
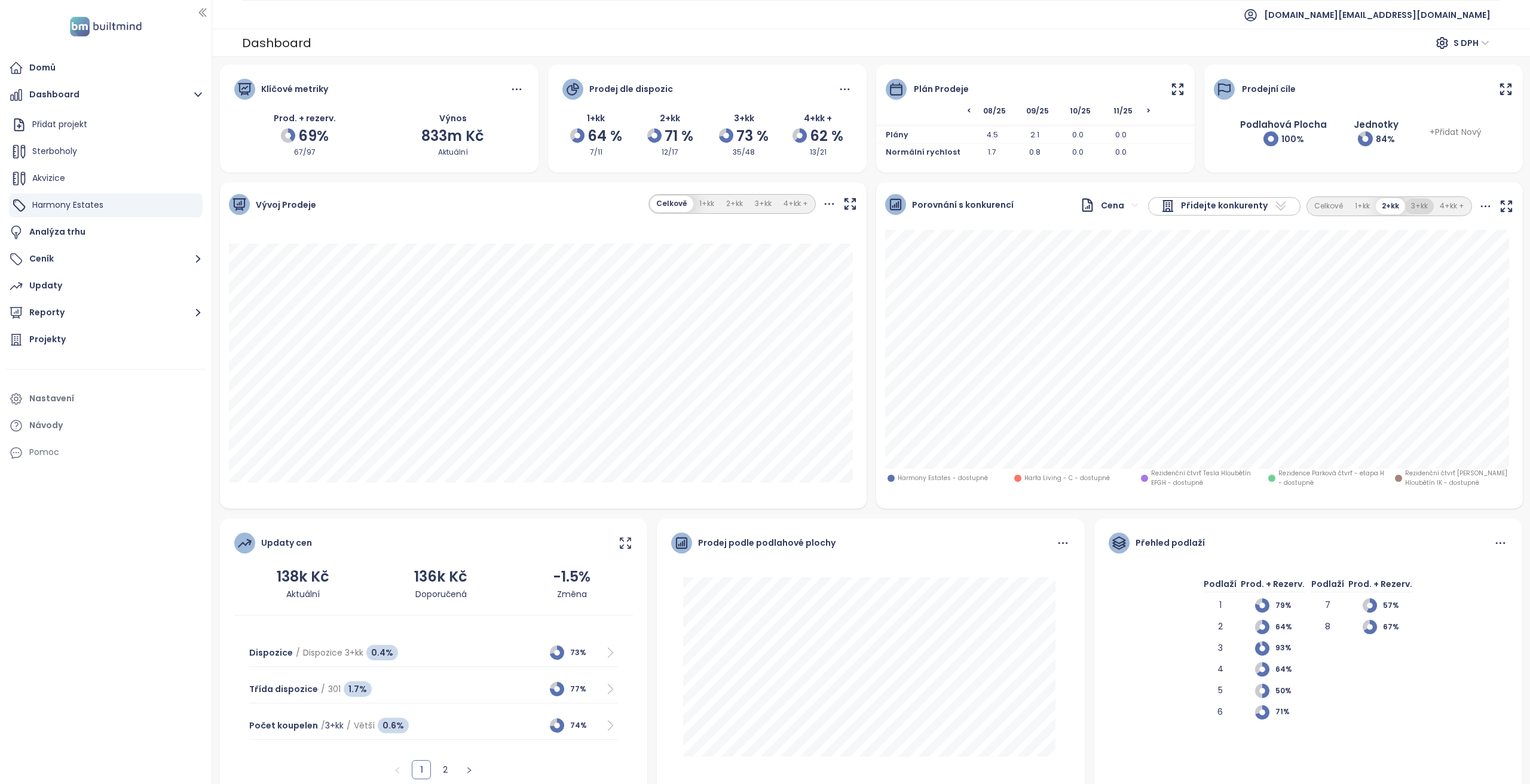
click at [1405, 204] on button "3+kk" at bounding box center [1419, 206] width 28 height 16
click at [1445, 207] on button "4+kk +" at bounding box center [1452, 206] width 36 height 16
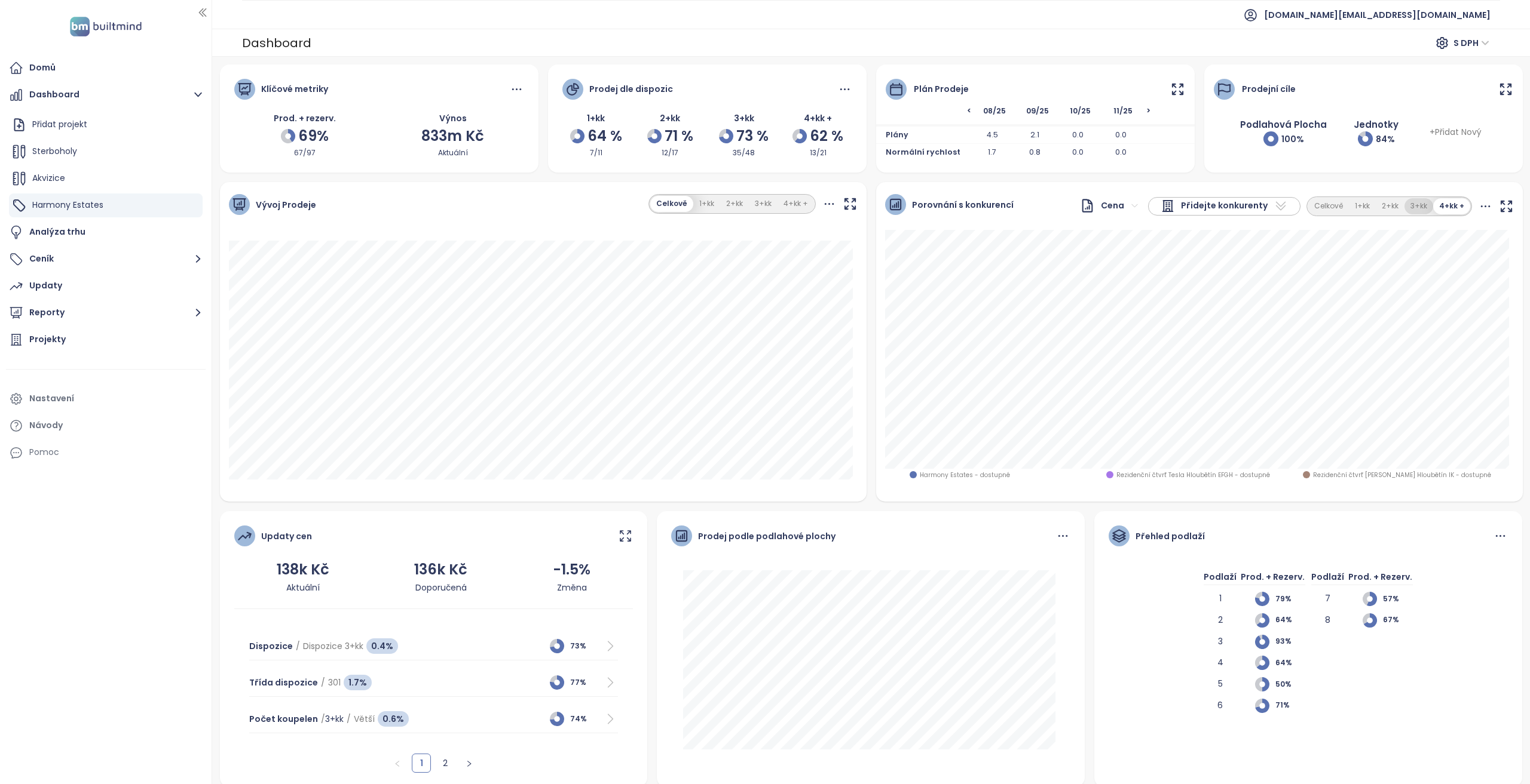
click at [1409, 209] on button "3+kk" at bounding box center [1419, 206] width 28 height 16
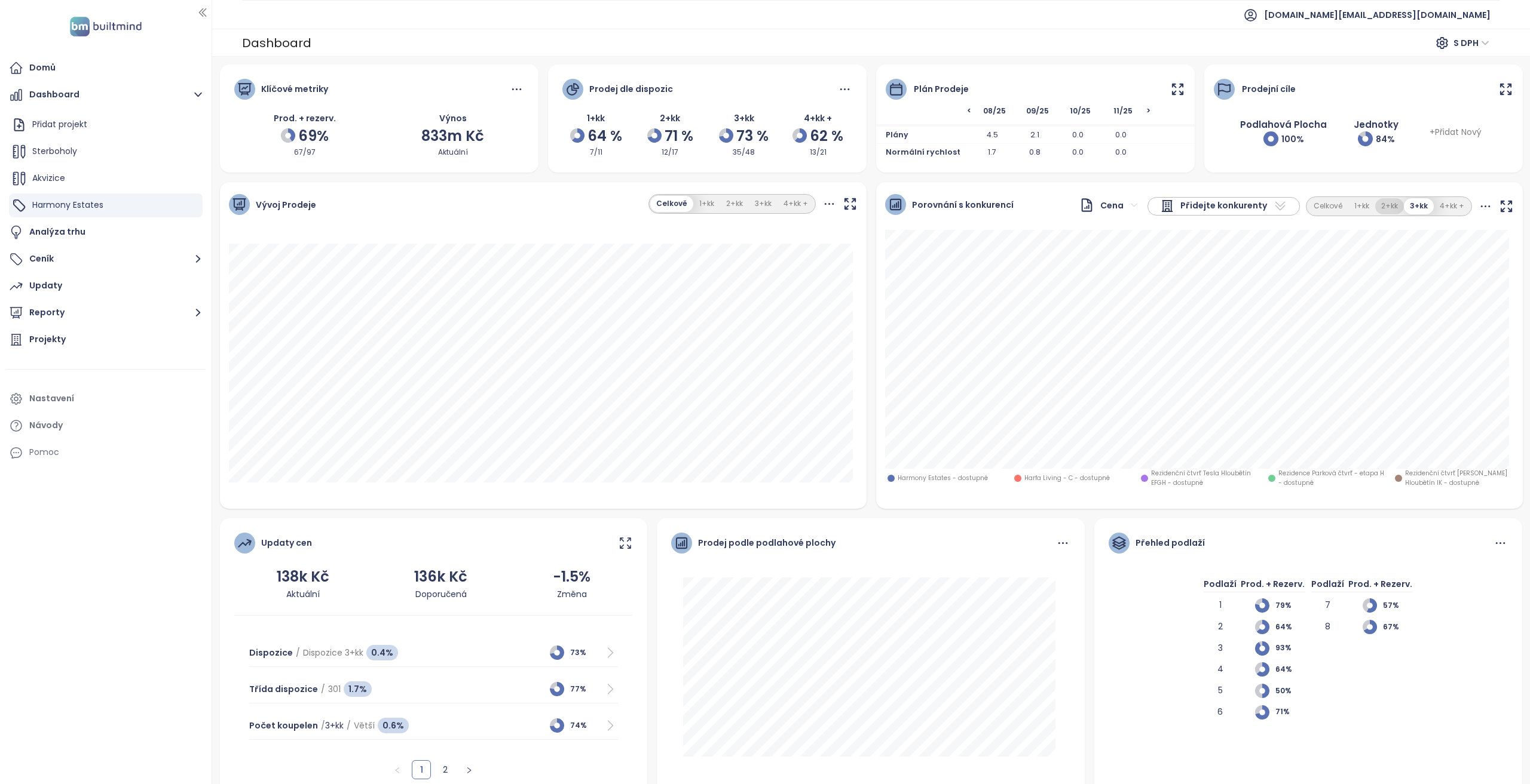
click at [1379, 208] on button "2+kk" at bounding box center [1389, 206] width 28 height 16
click at [1354, 207] on button "1+kk" at bounding box center [1363, 206] width 27 height 16
click at [1317, 209] on button "Celkově" at bounding box center [1328, 206] width 41 height 16
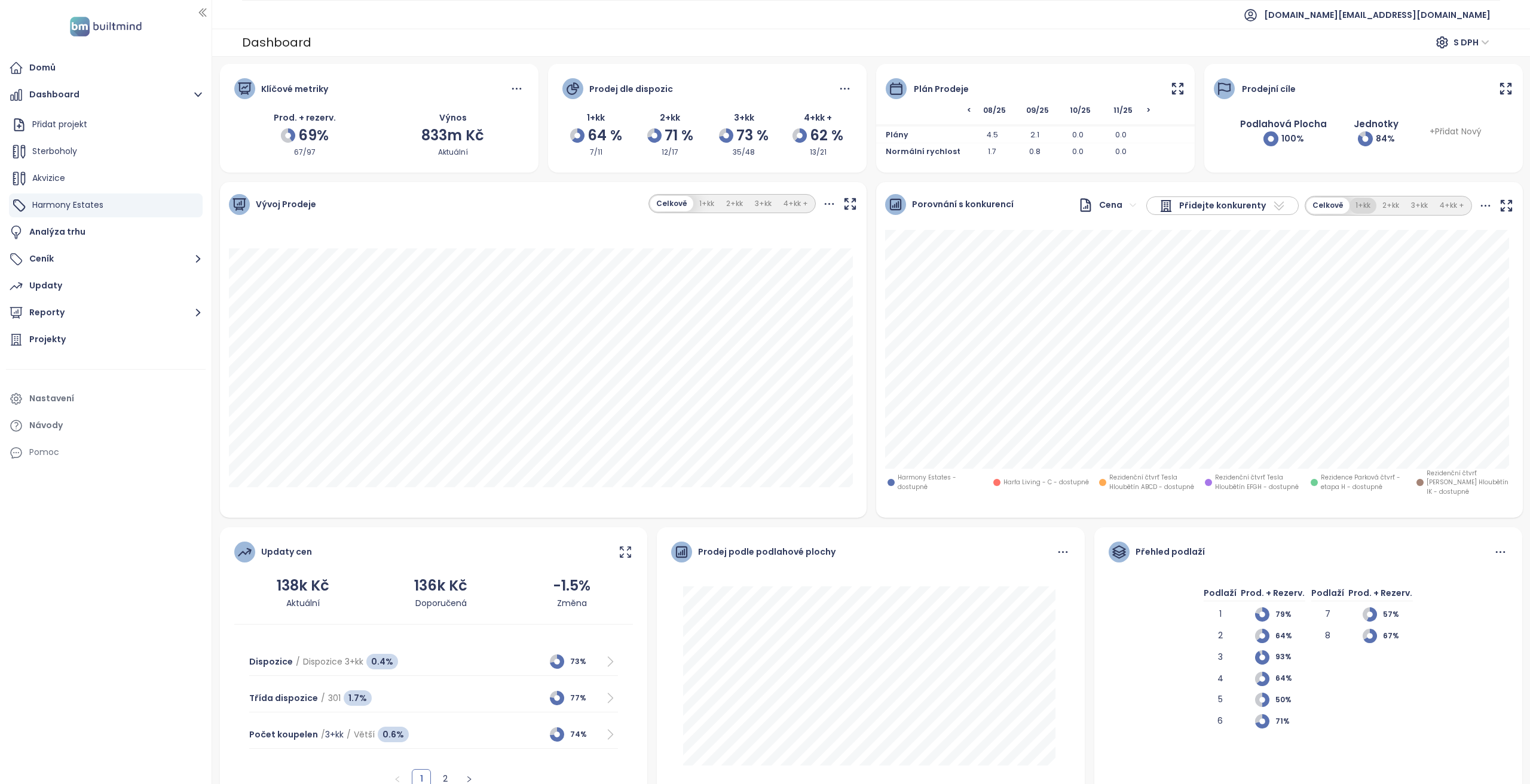
click at [1350, 211] on button "1+kk" at bounding box center [1363, 206] width 27 height 16
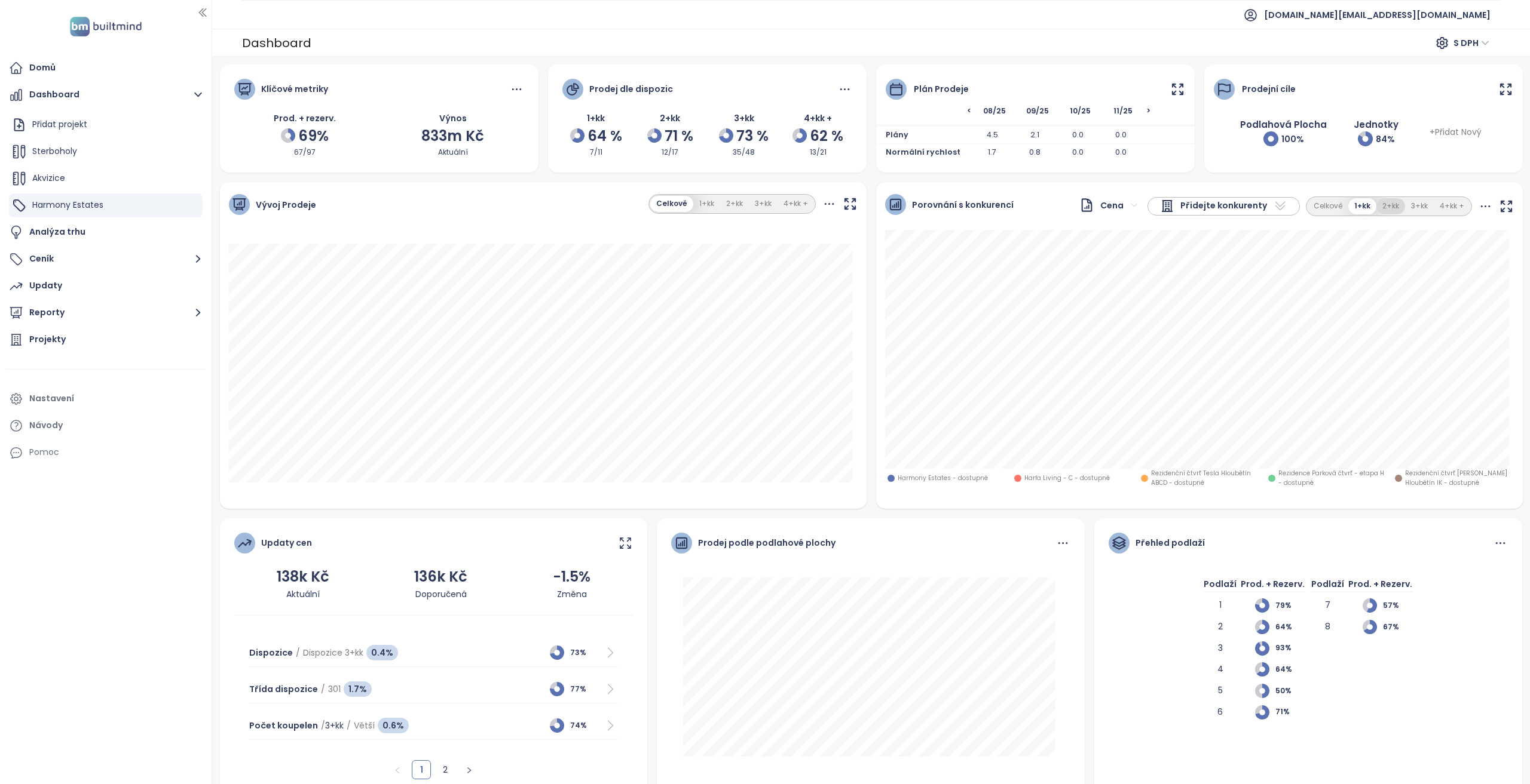
click at [1381, 204] on button "2+kk" at bounding box center [1390, 206] width 28 height 16
click at [1349, 211] on button "1+kk" at bounding box center [1363, 206] width 27 height 16
click at [1395, 206] on button "2+kk" at bounding box center [1390, 206] width 28 height 16
click at [1355, 207] on button "1+kk" at bounding box center [1363, 206] width 27 height 16
click at [1378, 209] on button "2+kk" at bounding box center [1390, 206] width 28 height 16
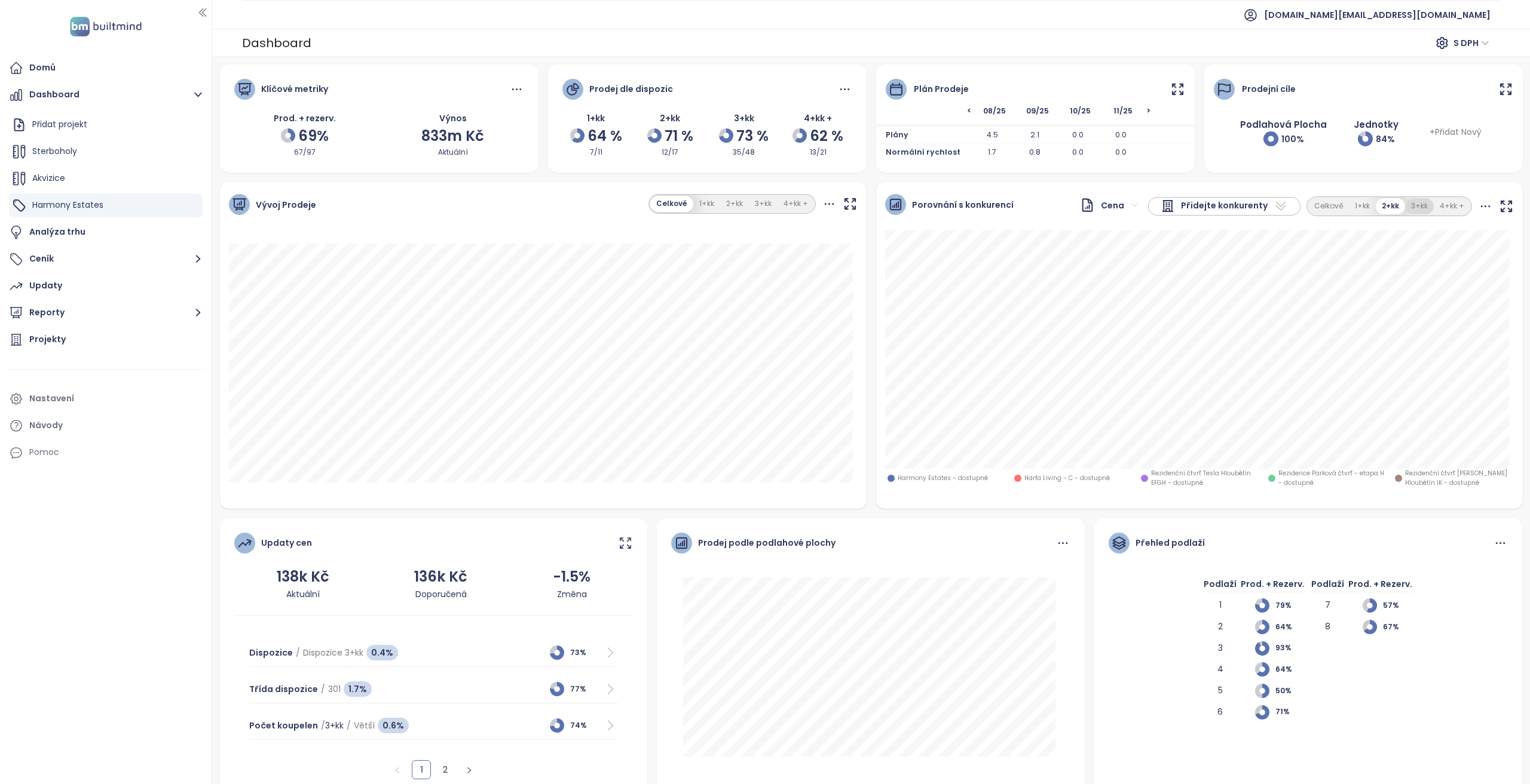
click at [1410, 206] on button "3+kk" at bounding box center [1419, 206] width 28 height 16
click at [1478, 209] on icon at bounding box center [1485, 206] width 15 height 15
click at [1305, 185] on div "Porovnání s konkurencí Cena Přidejte konkurenty Celkově 1+kk 2+kk 3+kk 4+kk +" at bounding box center [1200, 206] width 647 height 48
click at [1445, 206] on button "4+kk +" at bounding box center [1452, 206] width 36 height 16
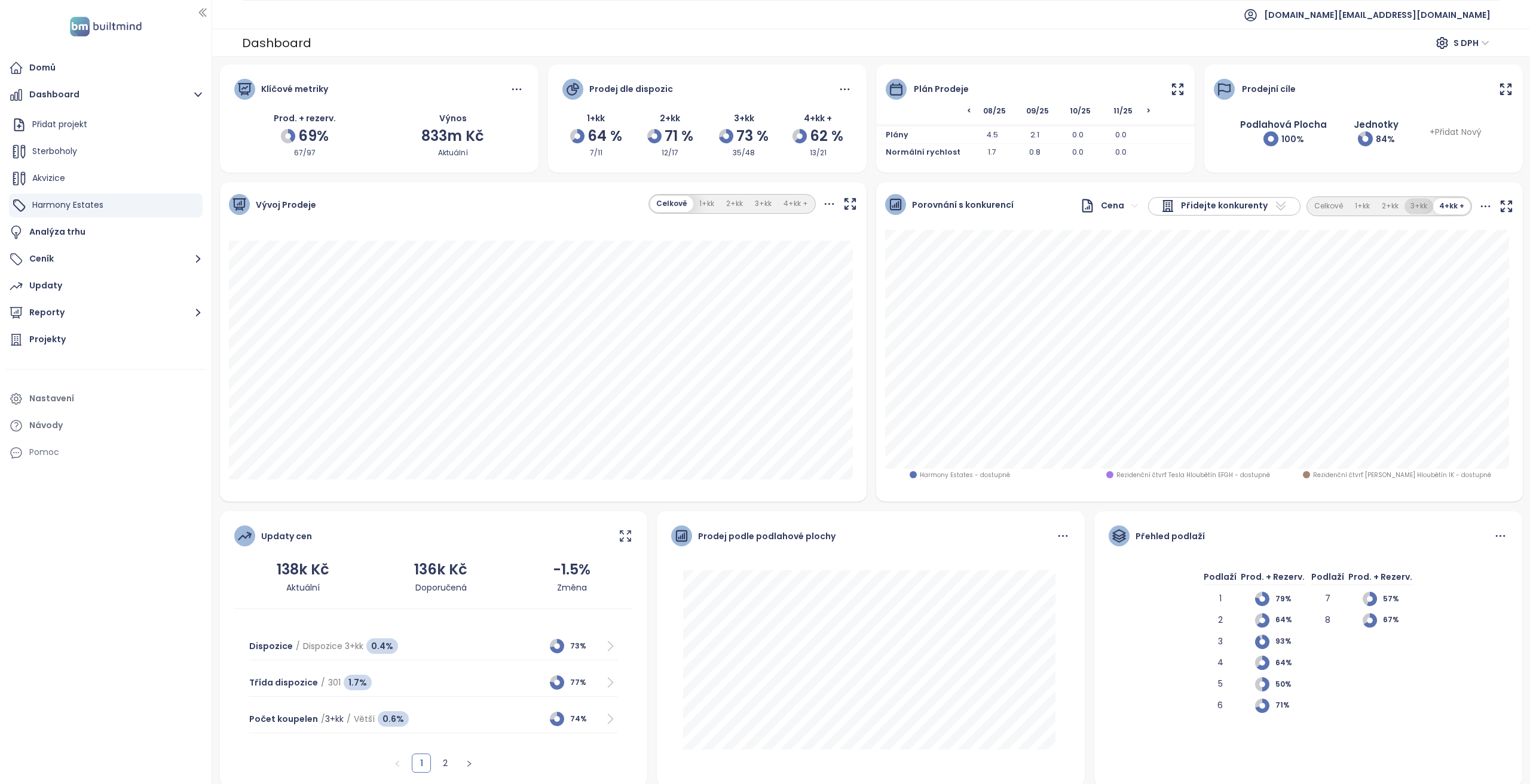
click at [1412, 206] on button "3+kk" at bounding box center [1419, 206] width 28 height 16
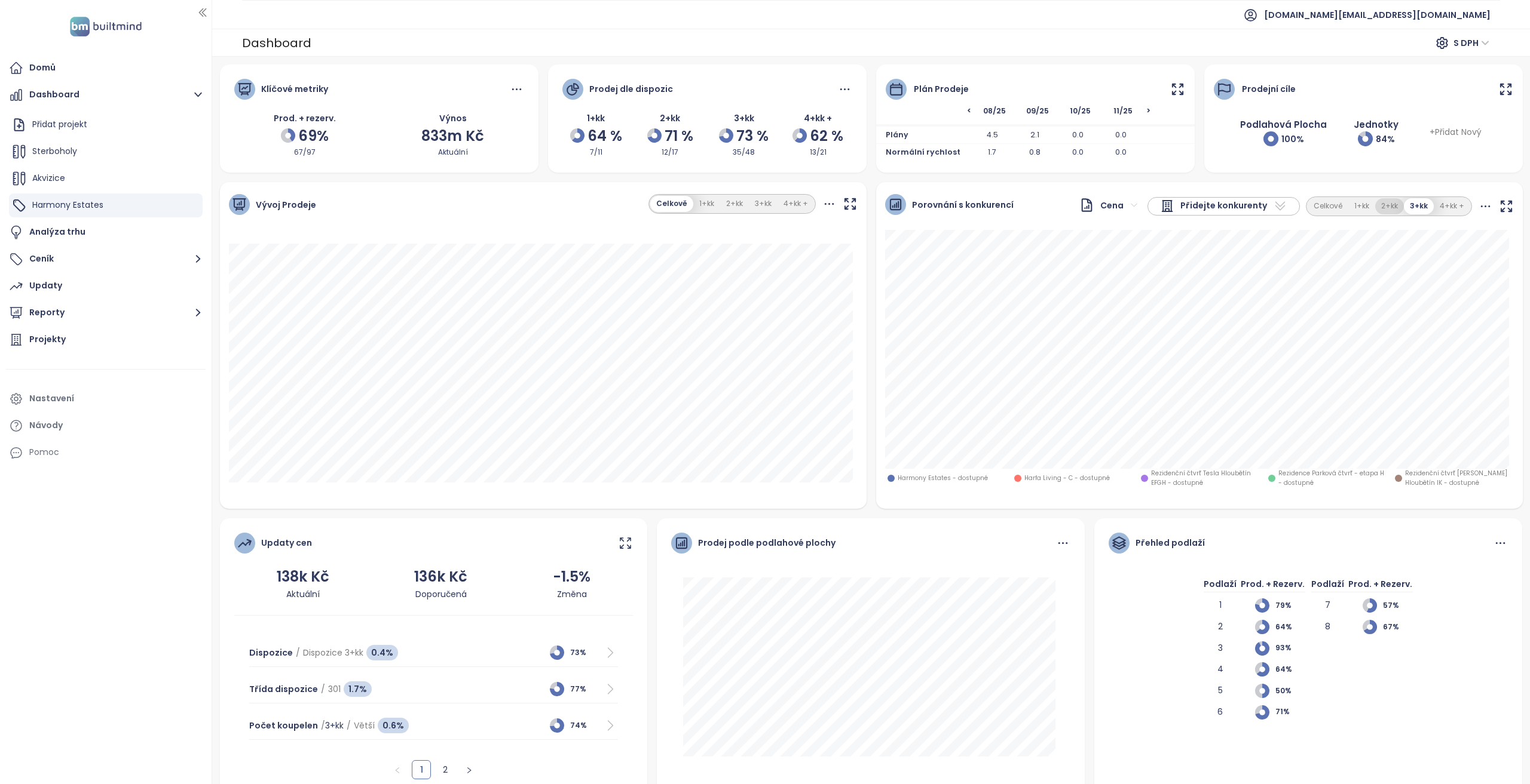
click at [1390, 207] on button "2+kk" at bounding box center [1389, 206] width 28 height 16
click at [1434, 202] on button "4+kk +" at bounding box center [1452, 206] width 36 height 16
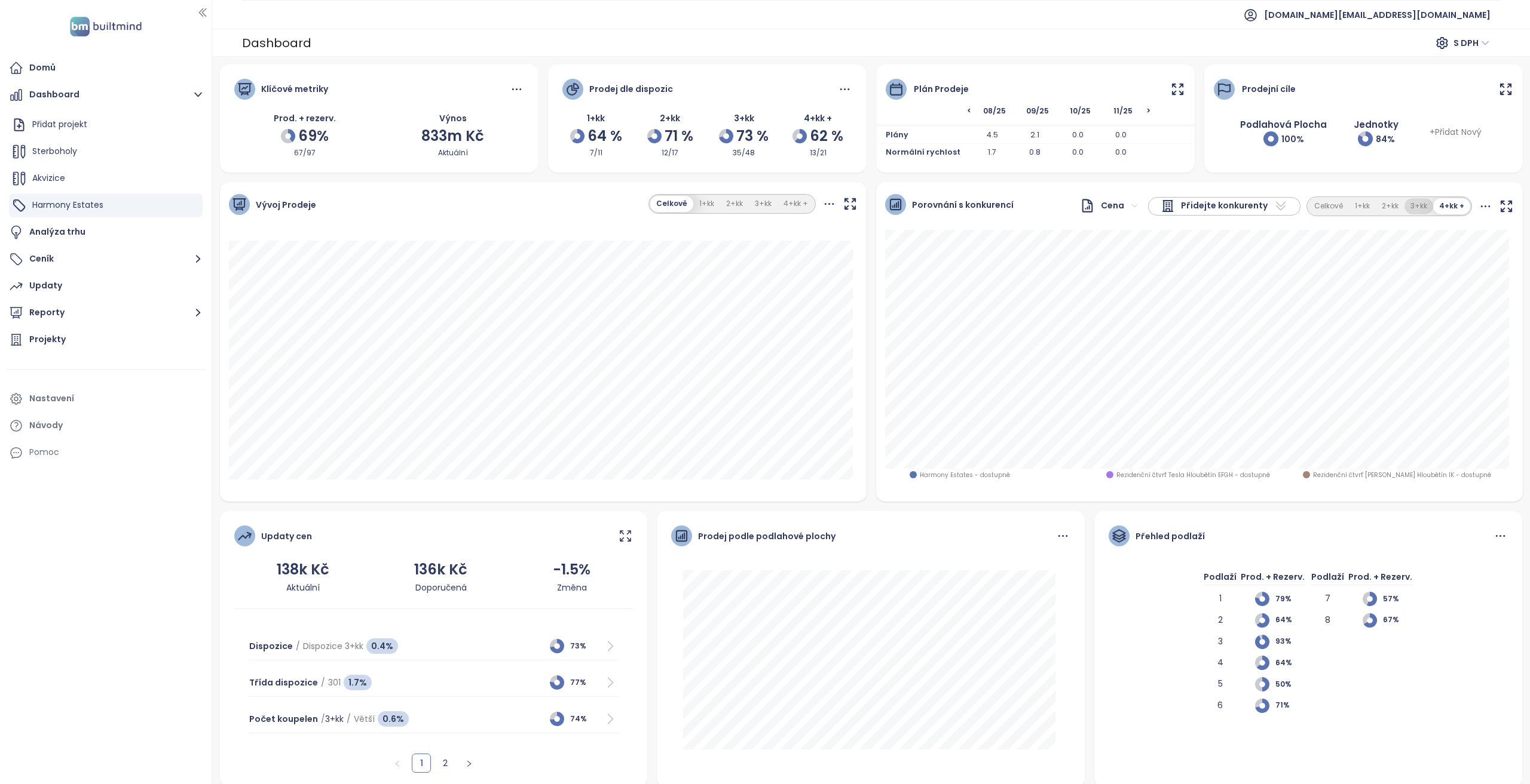
click at [1406, 204] on button "3+kk" at bounding box center [1419, 206] width 28 height 16
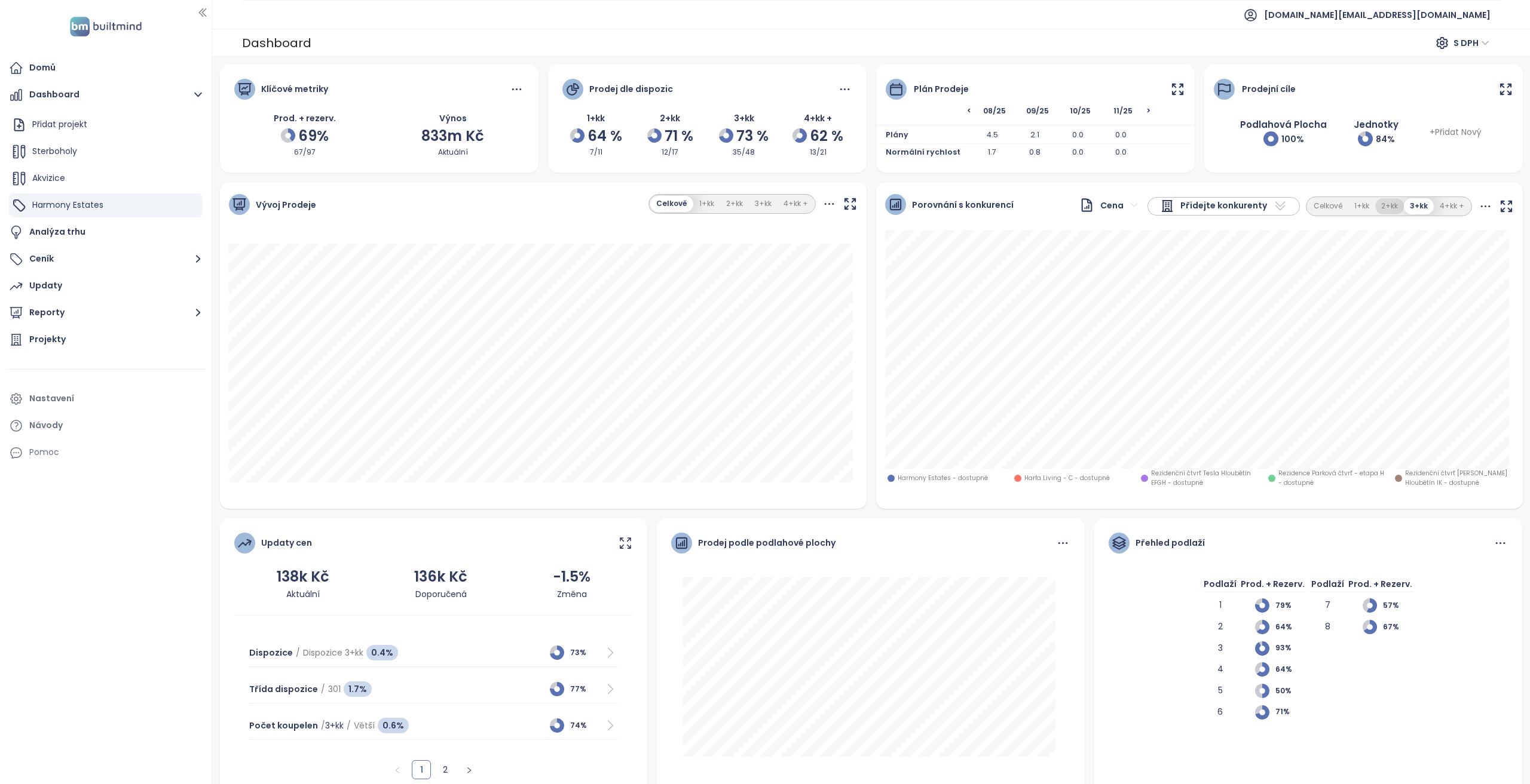
click at [1377, 206] on button "2+kk" at bounding box center [1389, 206] width 28 height 16
click at [87, 341] on div "Projekty" at bounding box center [105, 339] width 200 height 24
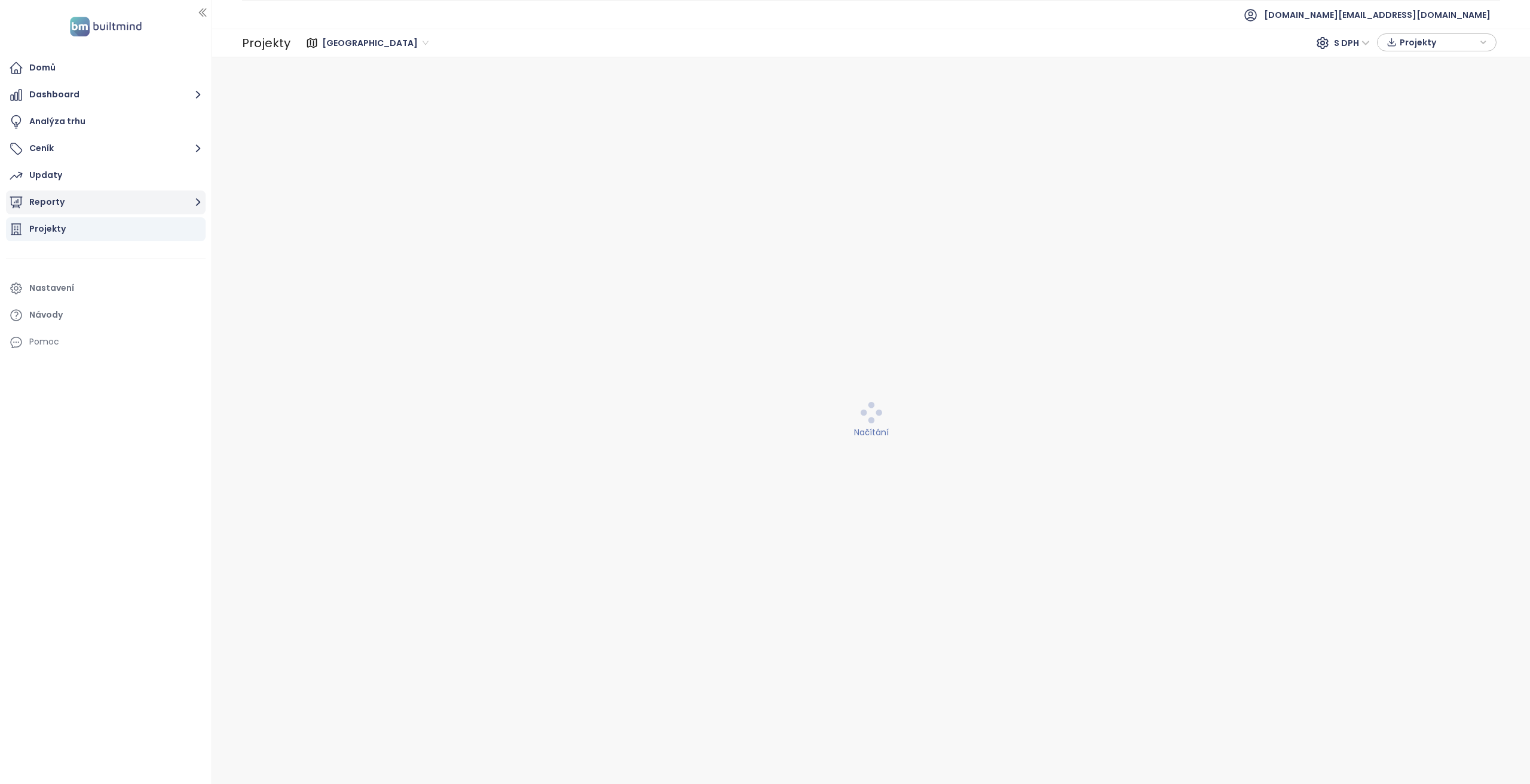
click at [195, 212] on button "Reporty" at bounding box center [105, 202] width 200 height 24
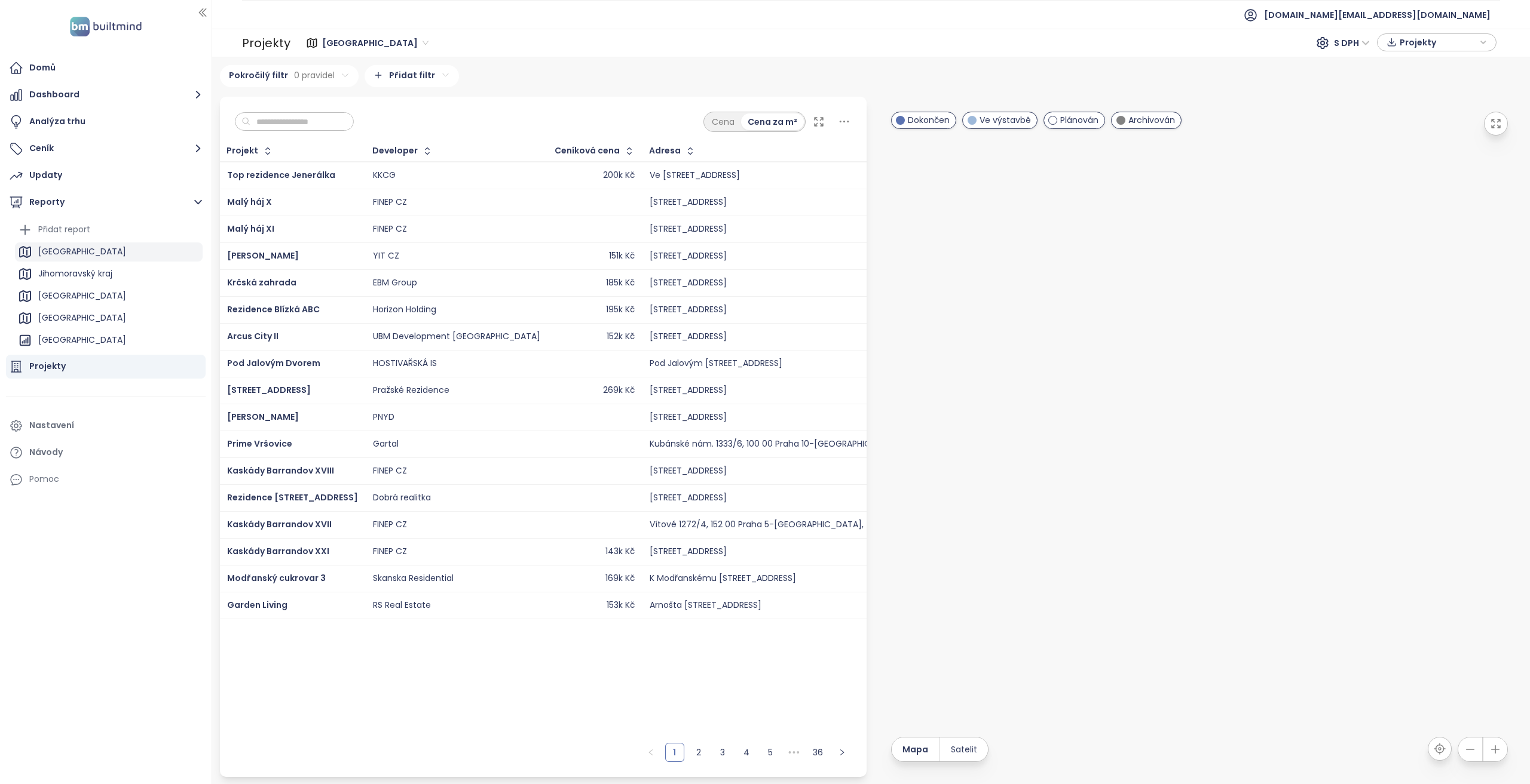
click at [77, 256] on div "Praha" at bounding box center [109, 252] width 188 height 19
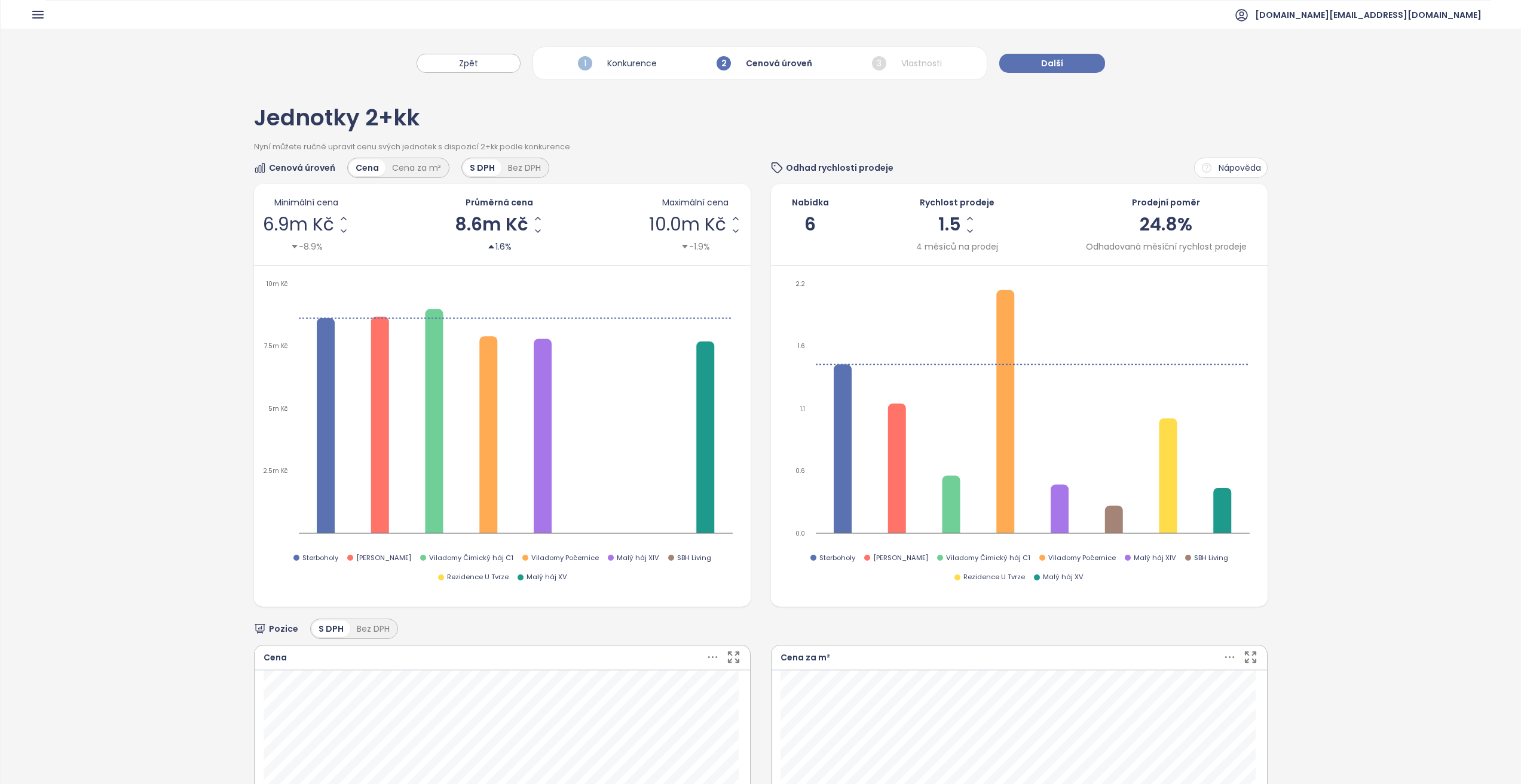
scroll to position [420, 0]
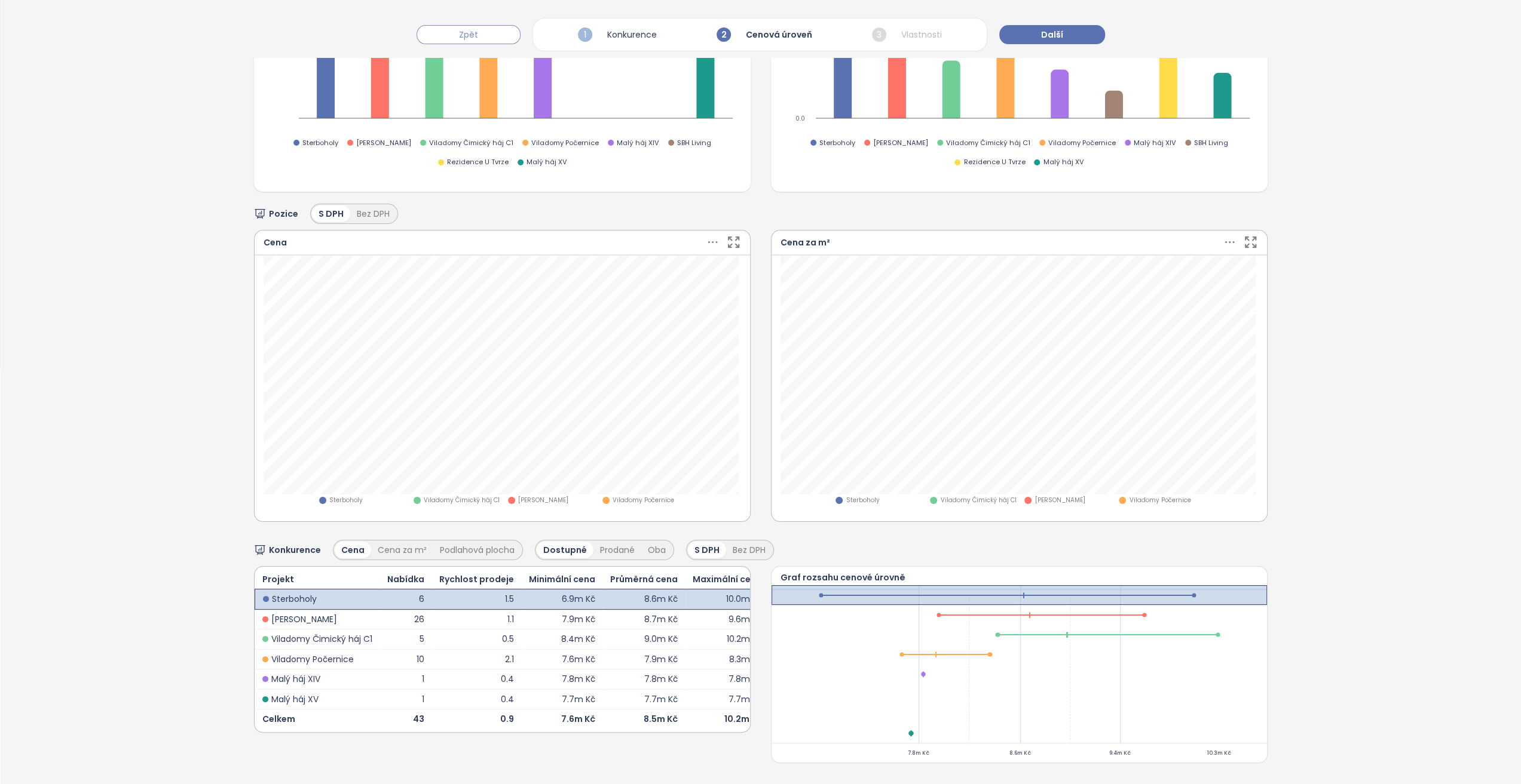
click at [482, 34] on button "Zpět" at bounding box center [468, 35] width 104 height 19
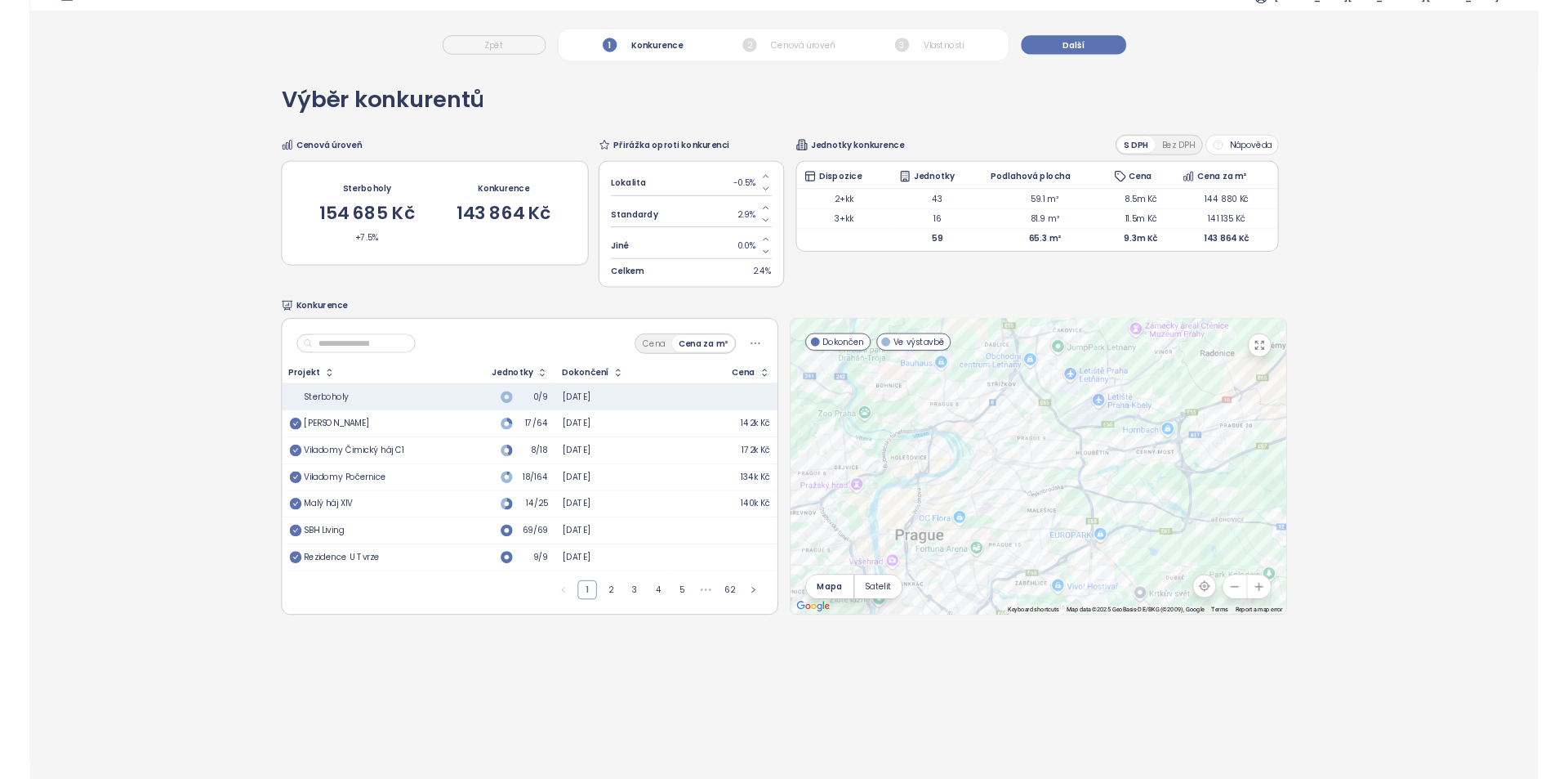
scroll to position [0, 0]
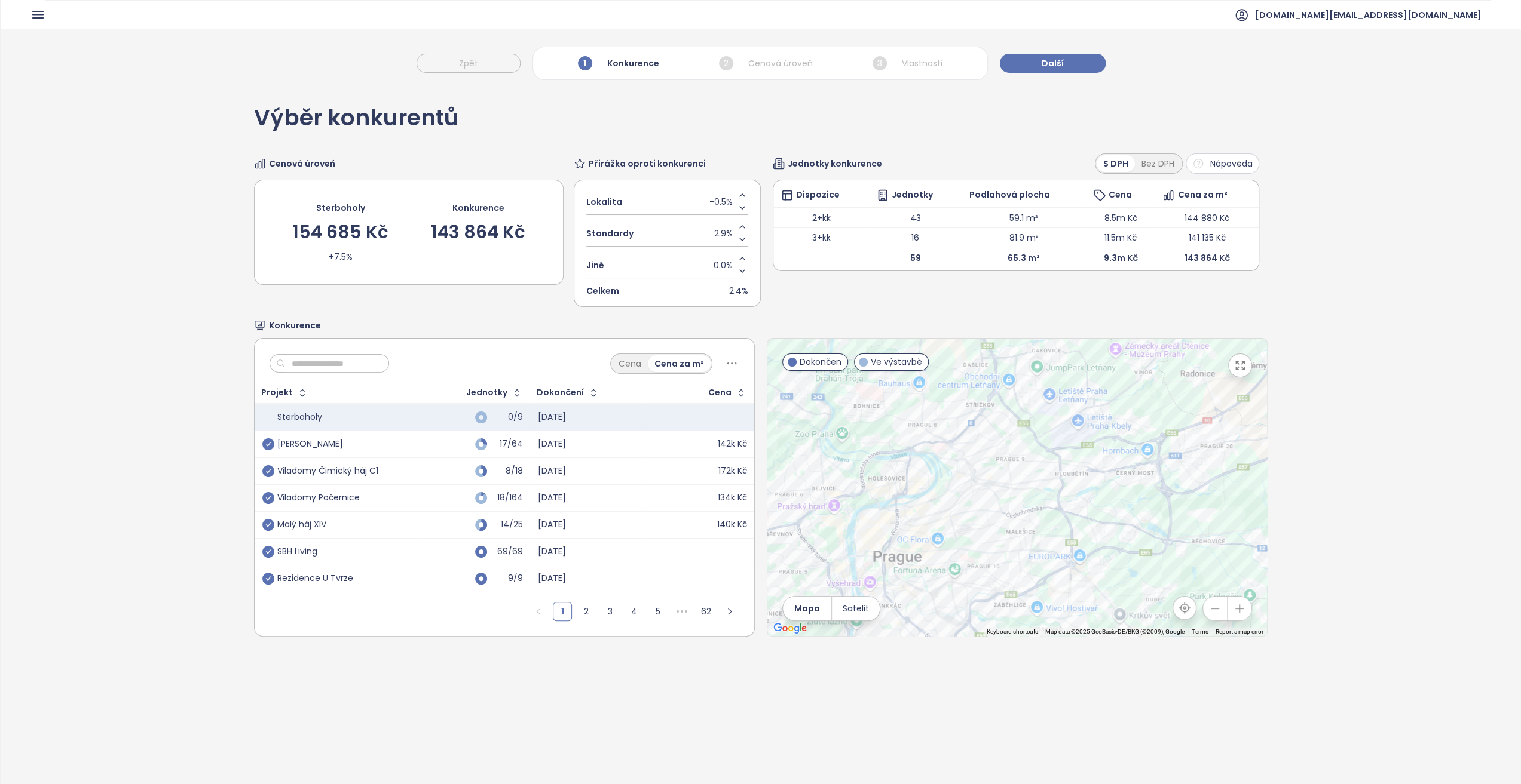
click at [43, 19] on icon "button" at bounding box center [38, 14] width 15 height 15
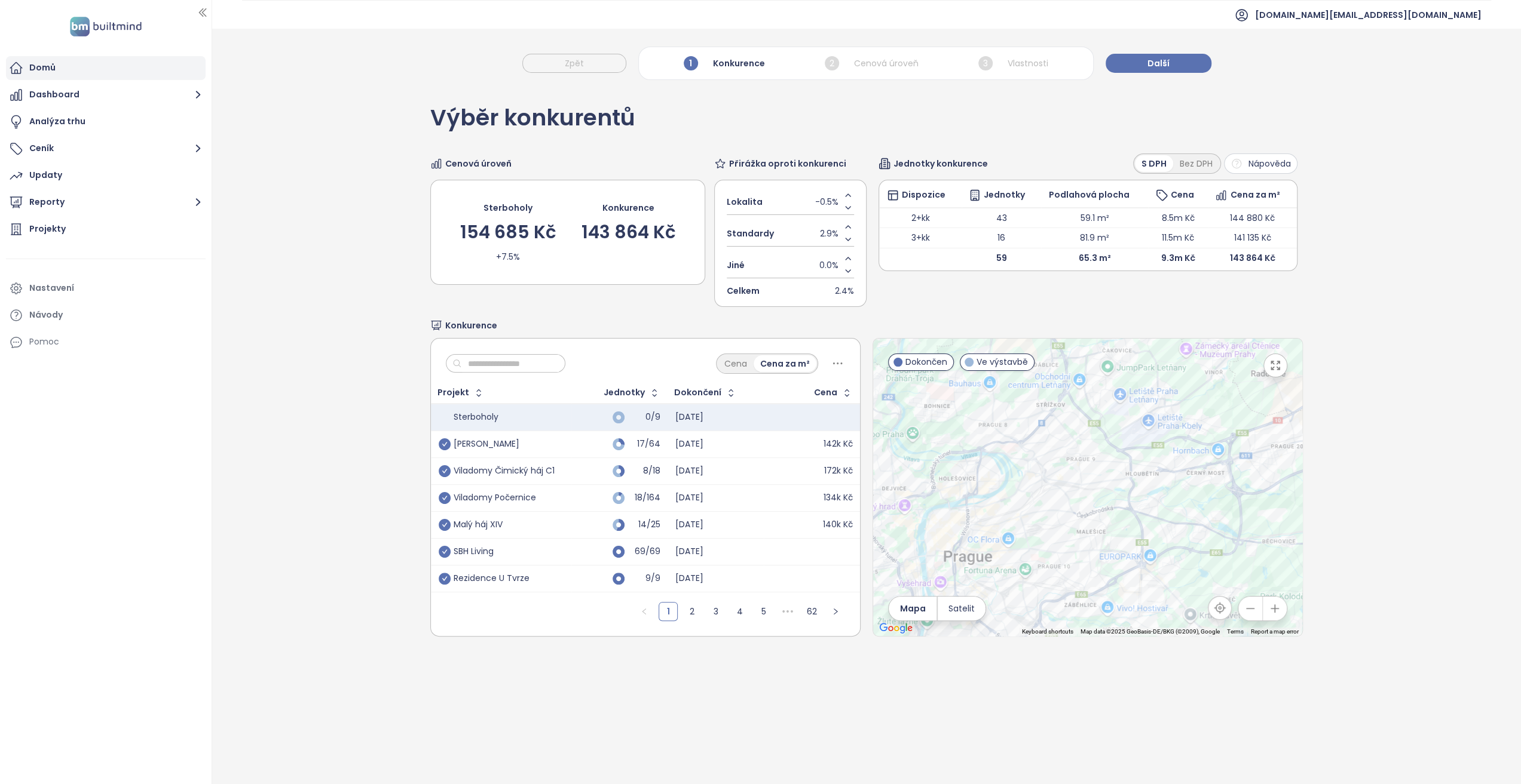
click at [45, 67] on div "Domů" at bounding box center [42, 67] width 27 height 15
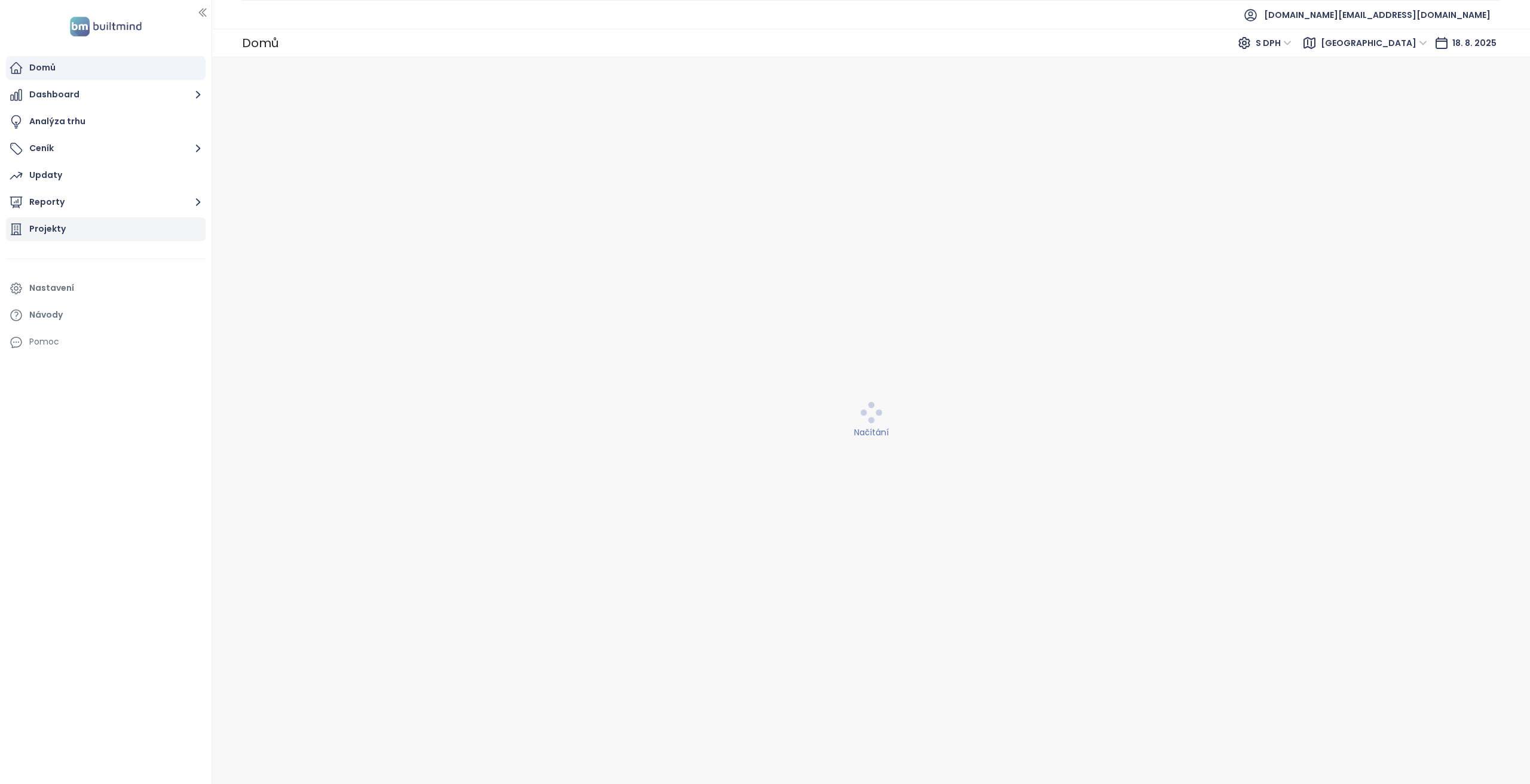
click at [111, 227] on div "Projekty" at bounding box center [105, 229] width 200 height 24
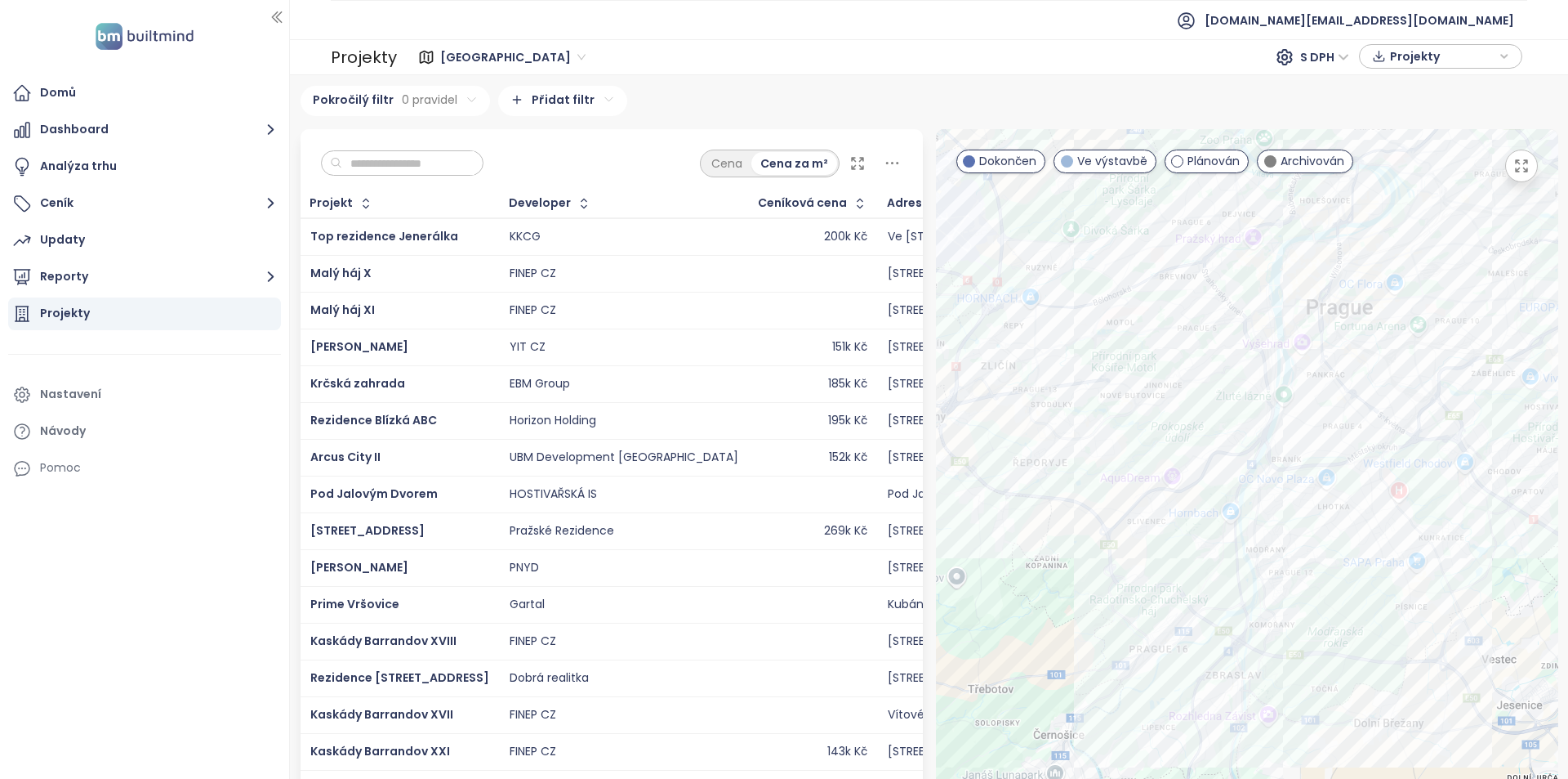
click at [134, 315] on div "Projekty" at bounding box center [144, 313] width 273 height 33
click at [143, 288] on button "Reporty" at bounding box center [144, 277] width 273 height 33
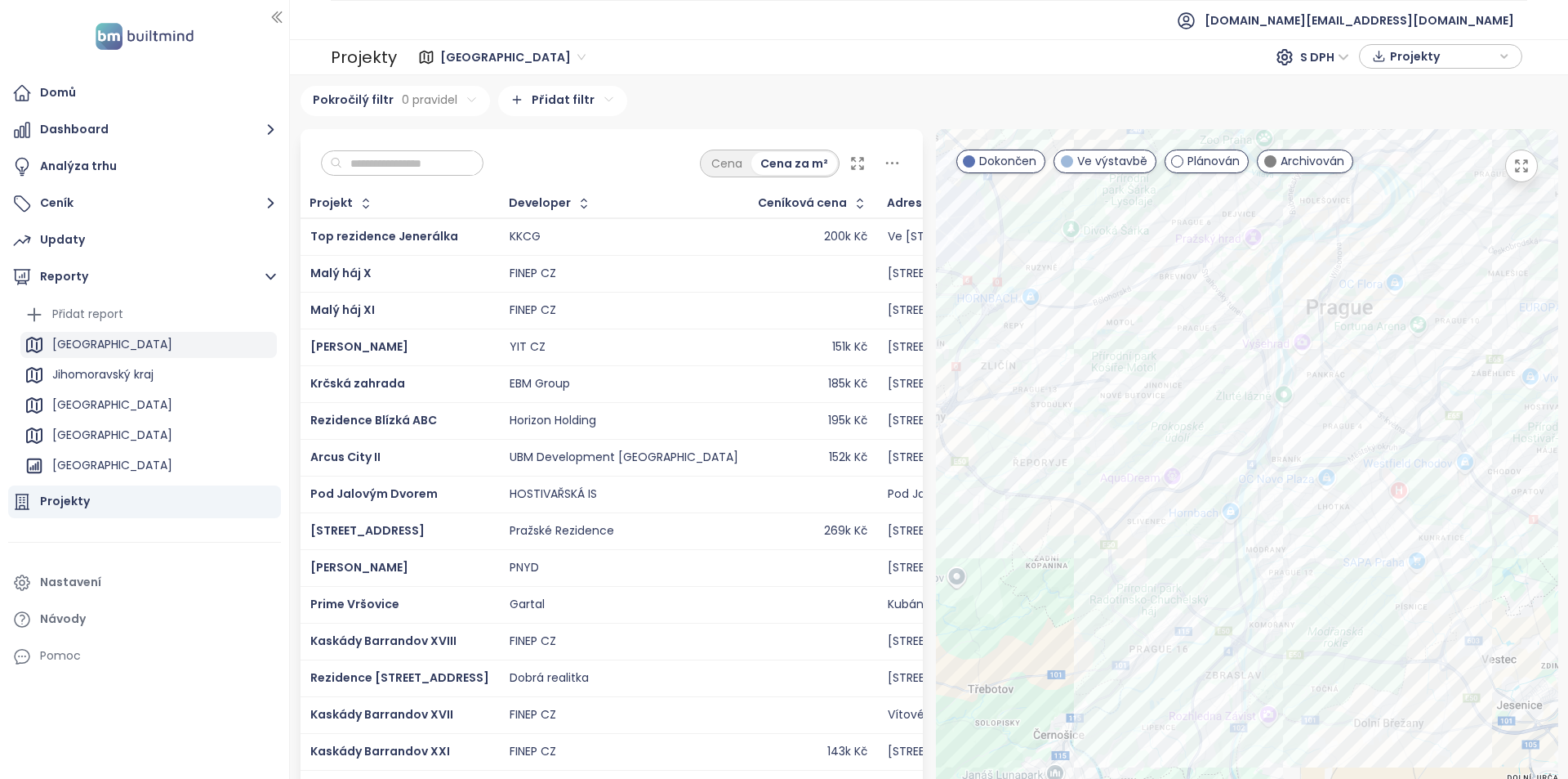
click at [125, 344] on div "Praha" at bounding box center [148, 345] width 256 height 27
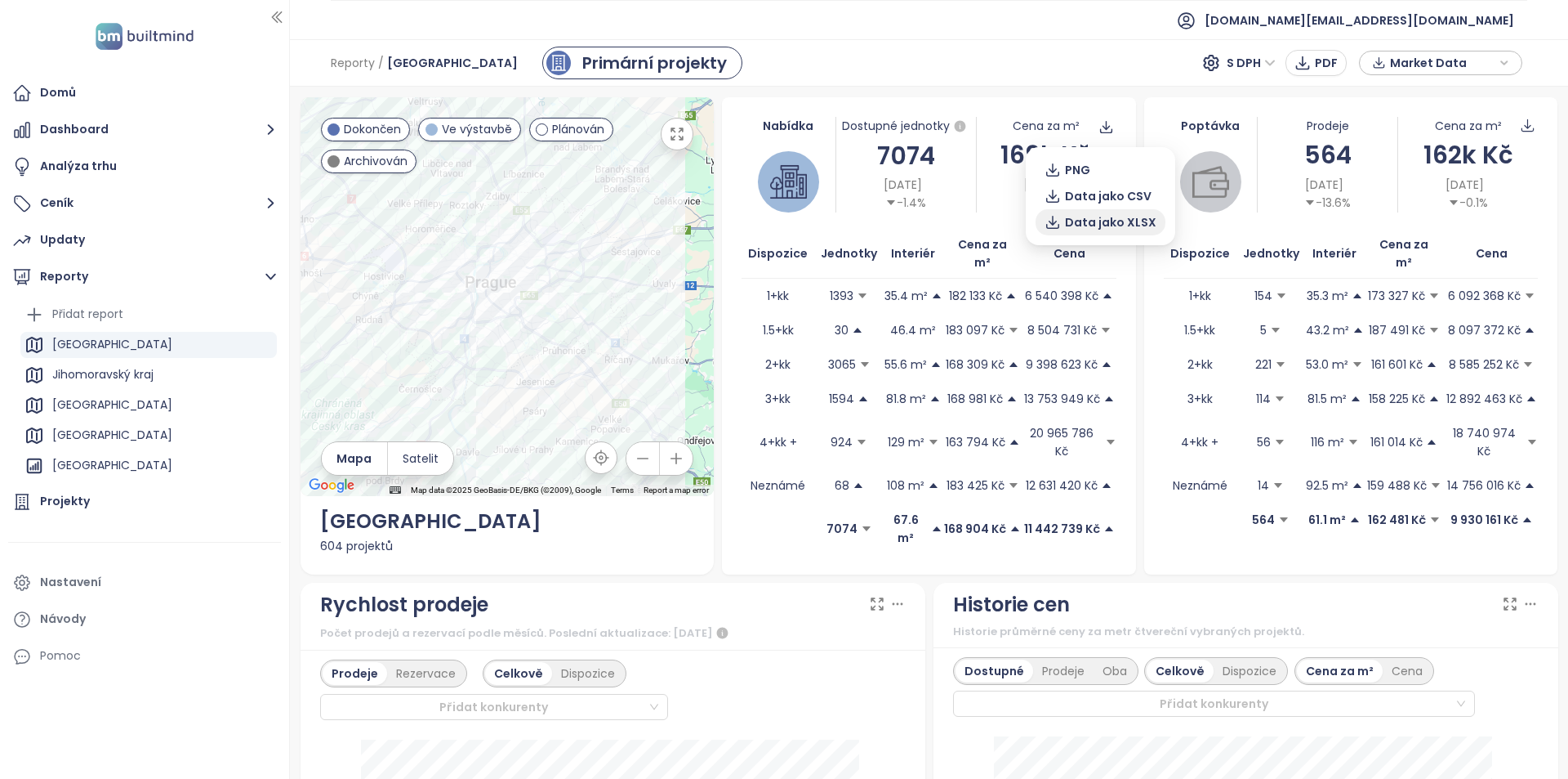
click at [1123, 219] on span "Data jako XLSX" at bounding box center [1111, 222] width 92 height 18
